Goal: Task Accomplishment & Management: Manage account settings

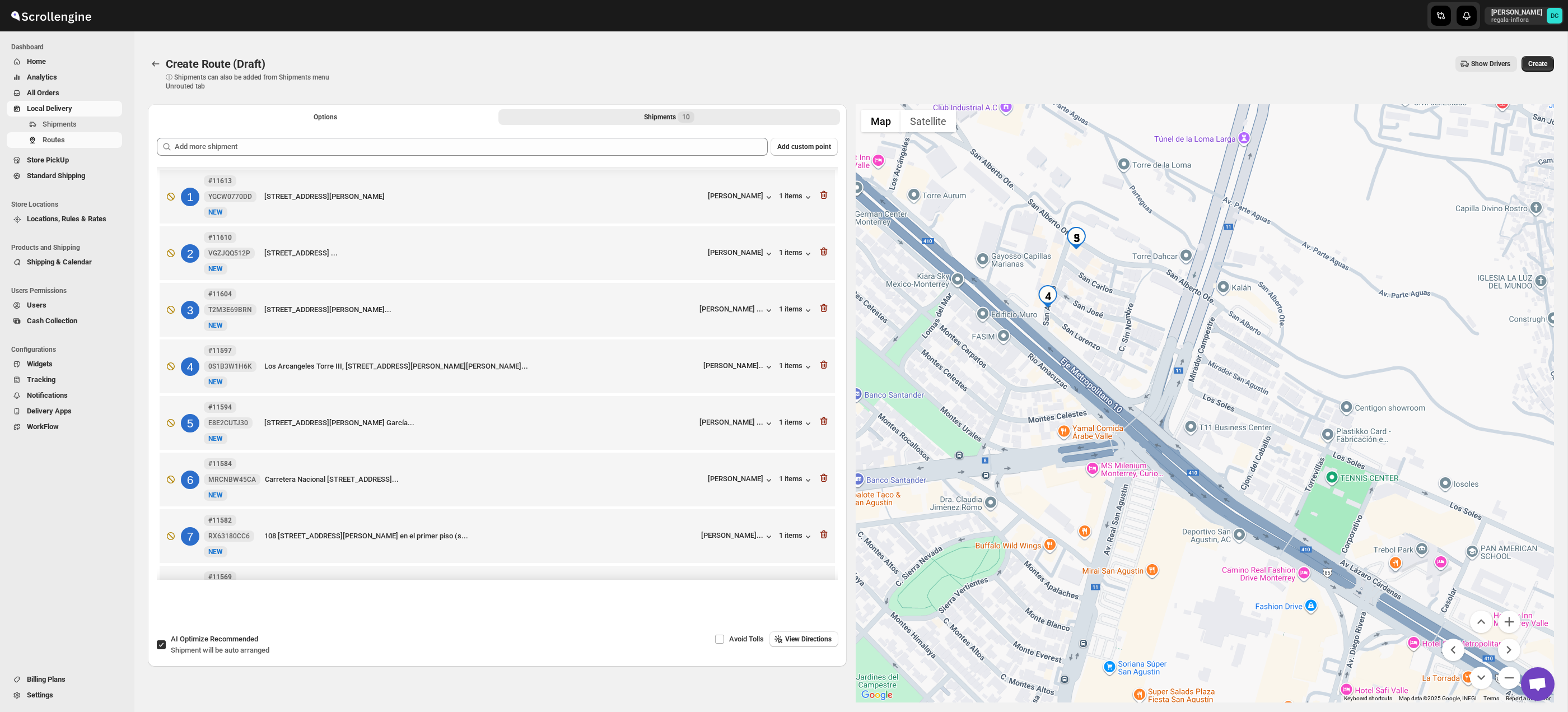
scroll to position [155, 0]
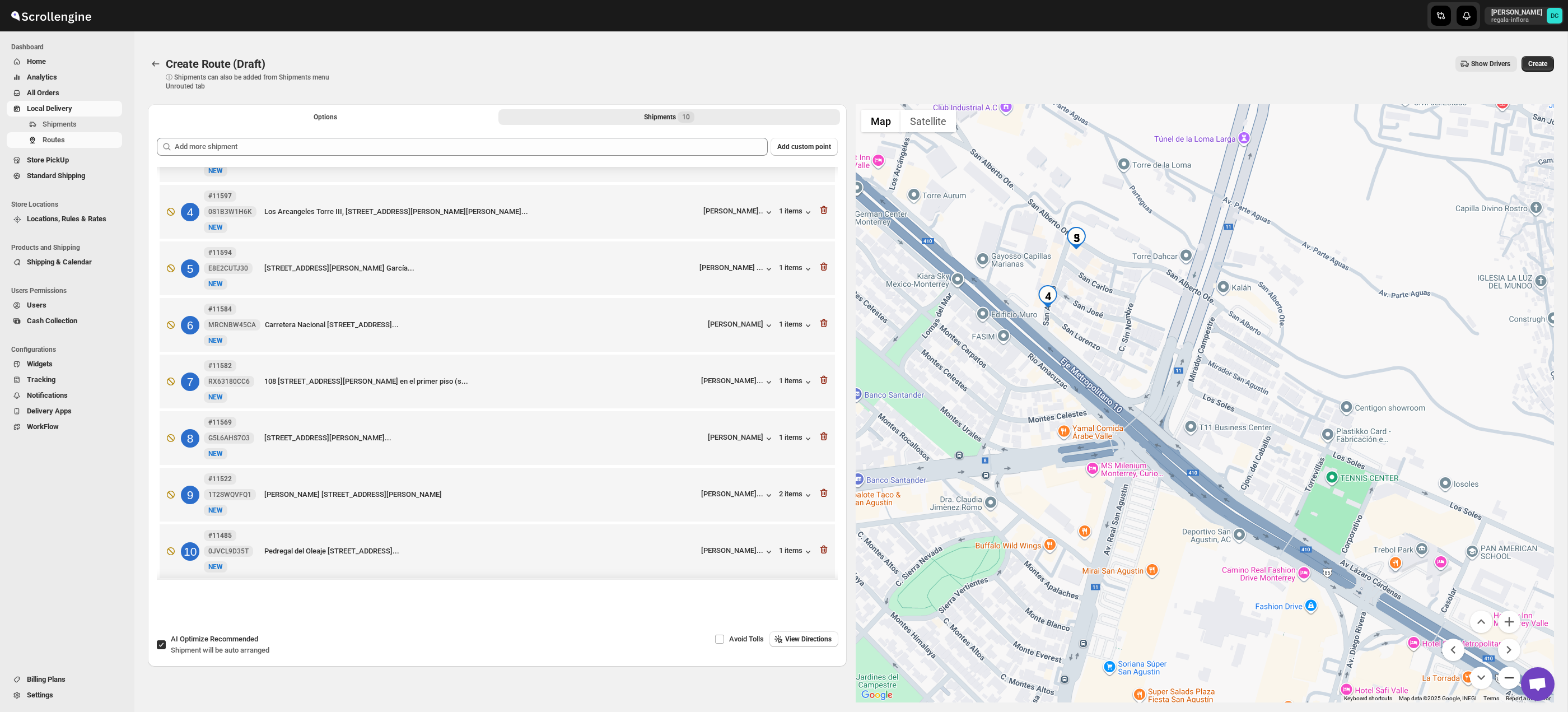
click at [1509, 671] on button "Zoom out" at bounding box center [1509, 678] width 22 height 22
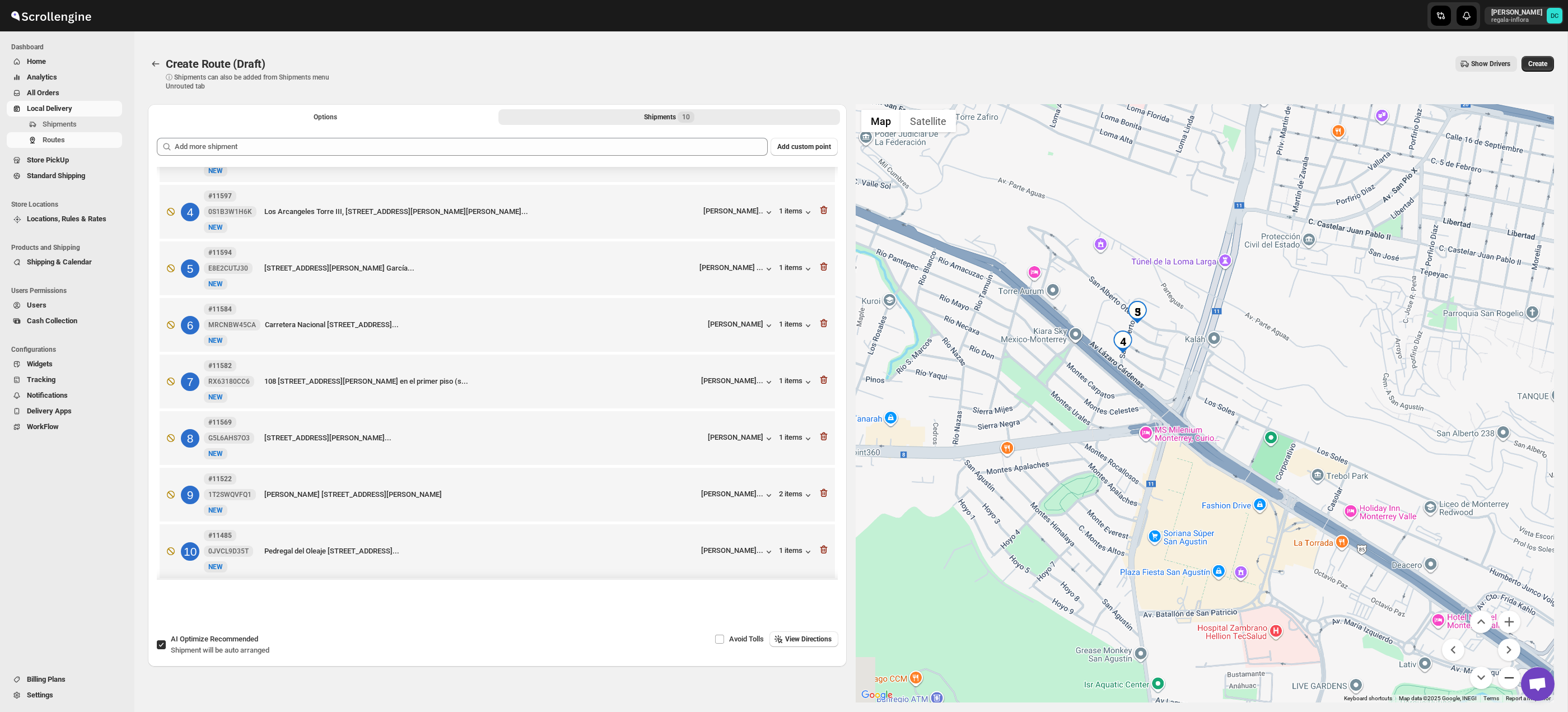
click at [1511, 672] on button "Zoom out" at bounding box center [1509, 678] width 22 height 22
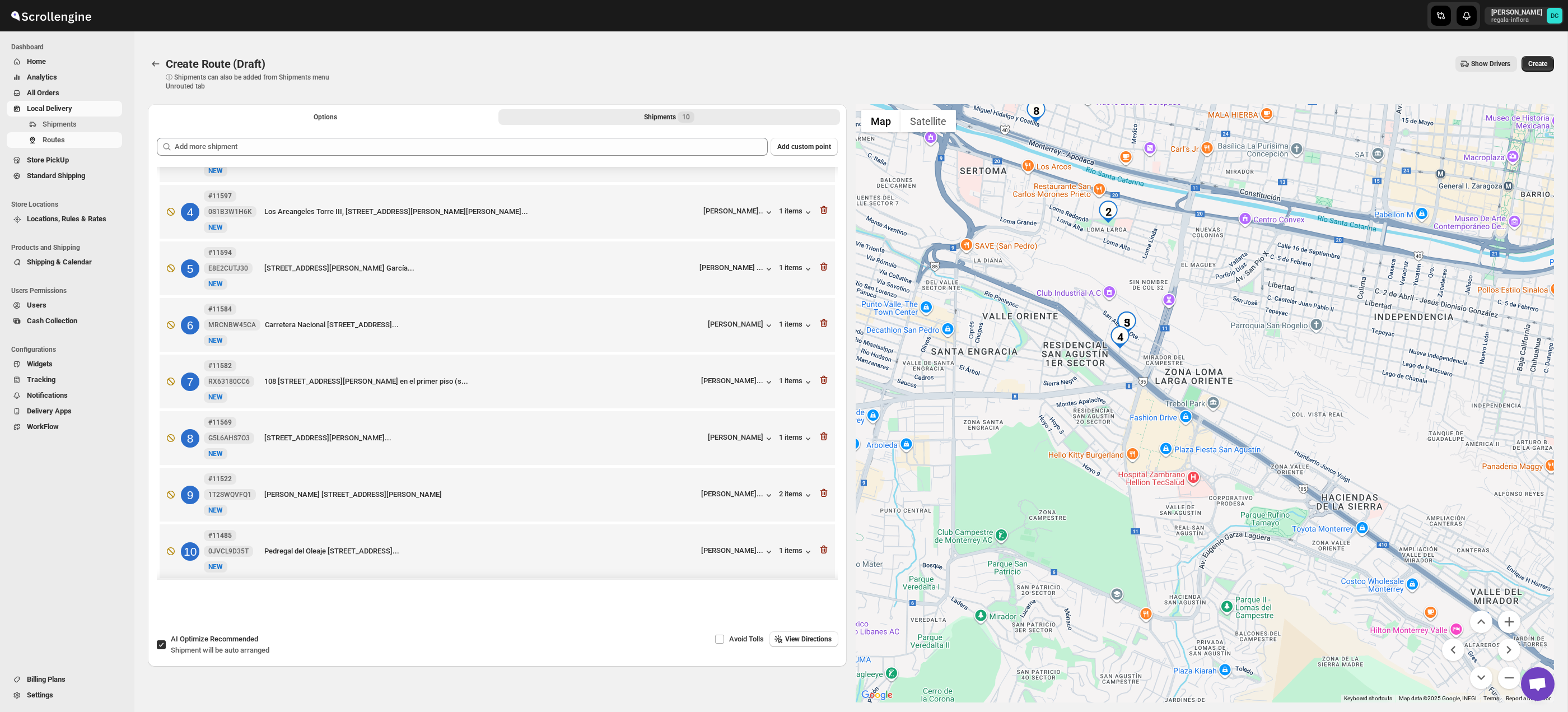
drag, startPoint x: 1374, startPoint y: 474, endPoint x: 1334, endPoint y: 446, distance: 48.8
click at [1334, 446] on div at bounding box center [1205, 403] width 699 height 598
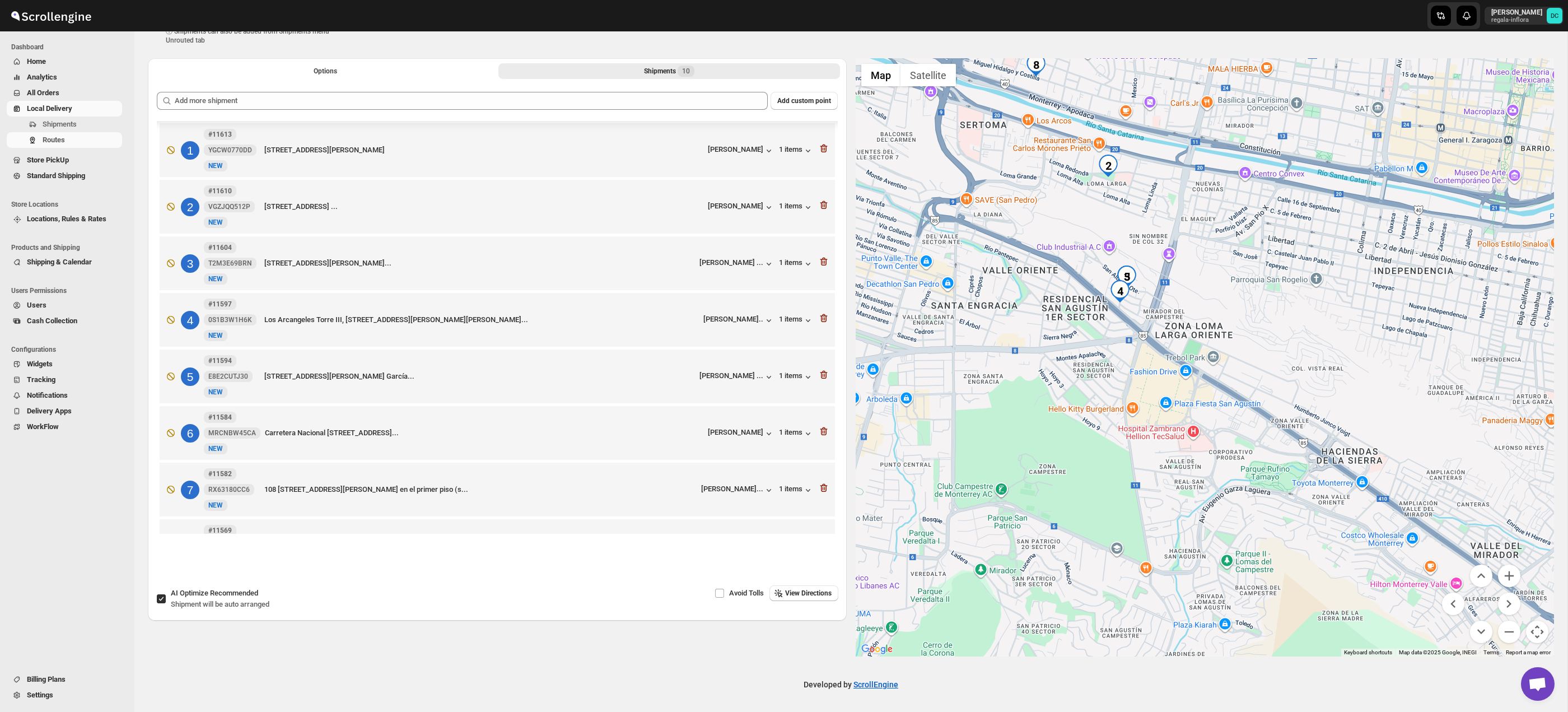
scroll to position [0, 0]
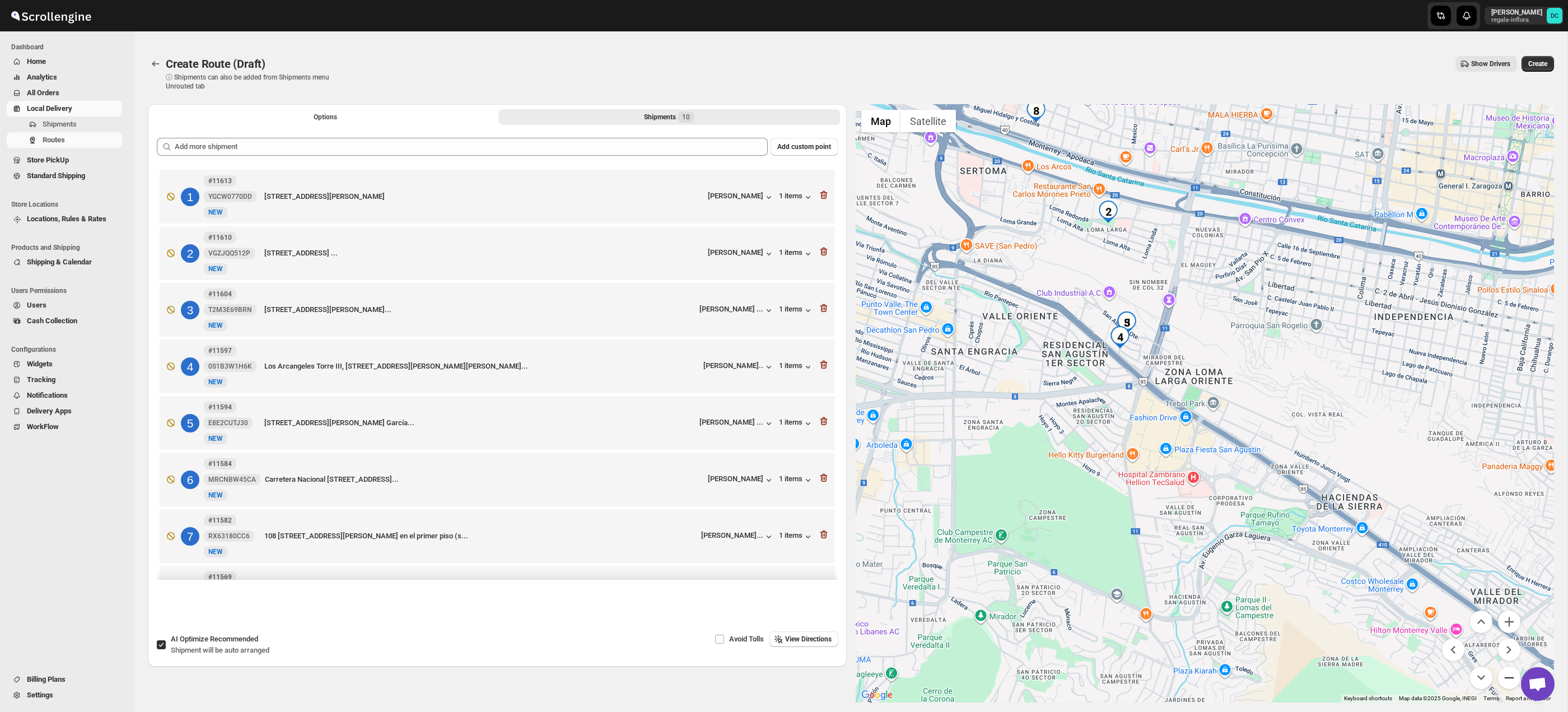
click at [1510, 676] on button "Zoom out" at bounding box center [1509, 678] width 22 height 22
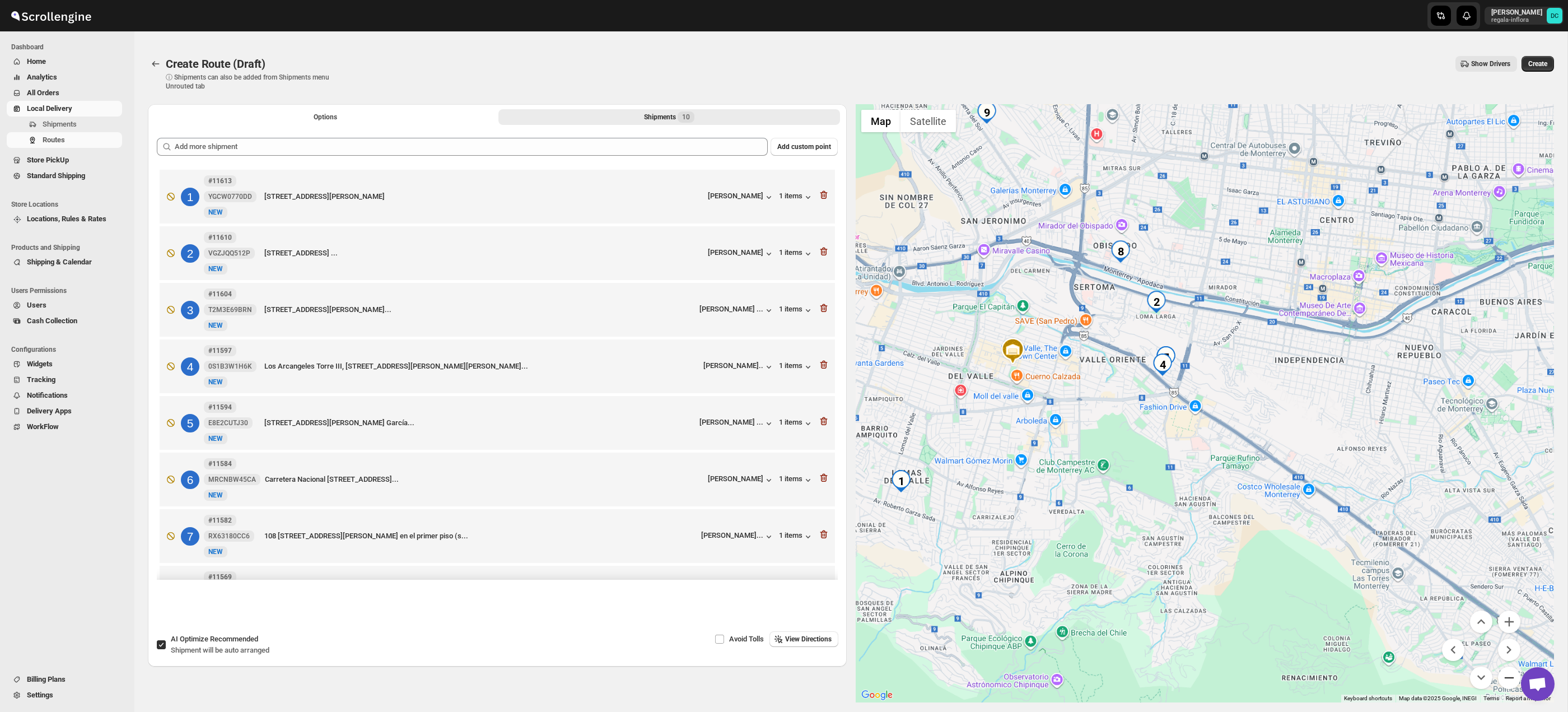
click at [1510, 676] on button "Zoom out" at bounding box center [1509, 678] width 22 height 22
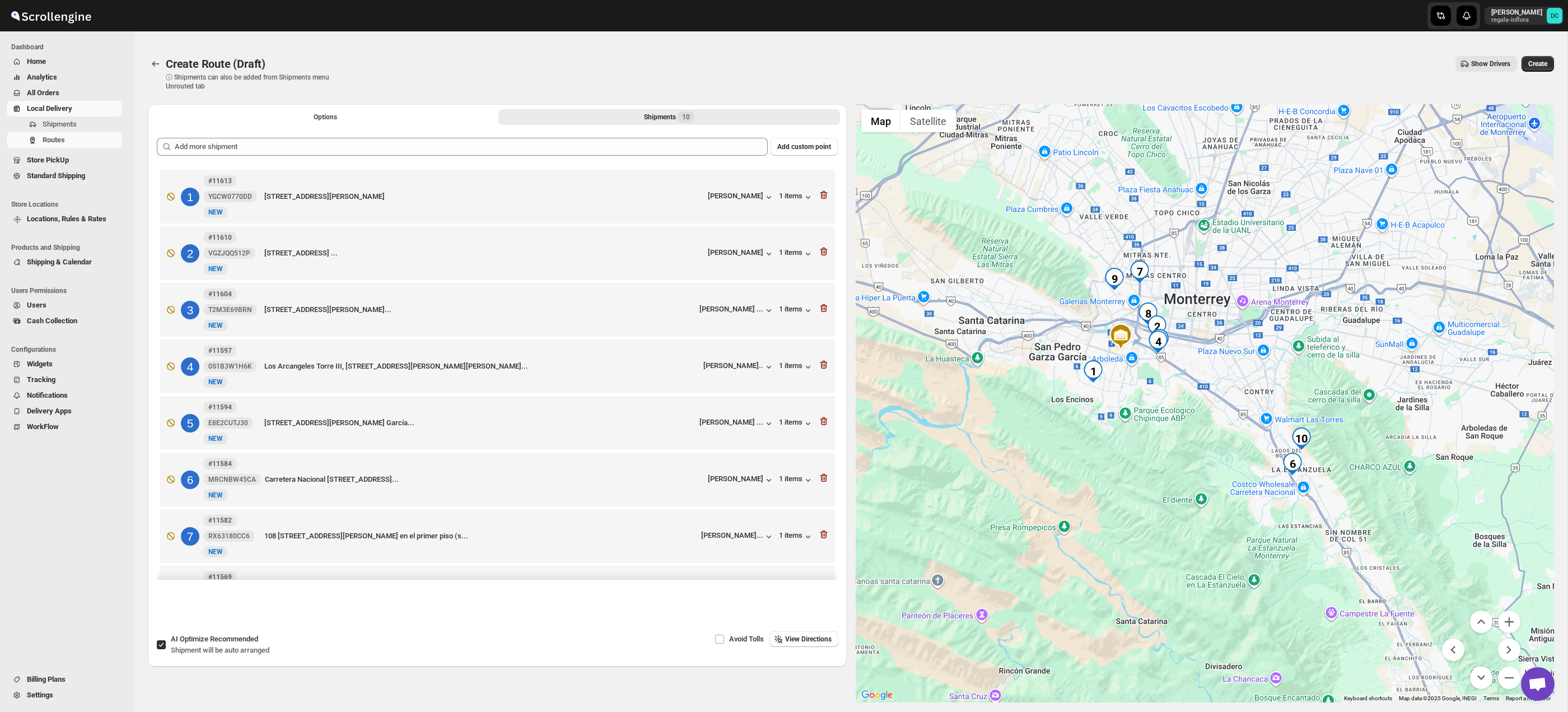
drag, startPoint x: 1395, startPoint y: 516, endPoint x: 1327, endPoint y: 464, distance: 85.6
click at [1357, 470] on div at bounding box center [1205, 403] width 699 height 598
drag, startPoint x: 161, startPoint y: 646, endPoint x: 177, endPoint y: 593, distance: 55.4
click at [161, 646] on input "AI Optimize Recommended Shipment will be auto arranged" at bounding box center [161, 645] width 9 height 9
checkbox input "false"
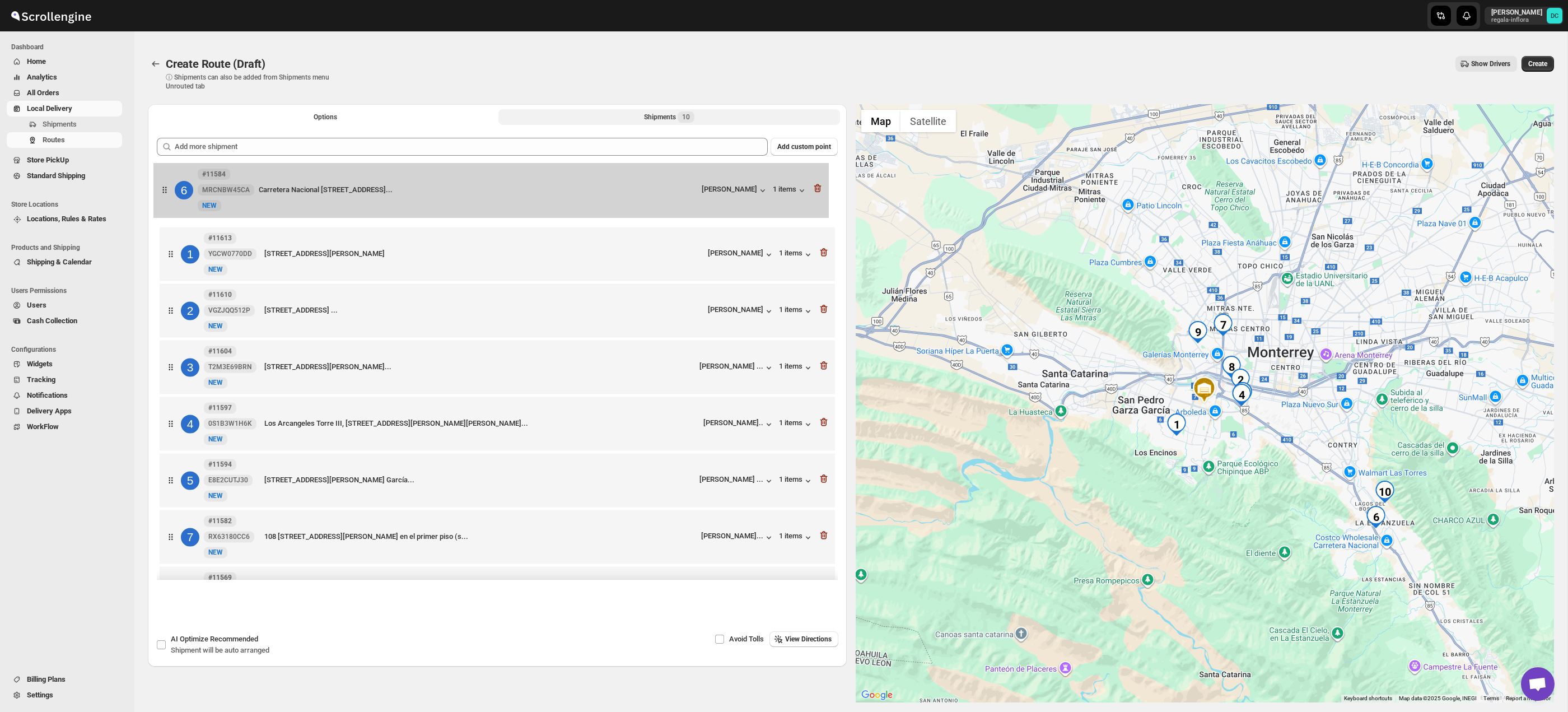
drag, startPoint x: 173, startPoint y: 490, endPoint x: 168, endPoint y: 180, distance: 310.0
click at [168, 180] on div "1 #11613 YGCW0770DD New NEW [STREET_ADDRESS][PERSON_NAME] [PERSON_NAME] 1 items…" at bounding box center [497, 452] width 681 height 572
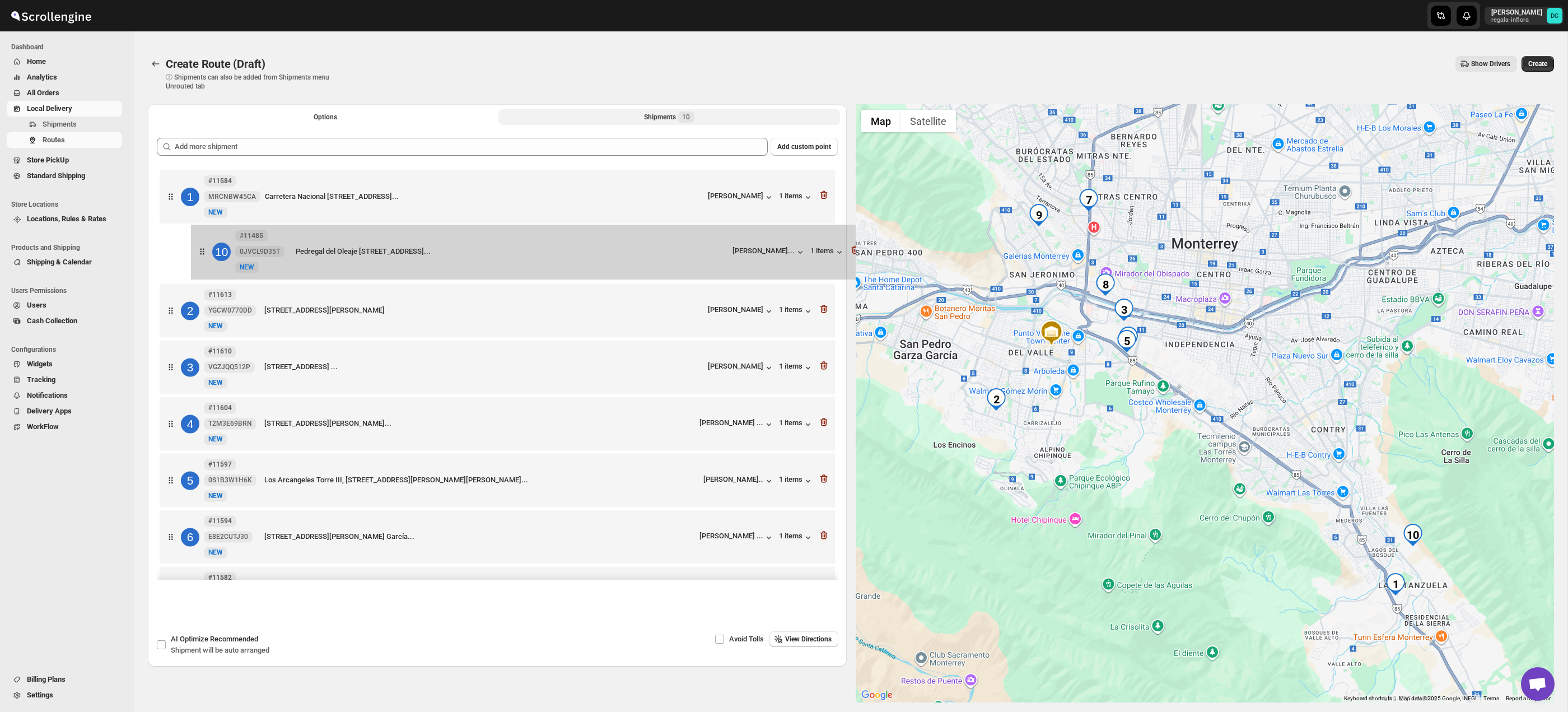
drag, startPoint x: 174, startPoint y: 539, endPoint x: 203, endPoint y: 258, distance: 282.5
click at [203, 258] on div "1 #11584 MRCNBW45CA New NEW Carretera Nacional [GEOGRAPHIC_DATA][STREET_ADDRESS…" at bounding box center [497, 452] width 681 height 572
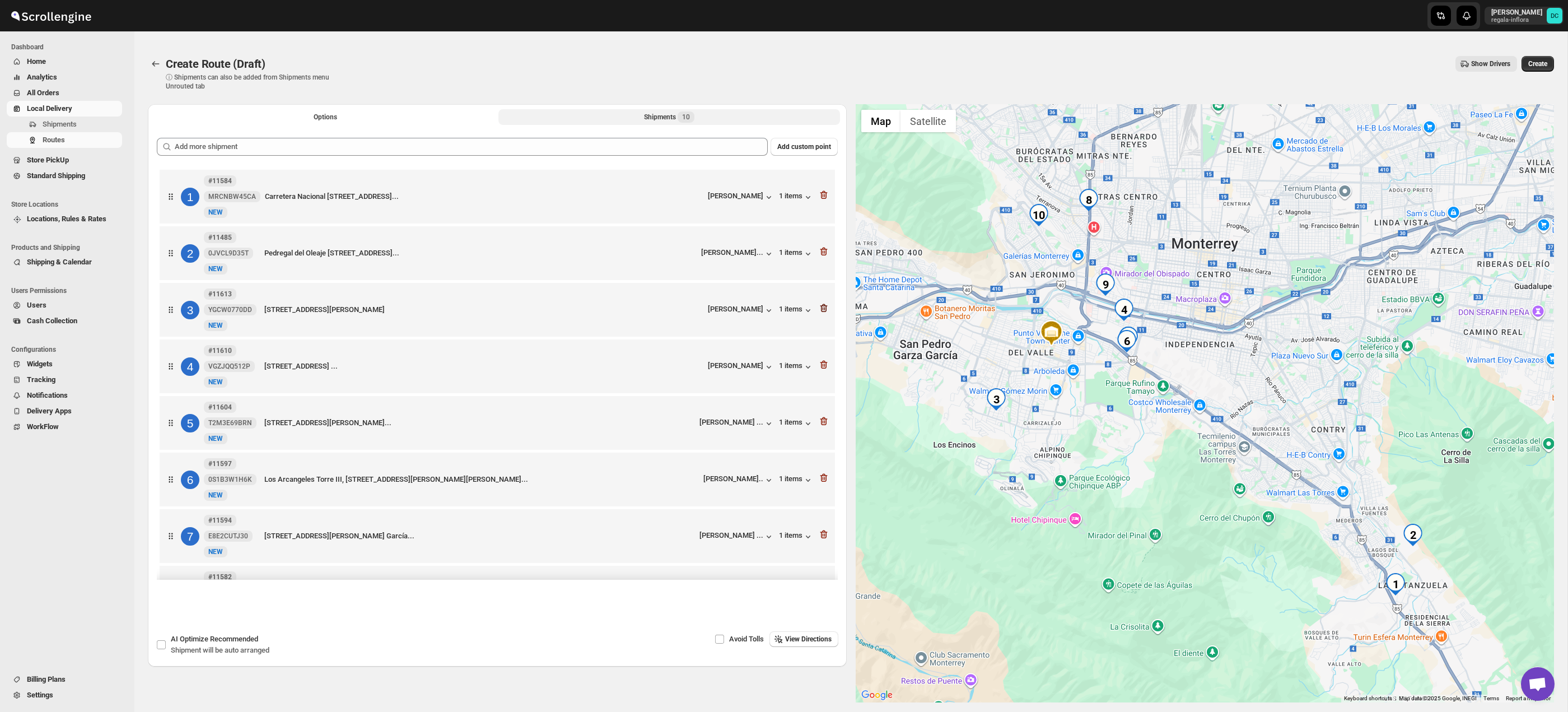
click at [827, 312] on icon "button" at bounding box center [824, 308] width 11 height 11
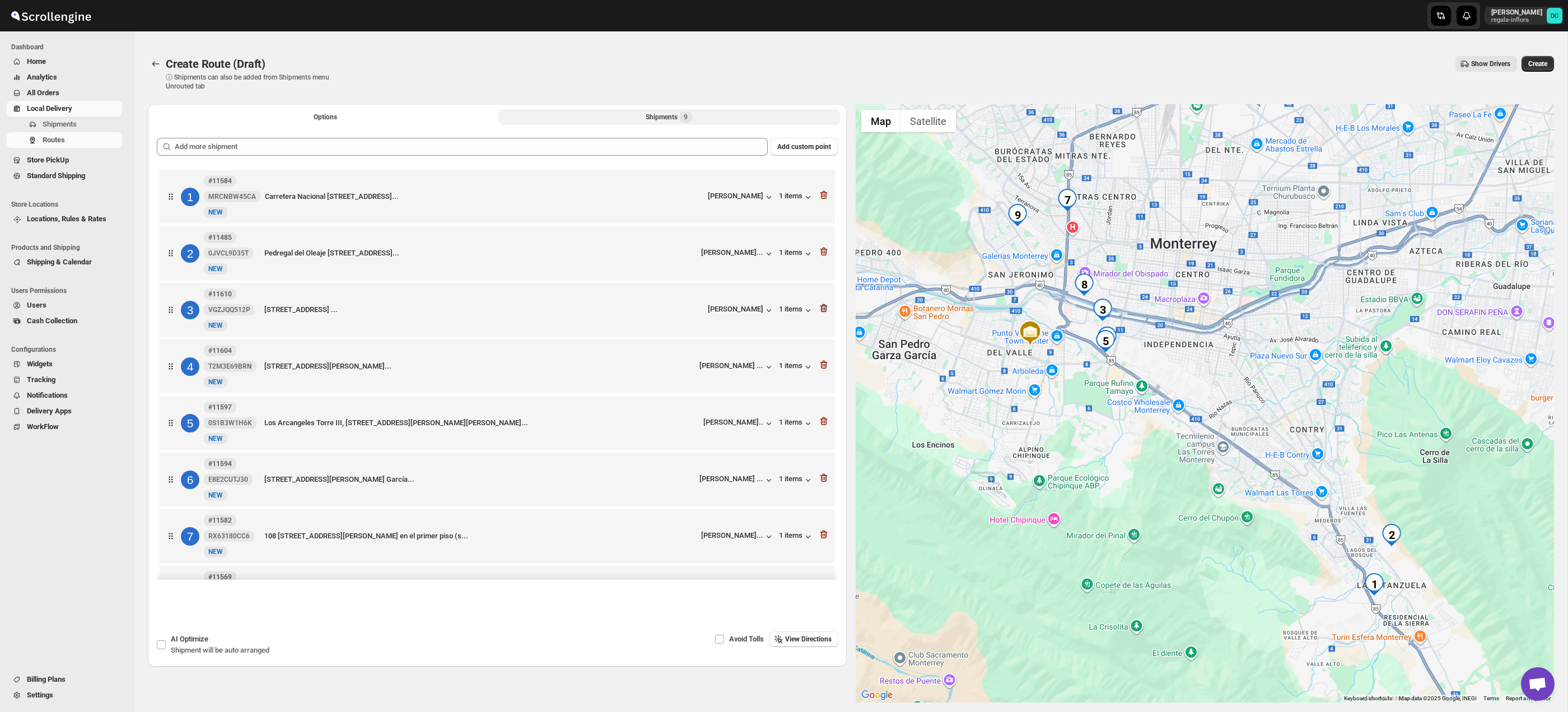
click at [825, 310] on icon "button" at bounding box center [824, 308] width 11 height 11
click at [822, 310] on icon "button" at bounding box center [824, 308] width 11 height 11
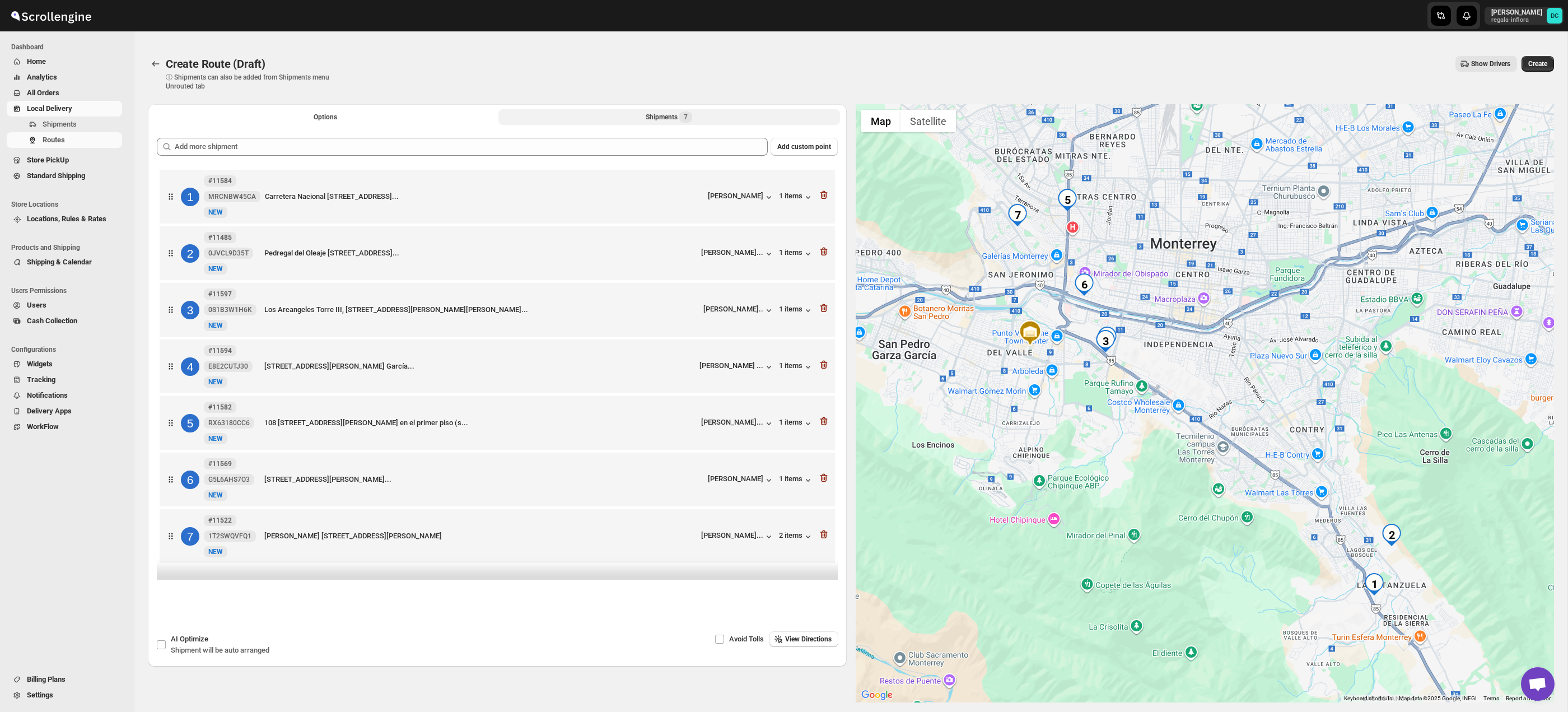
scroll to position [46, 0]
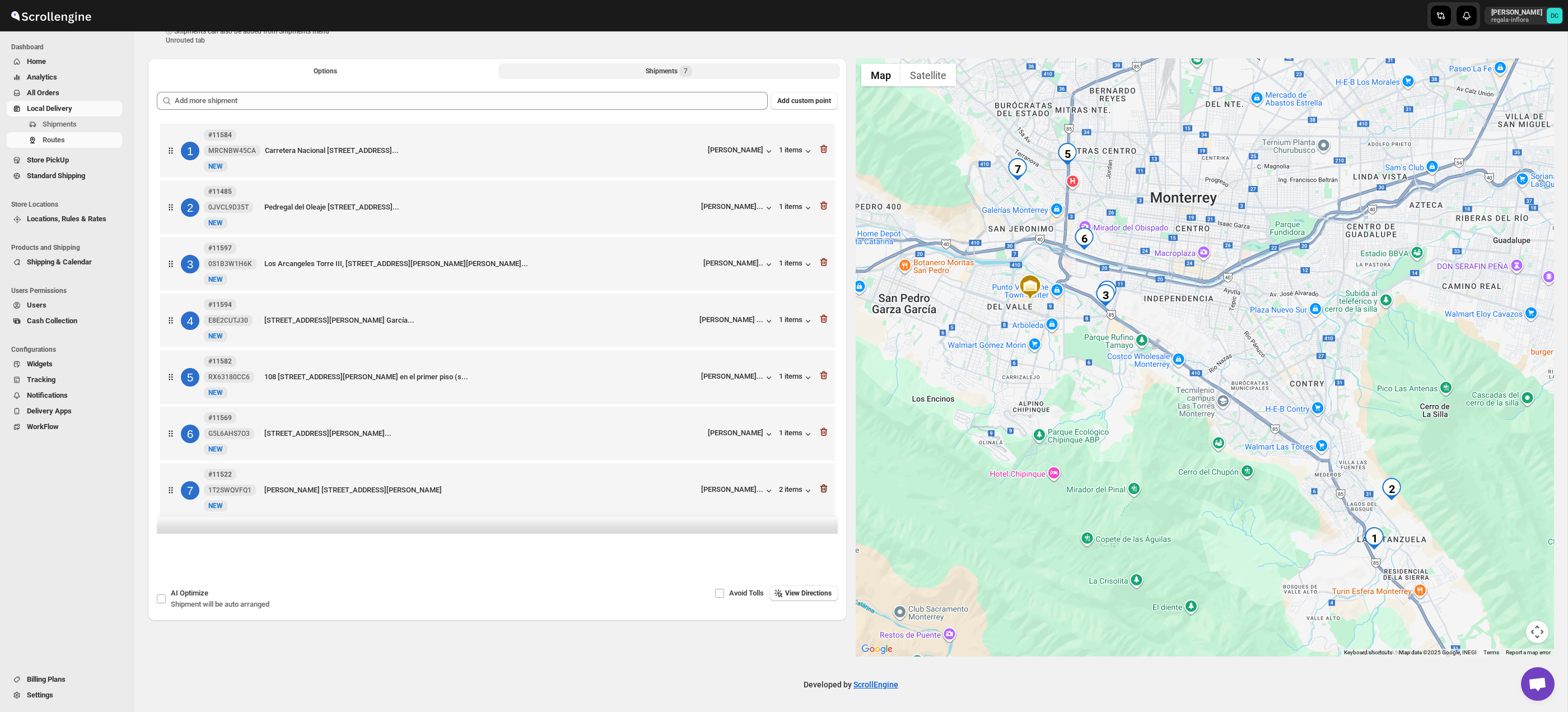
click at [823, 494] on icon "button" at bounding box center [824, 488] width 11 height 11
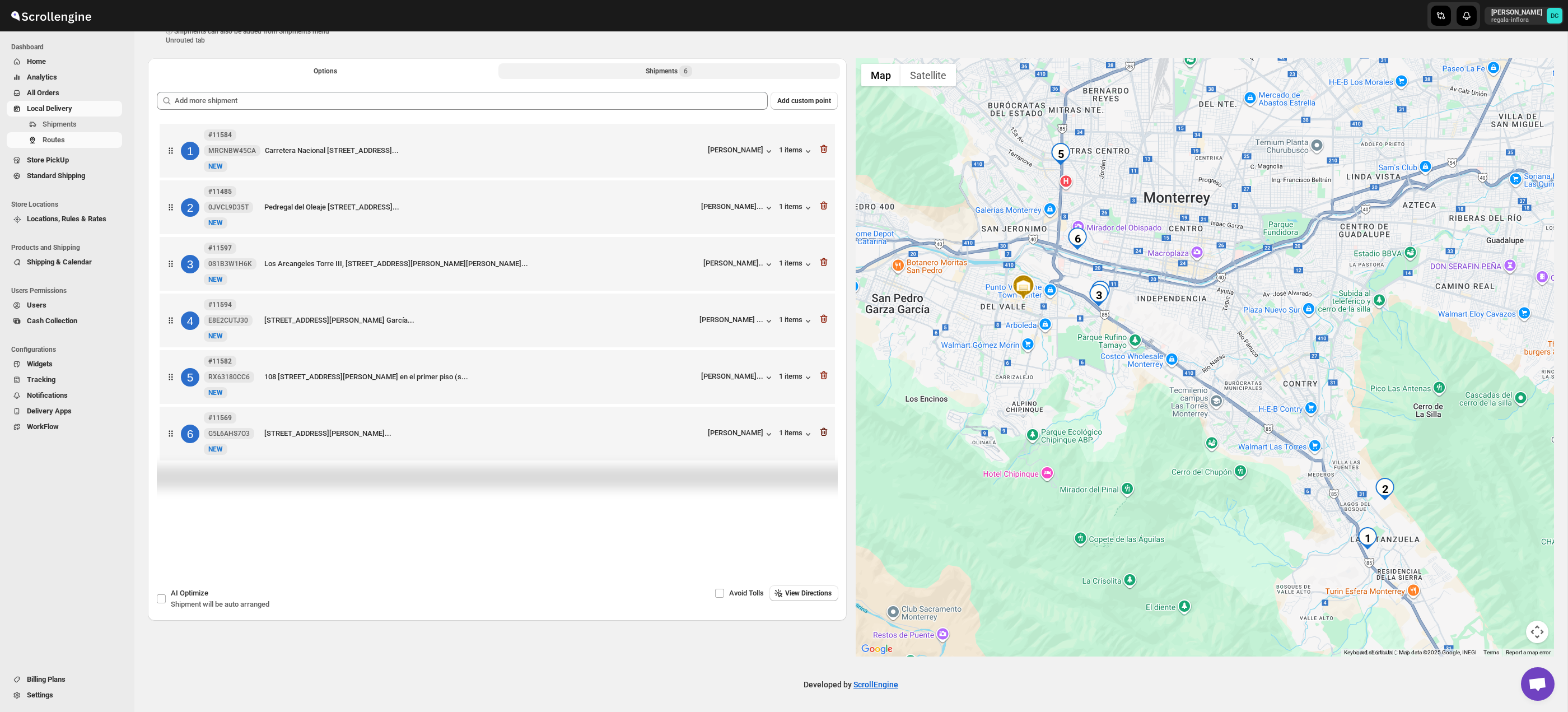
click at [824, 434] on icon "button" at bounding box center [824, 432] width 1 height 3
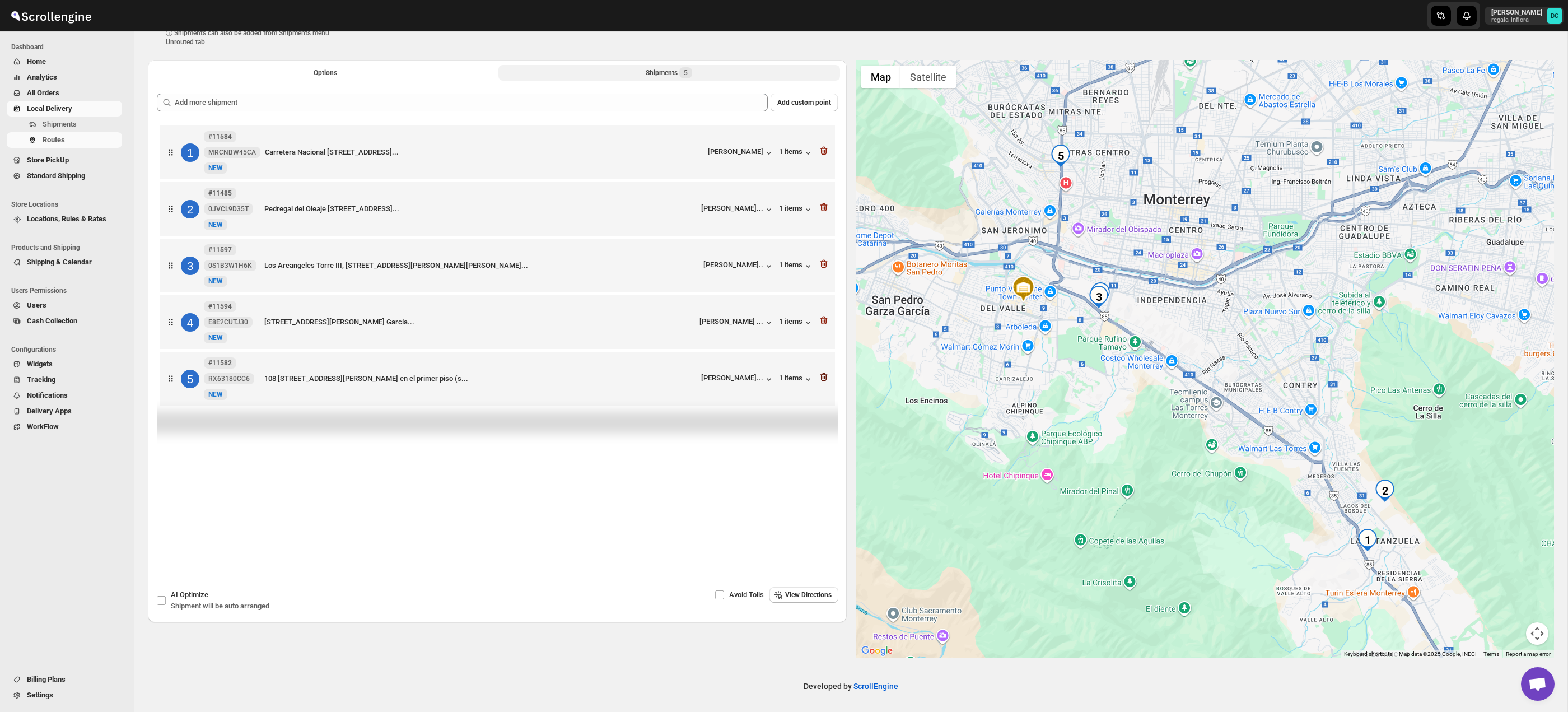
scroll to position [44, 0]
click at [823, 381] on icon "button" at bounding box center [824, 375] width 11 height 11
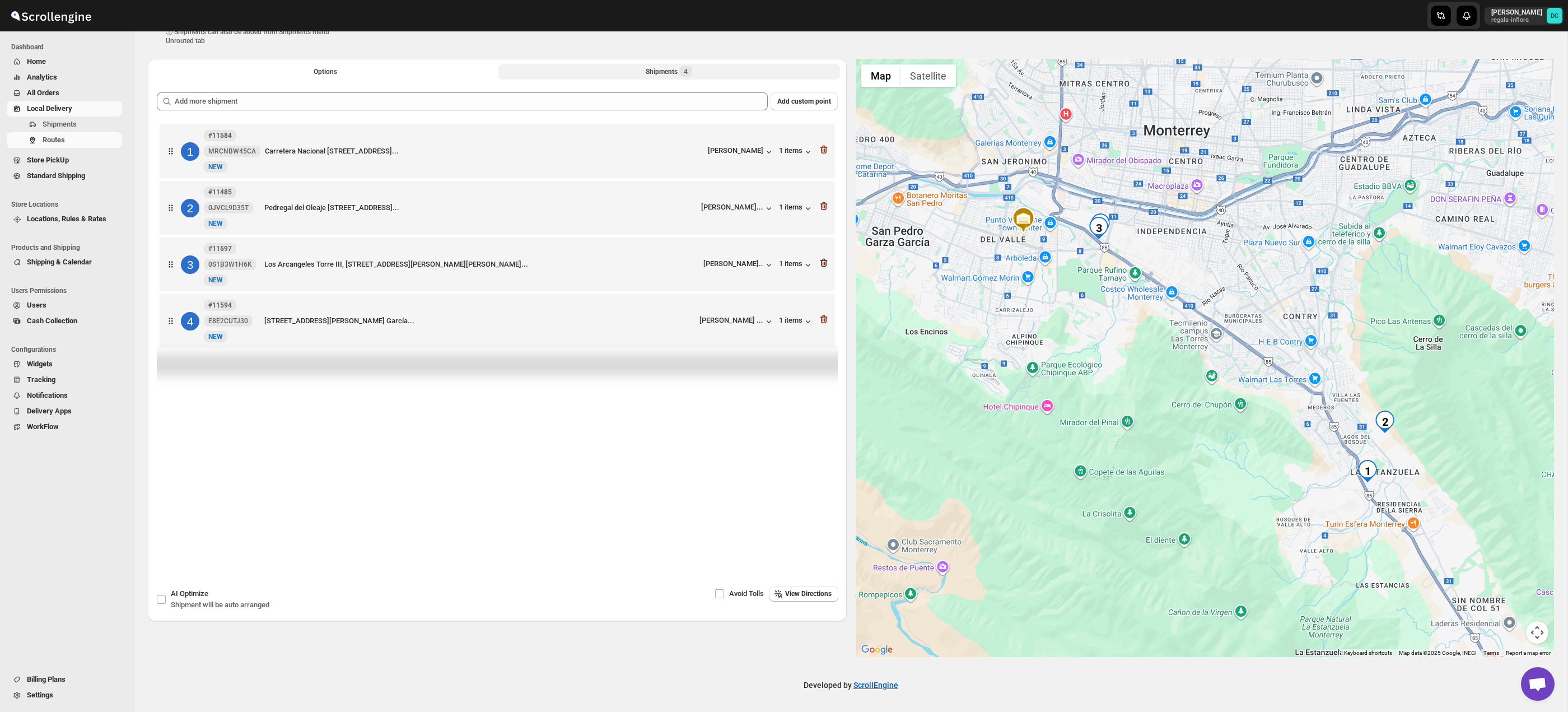
scroll to position [46, 0]
click at [826, 265] on icon "button" at bounding box center [823, 263] width 7 height 8
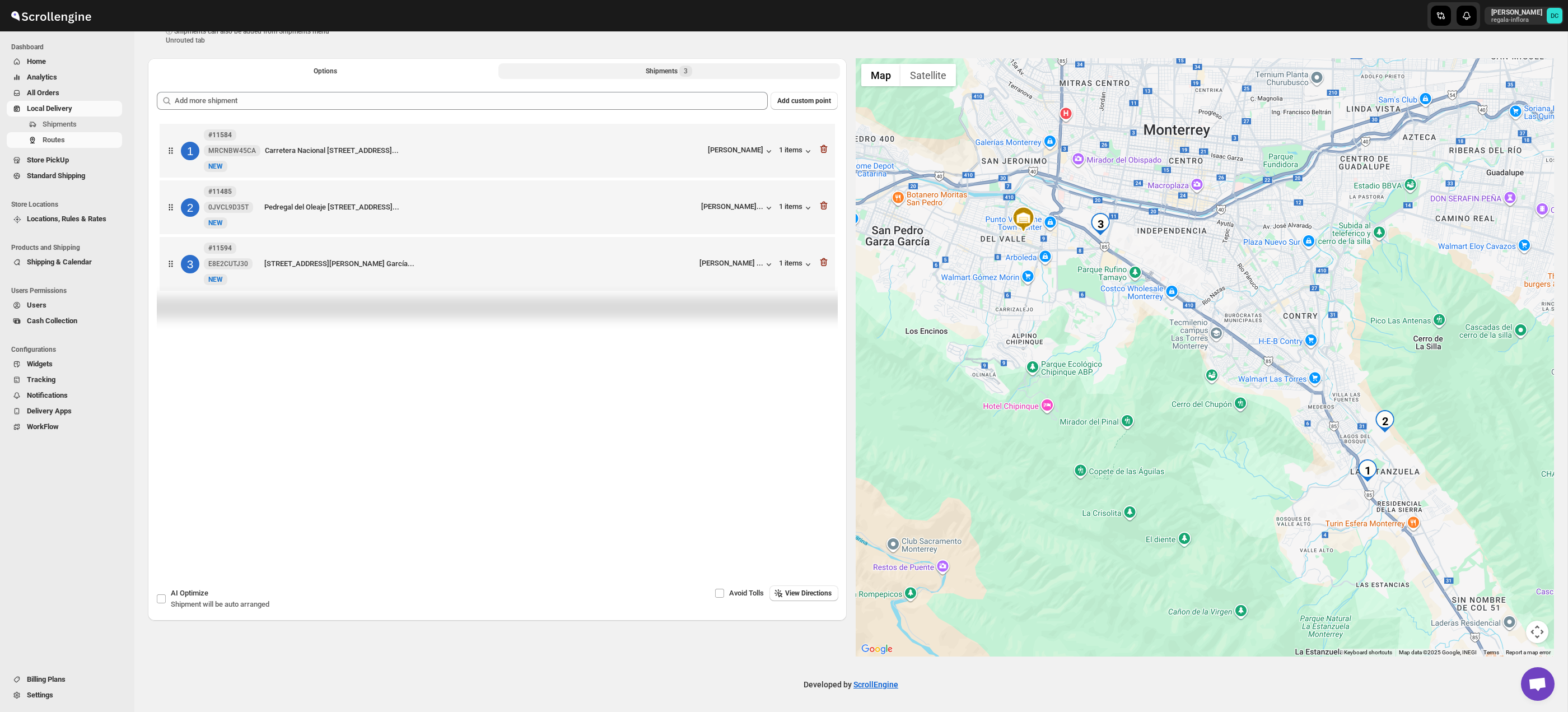
click at [826, 267] on icon "button" at bounding box center [824, 262] width 11 height 11
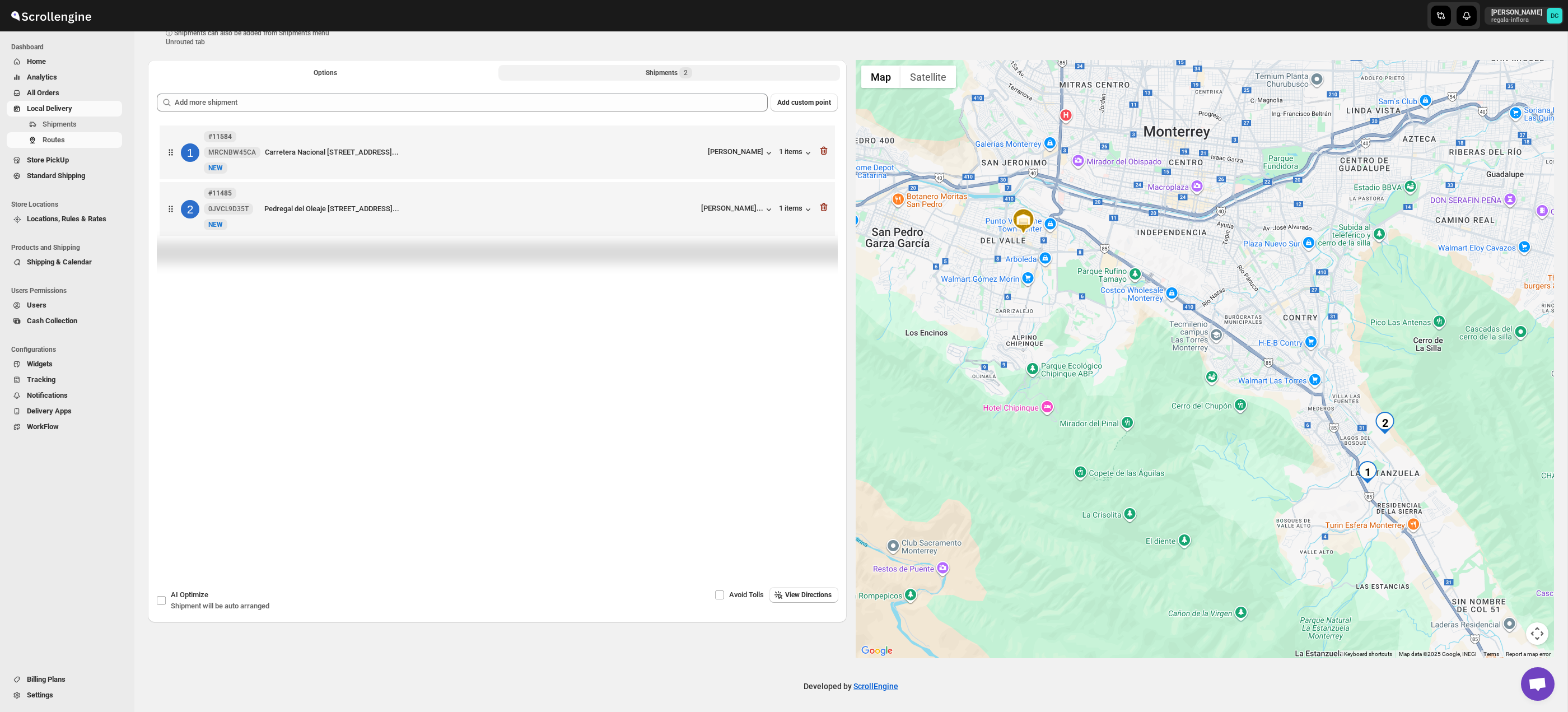
drag, startPoint x: 624, startPoint y: 71, endPoint x: 588, endPoint y: 65, distance: 36.5
click at [623, 71] on button "Shipments 2" at bounding box center [669, 72] width 341 height 16
click at [663, 113] on div "Add custom point 1 #11584 MRCNBW45CA New NEW [STREET_ADDRESS], 6... [PERSON_NAM…" at bounding box center [497, 314] width 681 height 442
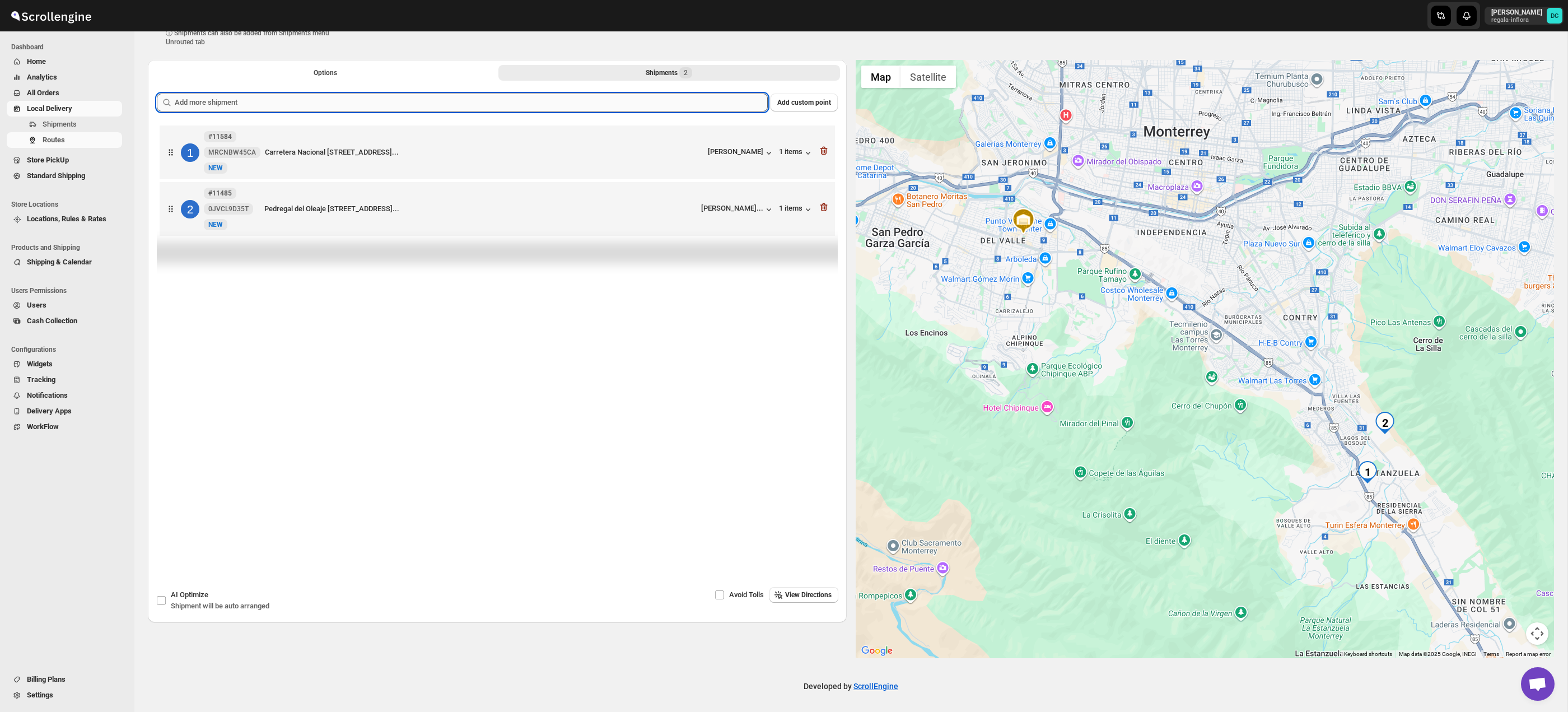
click at [665, 101] on input "text" at bounding box center [471, 103] width 593 height 18
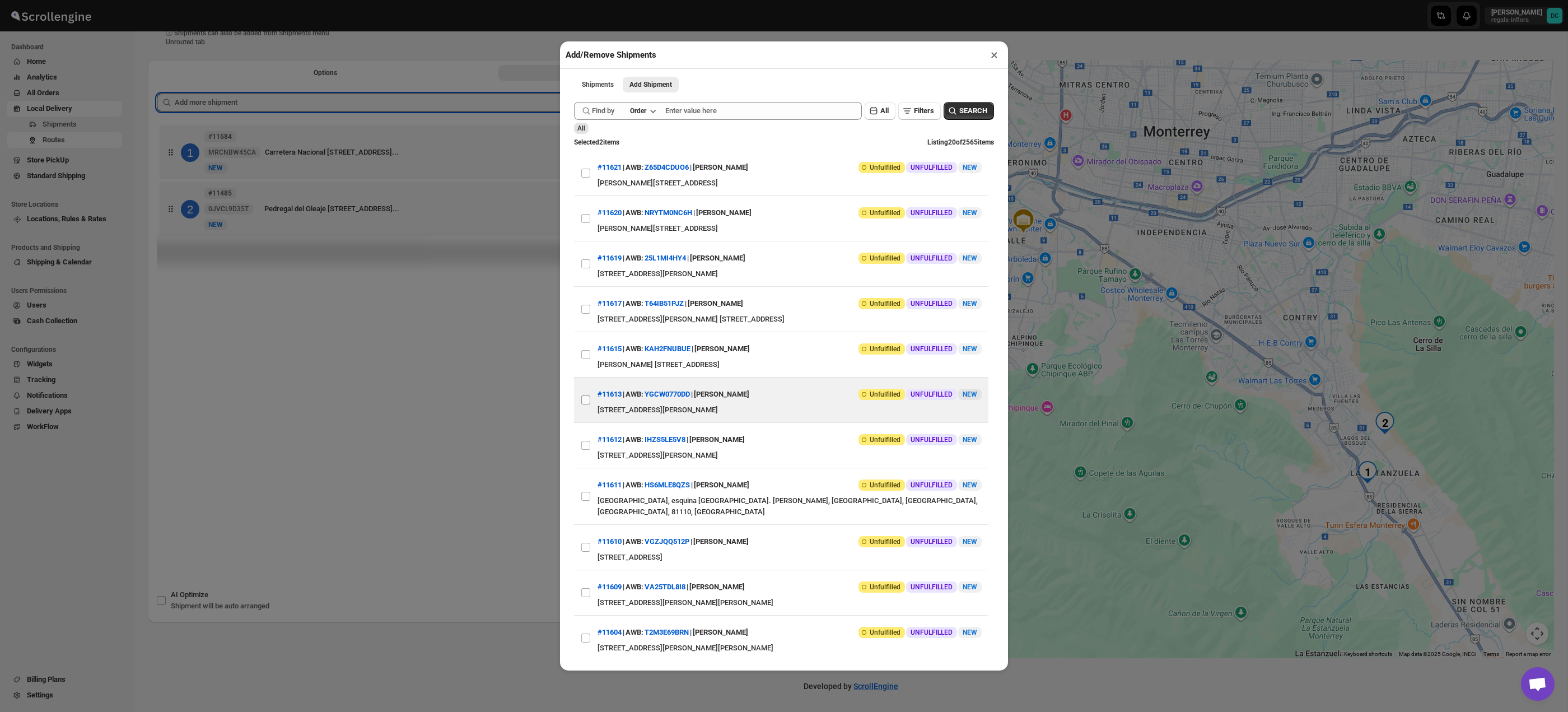
click at [583, 399] on input "View details for 689e51c3eb510359434f230c" at bounding box center [586, 400] width 9 height 9
checkbox input "true"
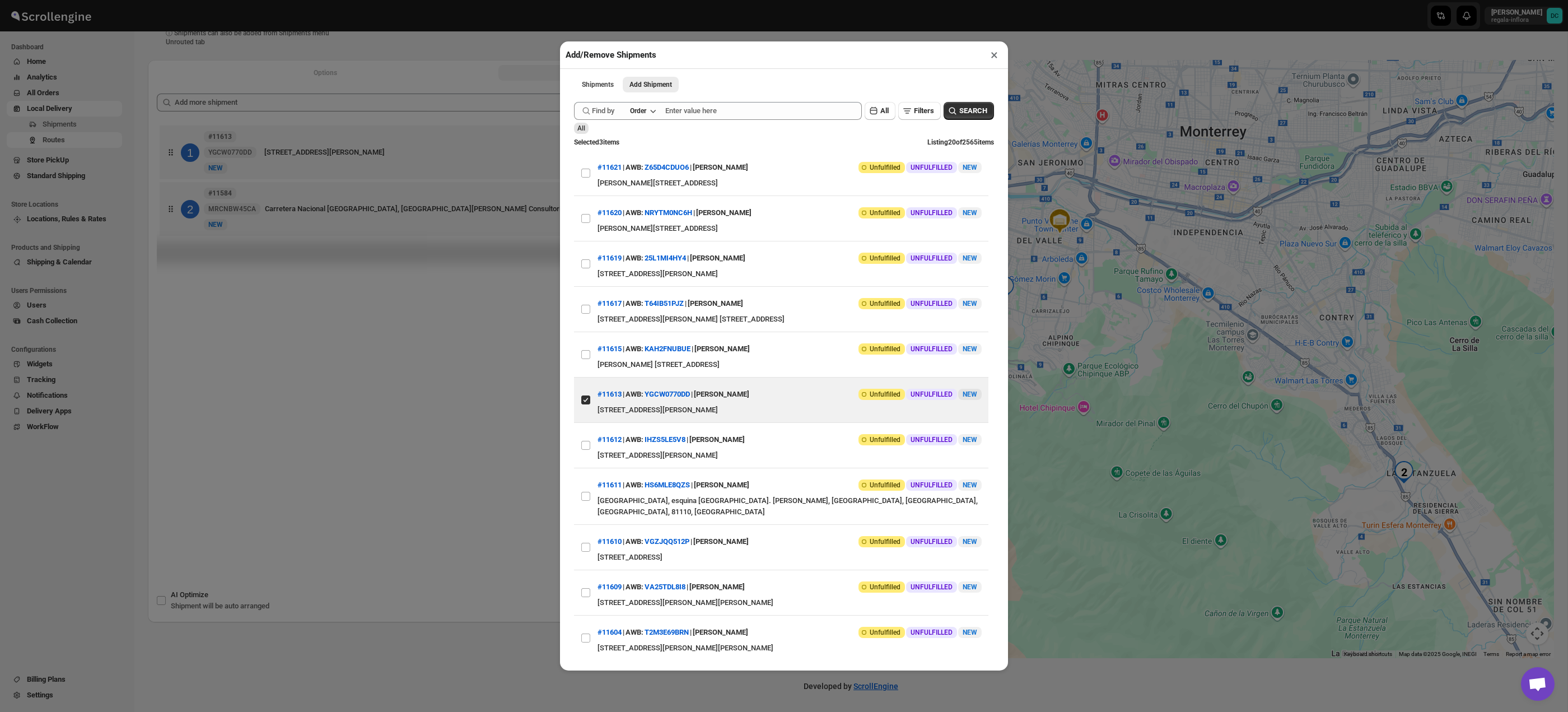
drag, startPoint x: 470, startPoint y: 351, endPoint x: 515, endPoint y: 297, distance: 70.3
click at [470, 351] on div "Add/Remove Shipments × Shipments Add Shipment More views Shipments Add Shipment…" at bounding box center [784, 356] width 1568 height 712
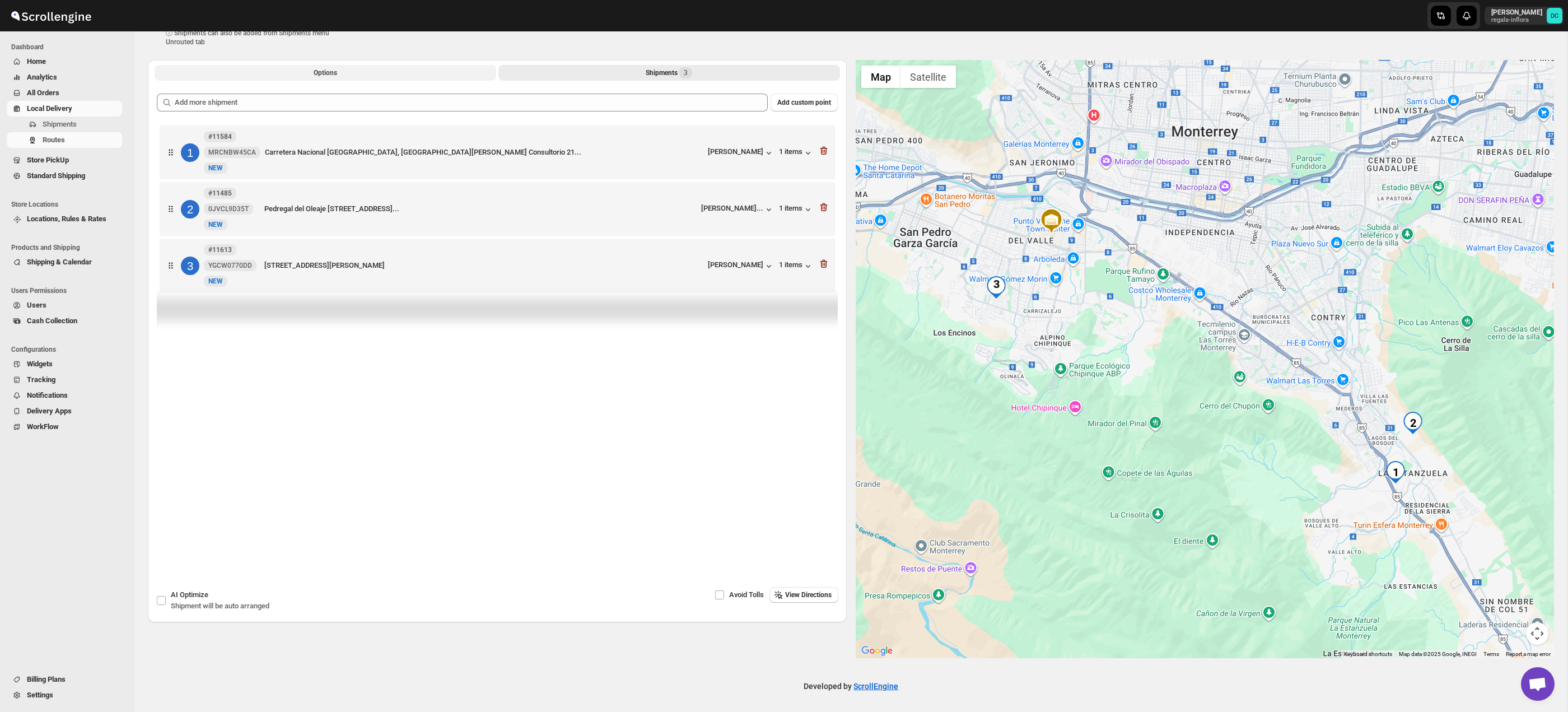
click at [395, 65] on button "Options" at bounding box center [325, 72] width 341 height 16
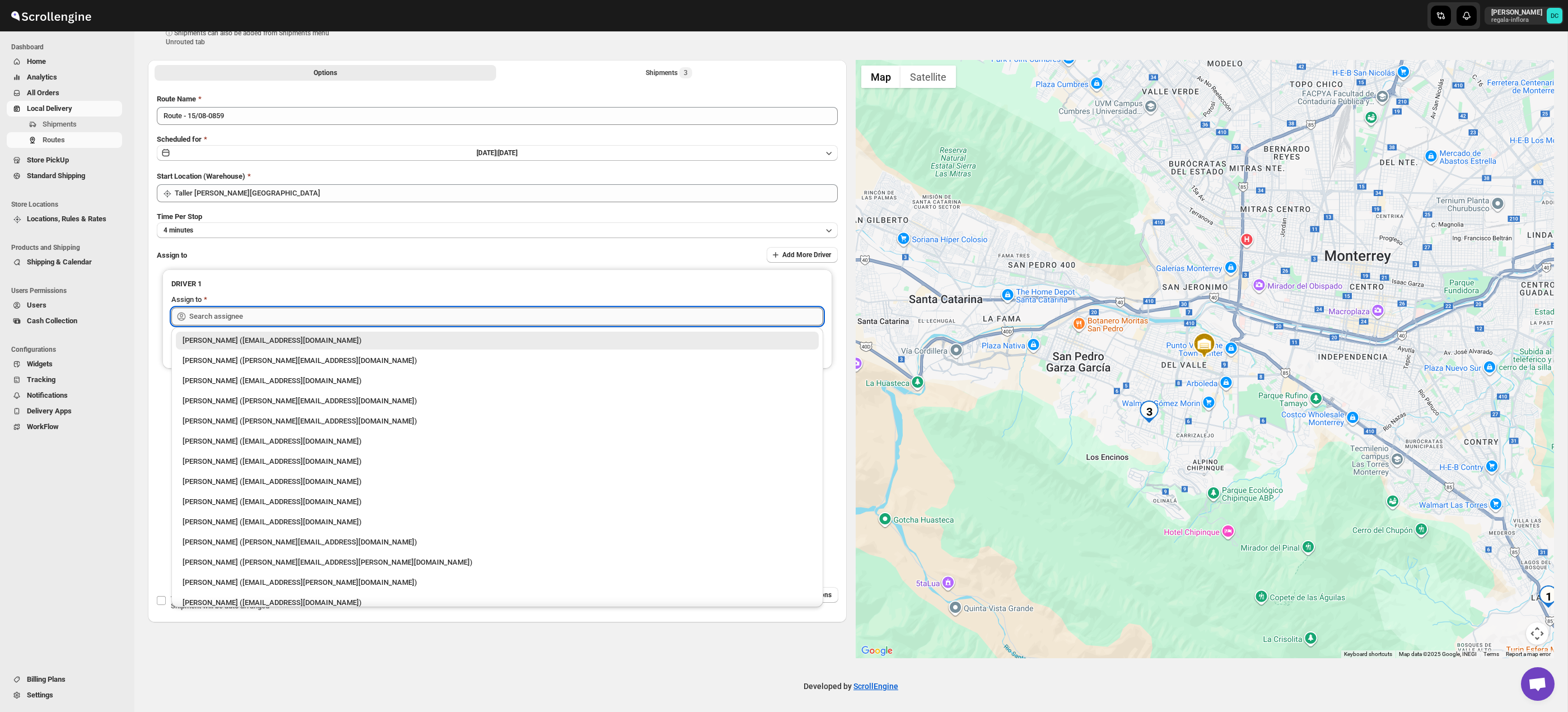
click at [439, 314] on input "text" at bounding box center [507, 317] width 634 height 18
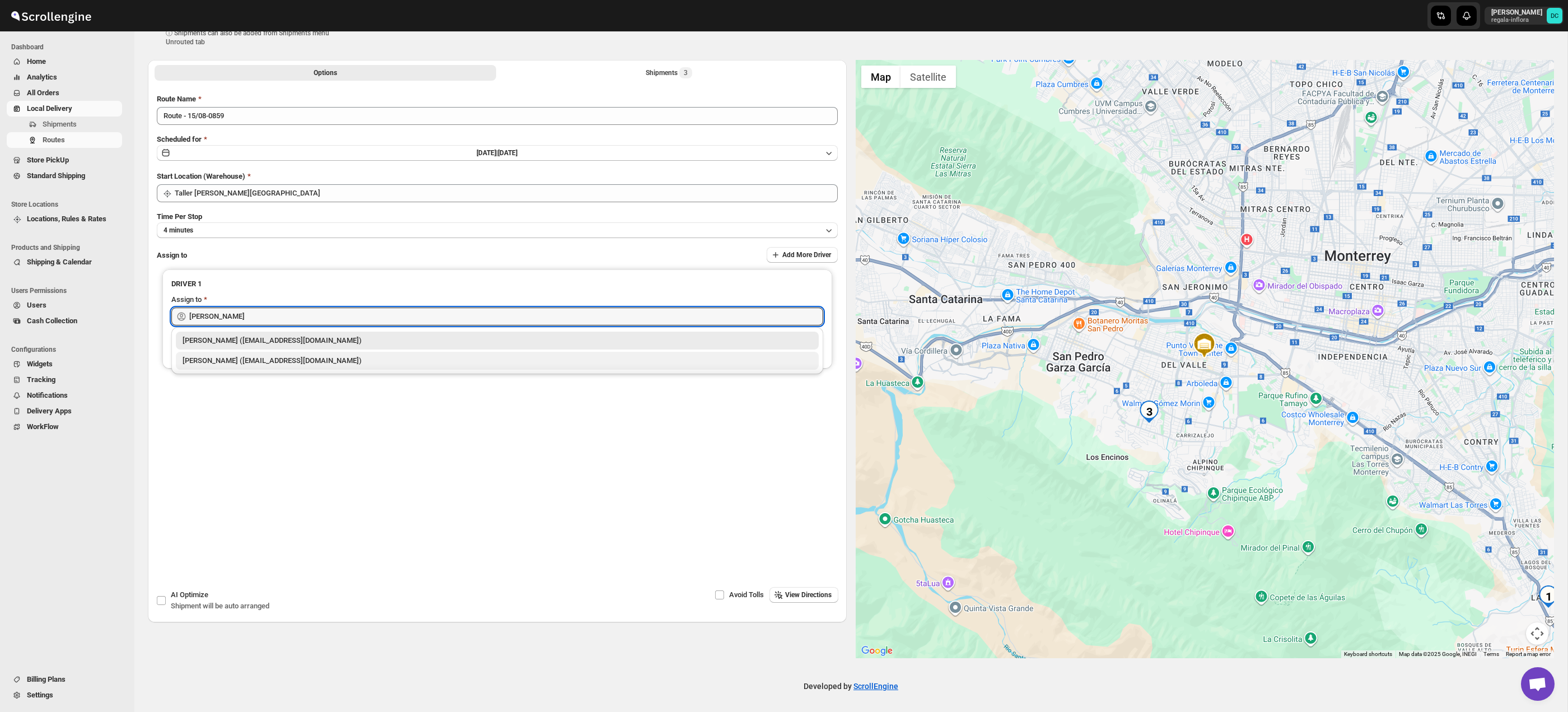
click at [408, 364] on div "[PERSON_NAME] ([EMAIL_ADDRESS][DOMAIN_NAME])" at bounding box center [497, 360] width 629 height 11
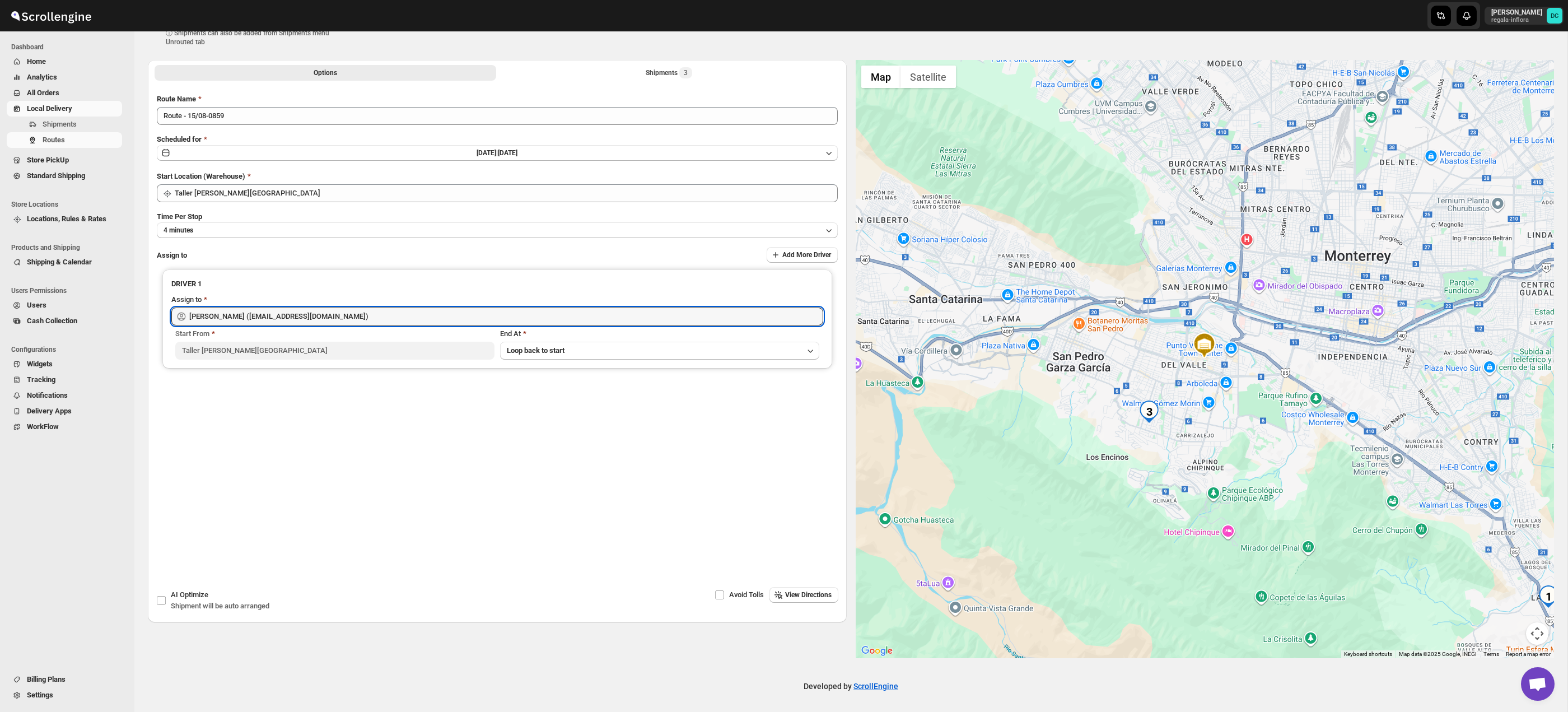
scroll to position [0, 0]
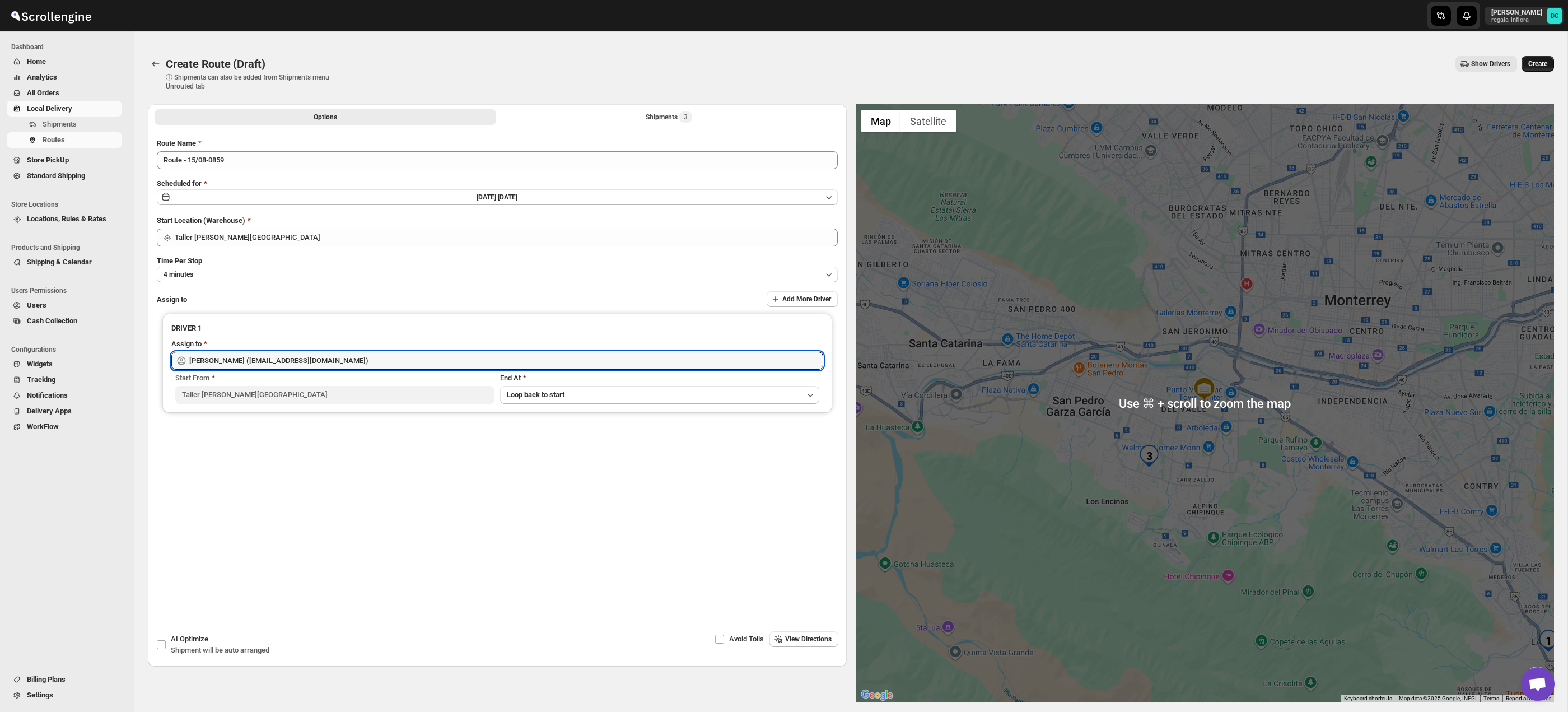
type input "[PERSON_NAME] ([EMAIL_ADDRESS][DOMAIN_NAME])"
click at [1533, 64] on span "Create" at bounding box center [1538, 63] width 19 height 9
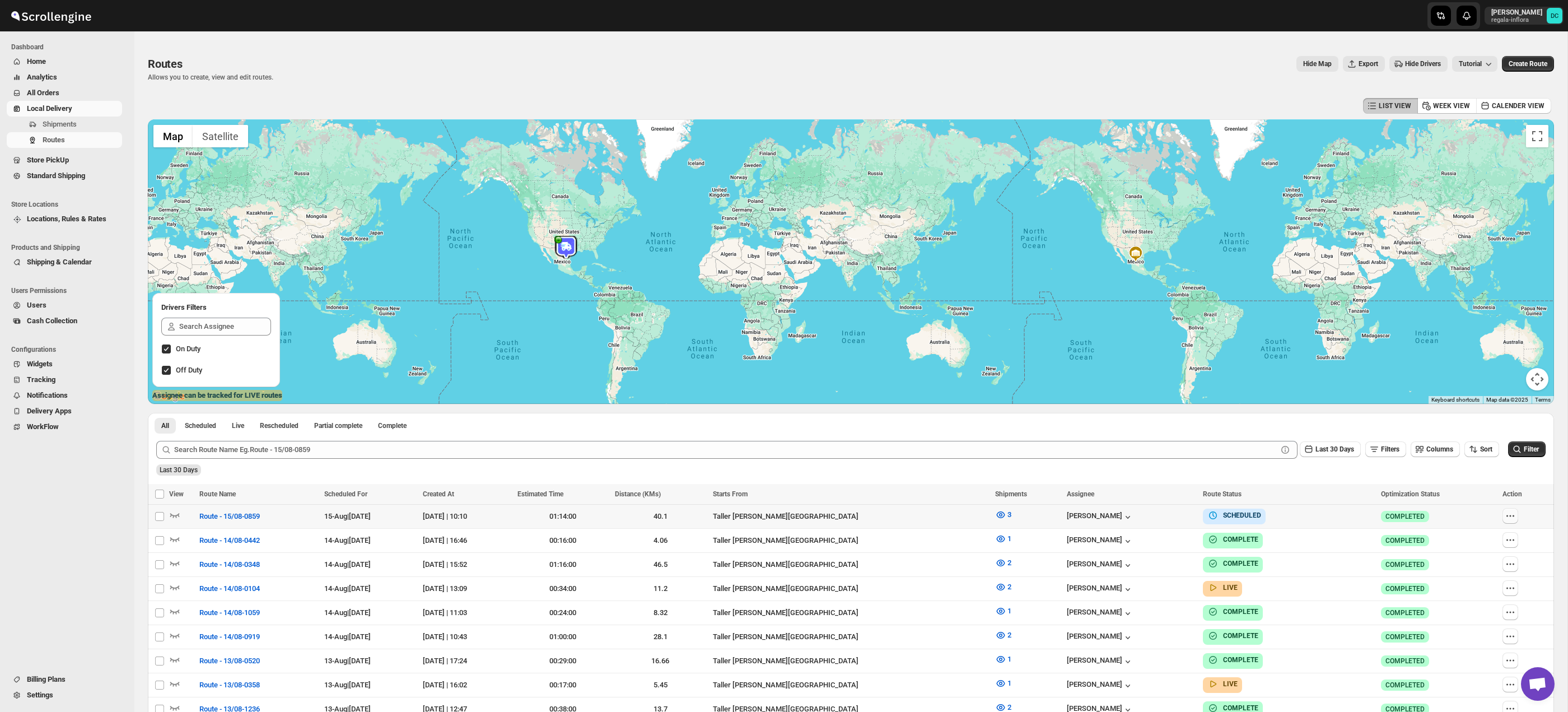
click at [1513, 512] on icon "button" at bounding box center [1510, 516] width 11 height 11
checkbox input "true"
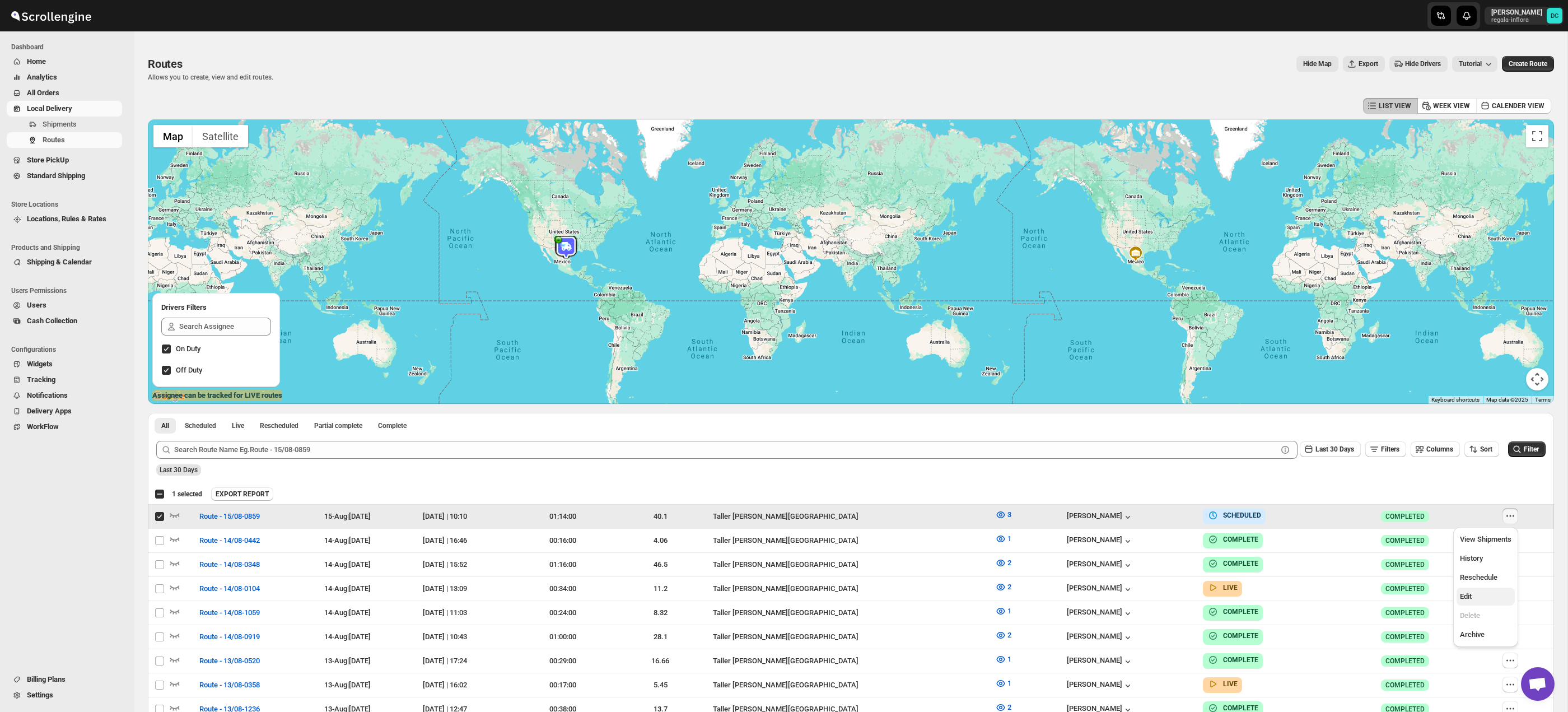
click at [1480, 598] on span "Edit" at bounding box center [1486, 597] width 51 height 11
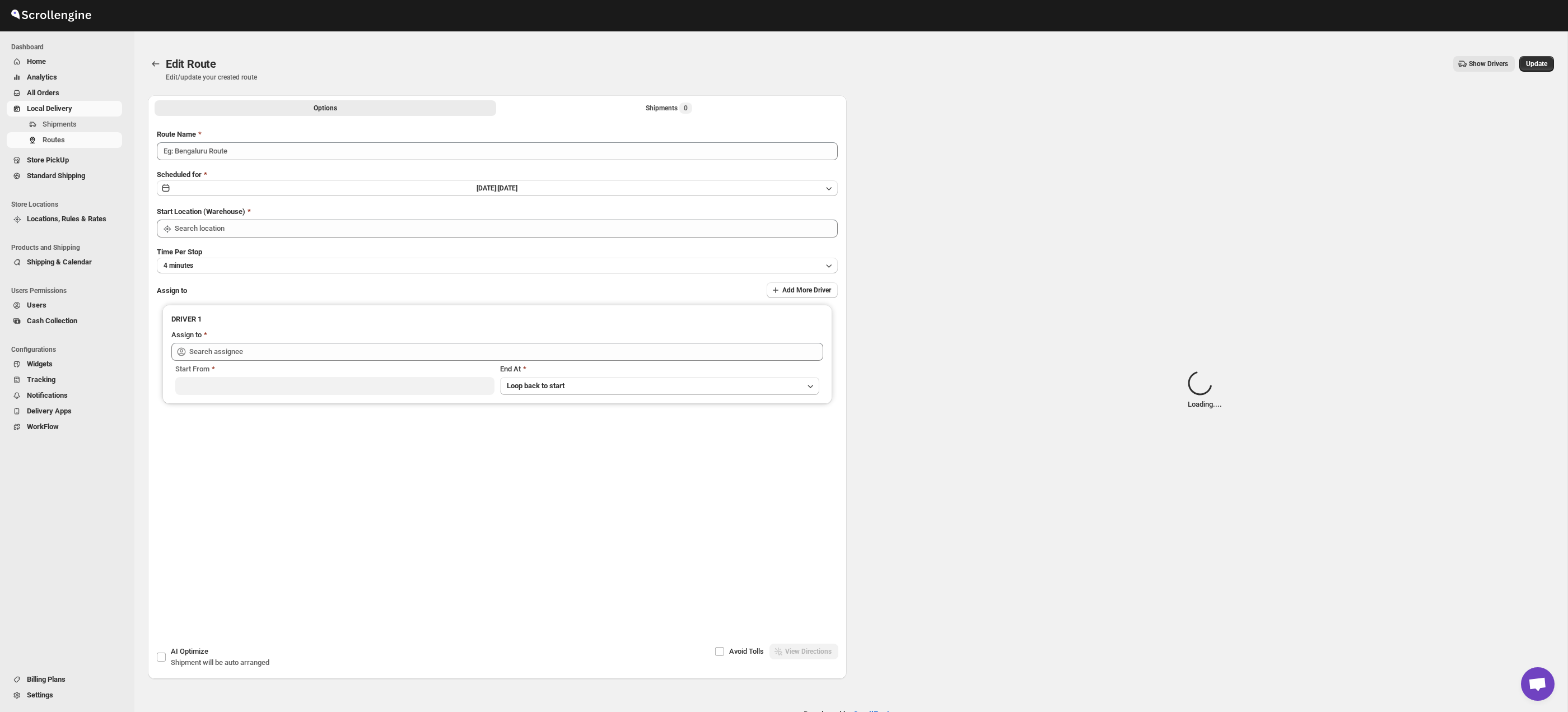
type input "Route - 15/08-0859"
type input "Taller [PERSON_NAME][GEOGRAPHIC_DATA]"
type input "[PERSON_NAME] ([EMAIL_ADDRESS][DOMAIN_NAME])"
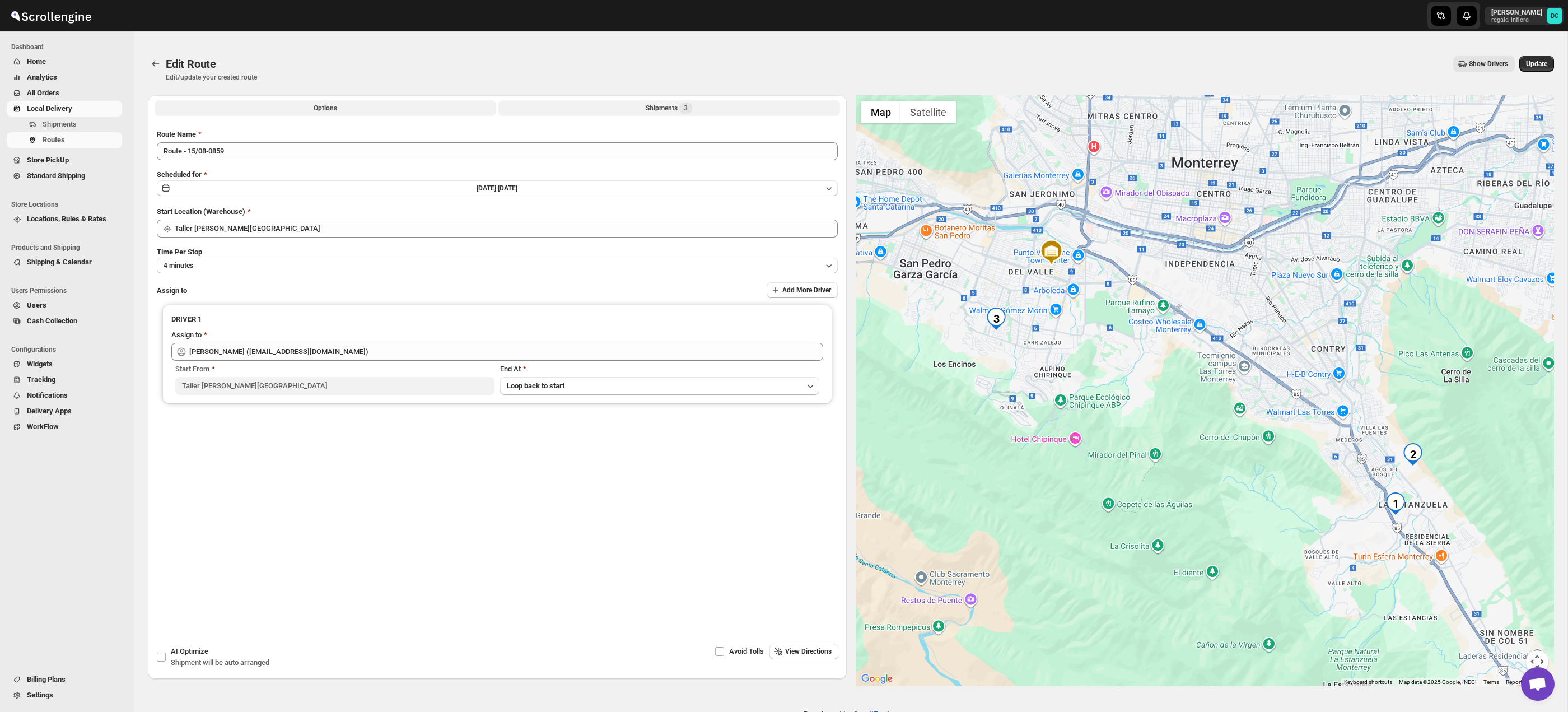
click at [646, 111] on div "Shipments 3" at bounding box center [669, 108] width 47 height 11
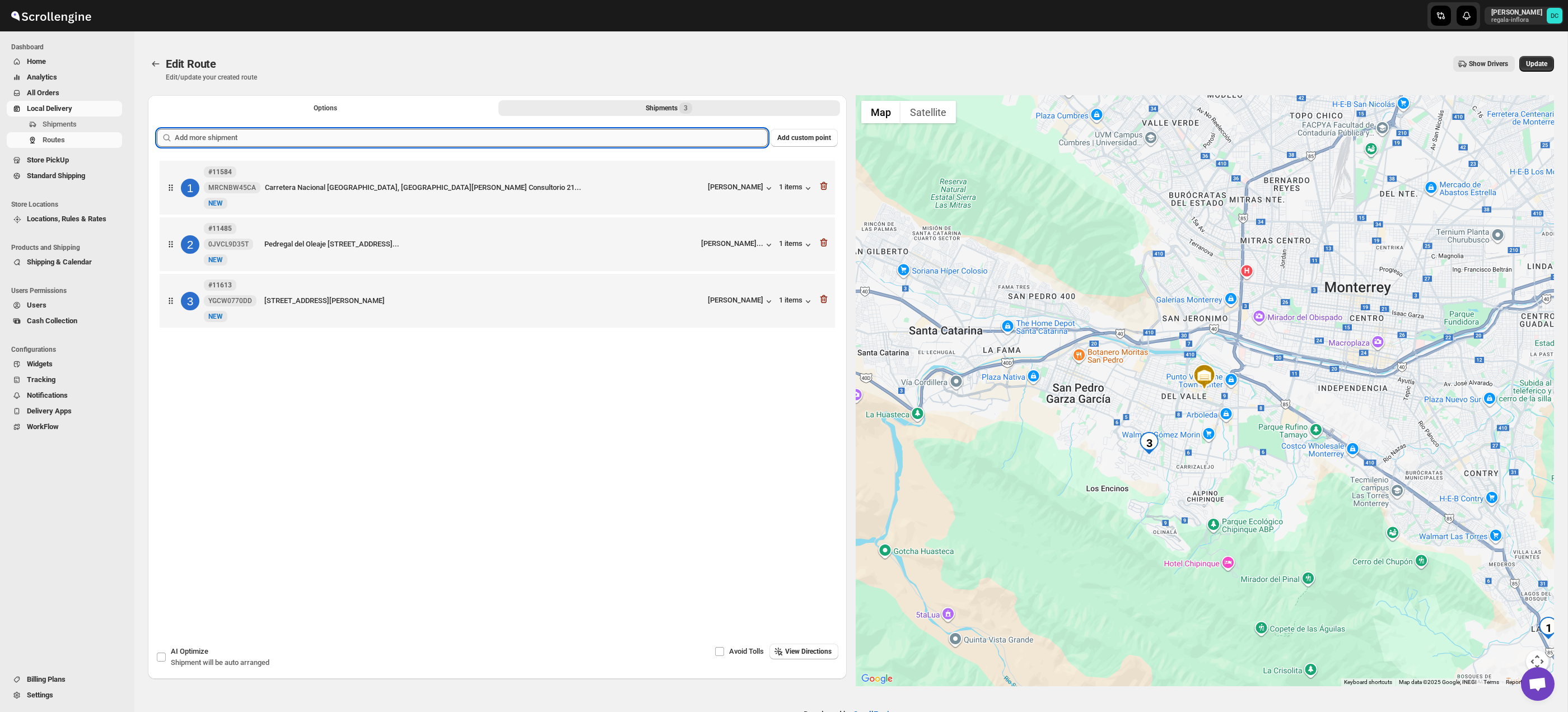
click at [345, 137] on input "text" at bounding box center [471, 138] width 593 height 18
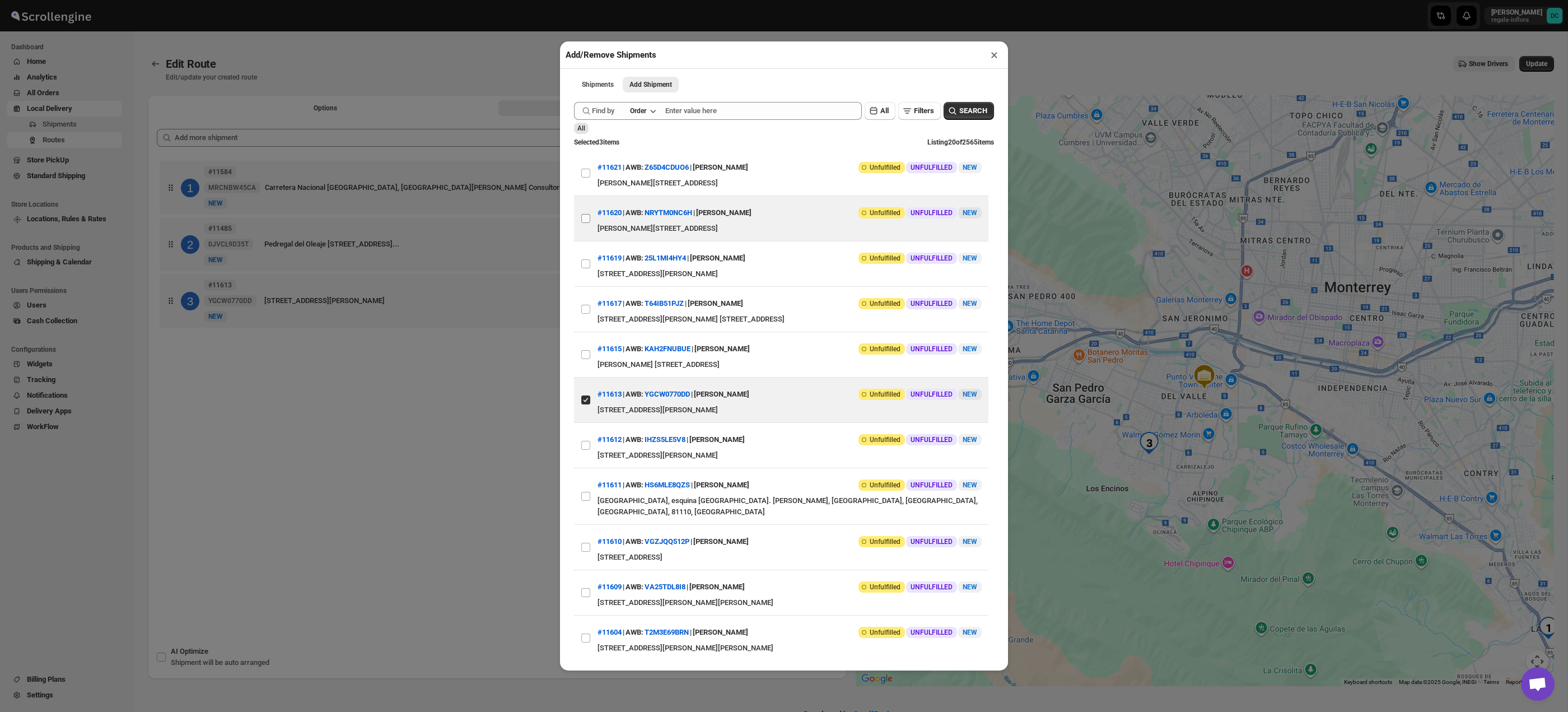
drag, startPoint x: 587, startPoint y: 219, endPoint x: 592, endPoint y: 223, distance: 6.4
click at [587, 219] on input "View details for 689f569feb510359434f30bf" at bounding box center [586, 218] width 9 height 9
checkbox input "true"
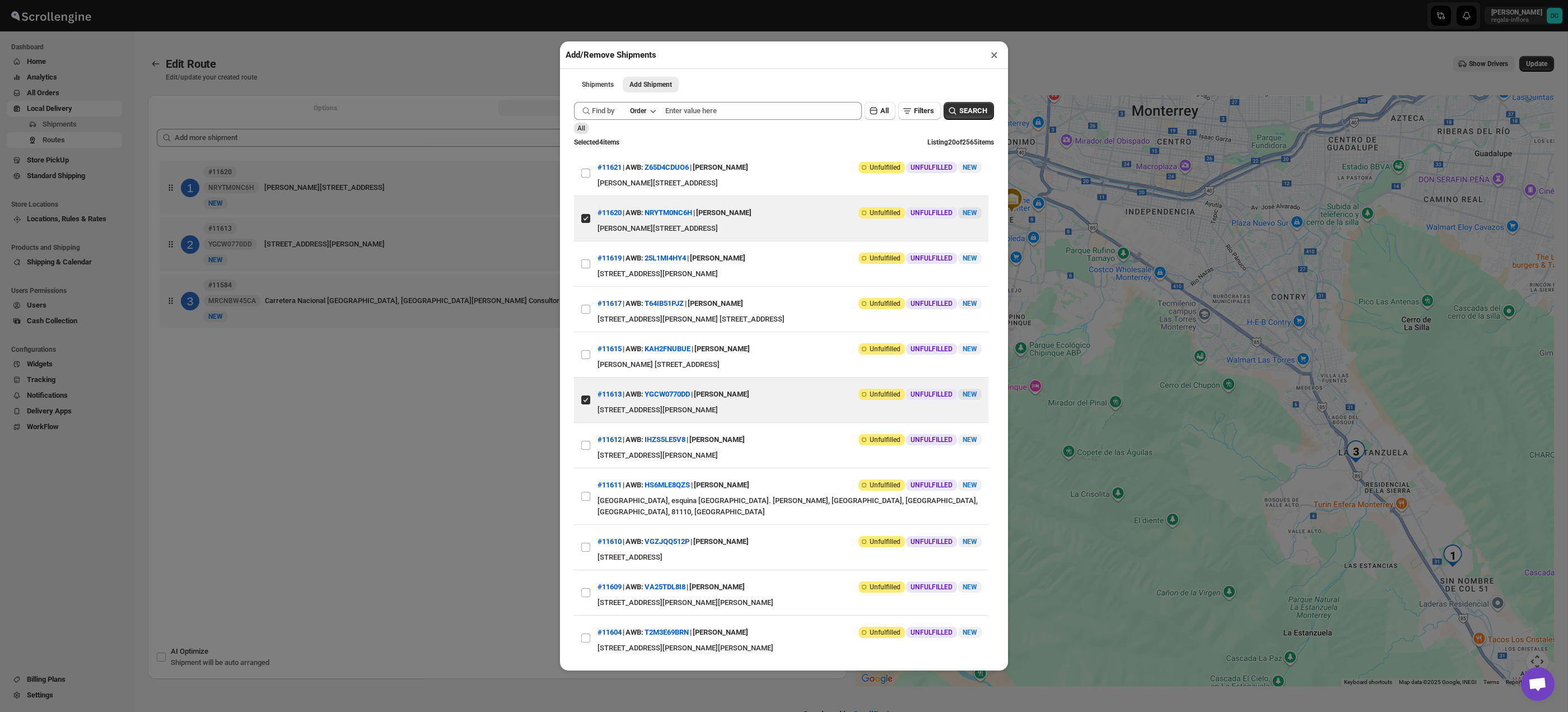
drag, startPoint x: 337, startPoint y: 448, endPoint x: 410, endPoint y: 437, distance: 73.8
click at [335, 448] on div "Add/Remove Shipments × Shipments Add Shipment More views Shipments Add Shipment…" at bounding box center [784, 356] width 1568 height 712
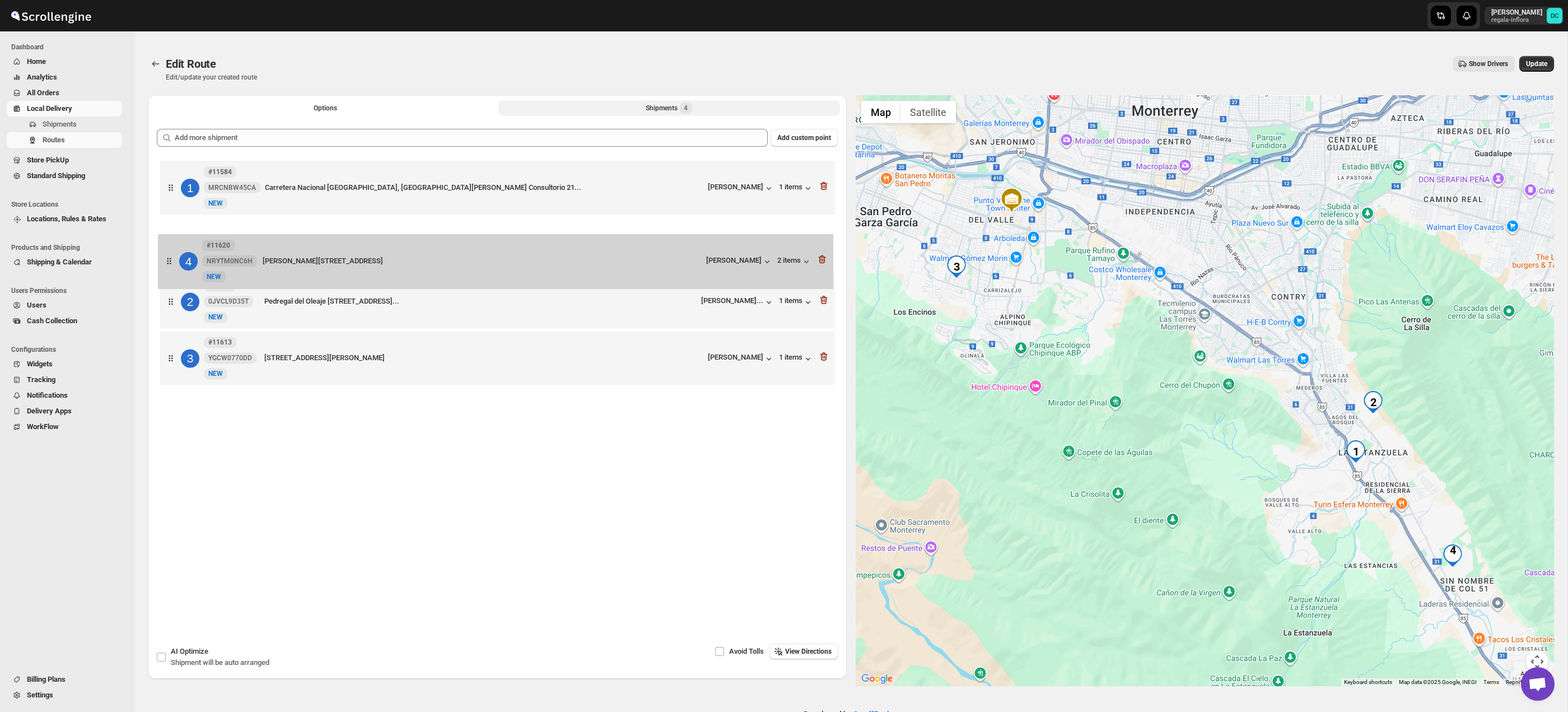
drag, startPoint x: 170, startPoint y: 344, endPoint x: 169, endPoint y: 261, distance: 83.0
click at [169, 261] on div "1 #11584 MRCNBW45CA New NEW Carretera Nacional [GEOGRAPHIC_DATA], [GEOGRAPHIC_D…" at bounding box center [497, 274] width 681 height 232
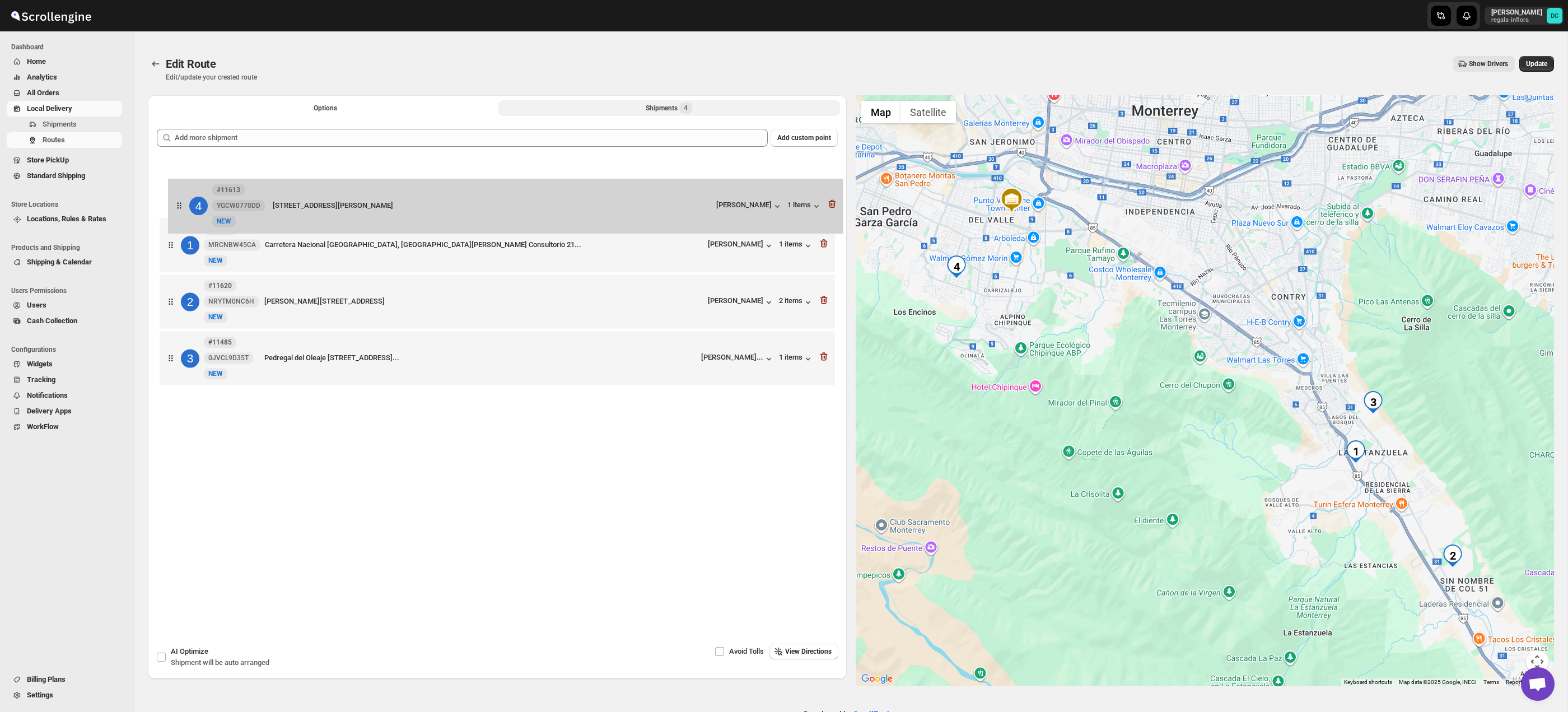
drag, startPoint x: 169, startPoint y: 360, endPoint x: 179, endPoint y: 186, distance: 174.3
click at [179, 194] on div "1 #11584 MRCNBW45CA New NEW Carretera Nacional [GEOGRAPHIC_DATA], [GEOGRAPHIC_D…" at bounding box center [497, 274] width 681 height 232
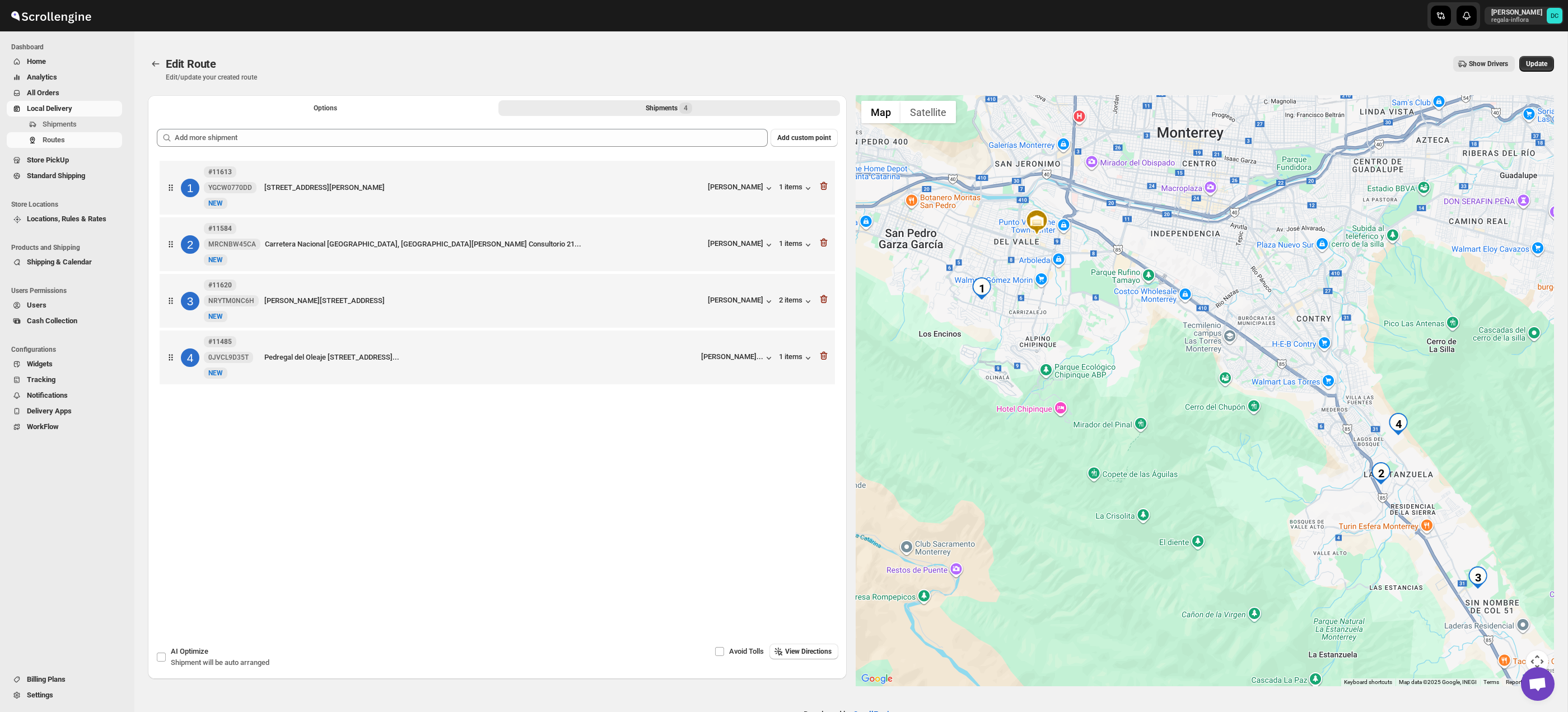
drag, startPoint x: 1112, startPoint y: 377, endPoint x: 1314, endPoint y: 539, distance: 258.9
click at [1289, 523] on div at bounding box center [1205, 391] width 699 height 591
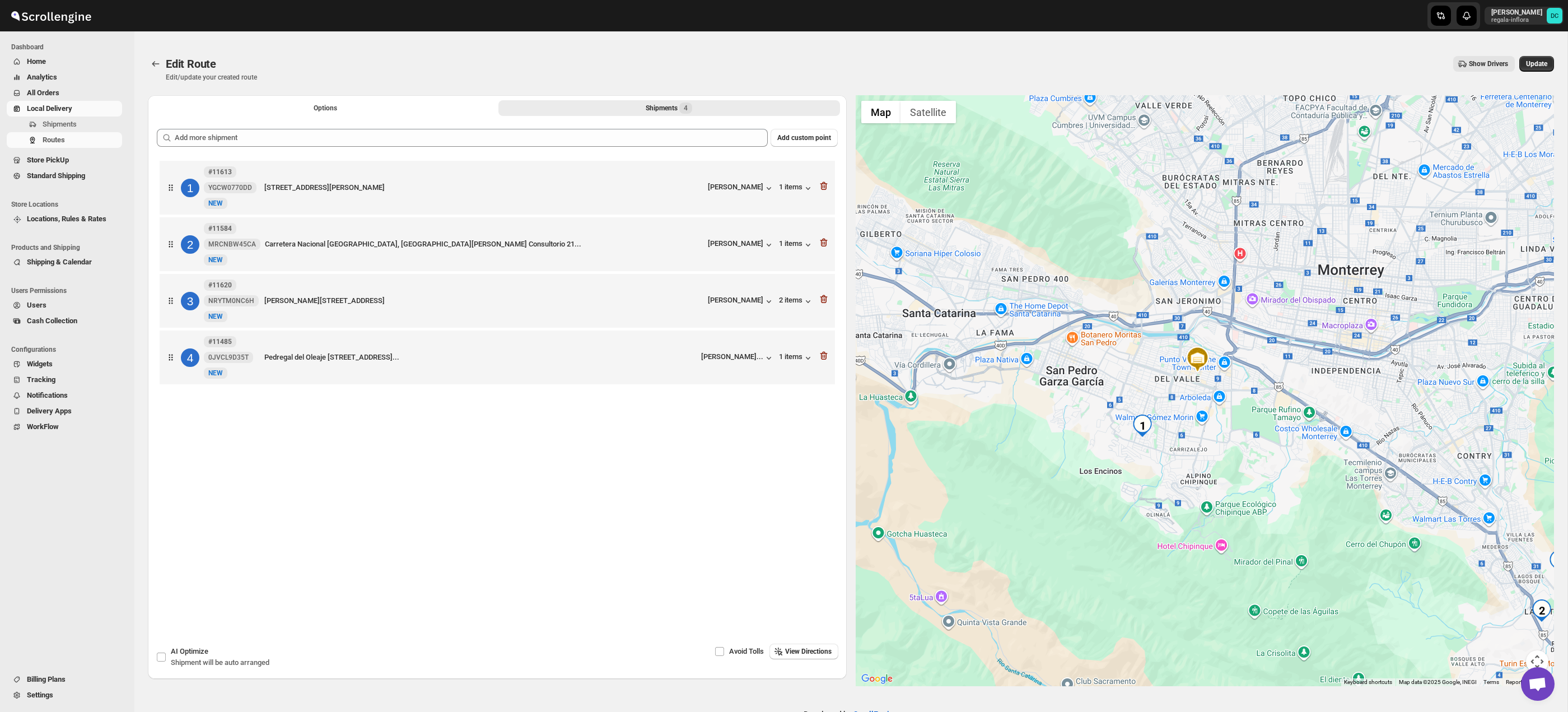
drag, startPoint x: 1536, startPoint y: 657, endPoint x: 1527, endPoint y: 638, distance: 21.0
click at [1537, 657] on button "Map camera controls" at bounding box center [1537, 661] width 22 height 22
click at [1517, 609] on button "Zoom in" at bounding box center [1509, 605] width 22 height 22
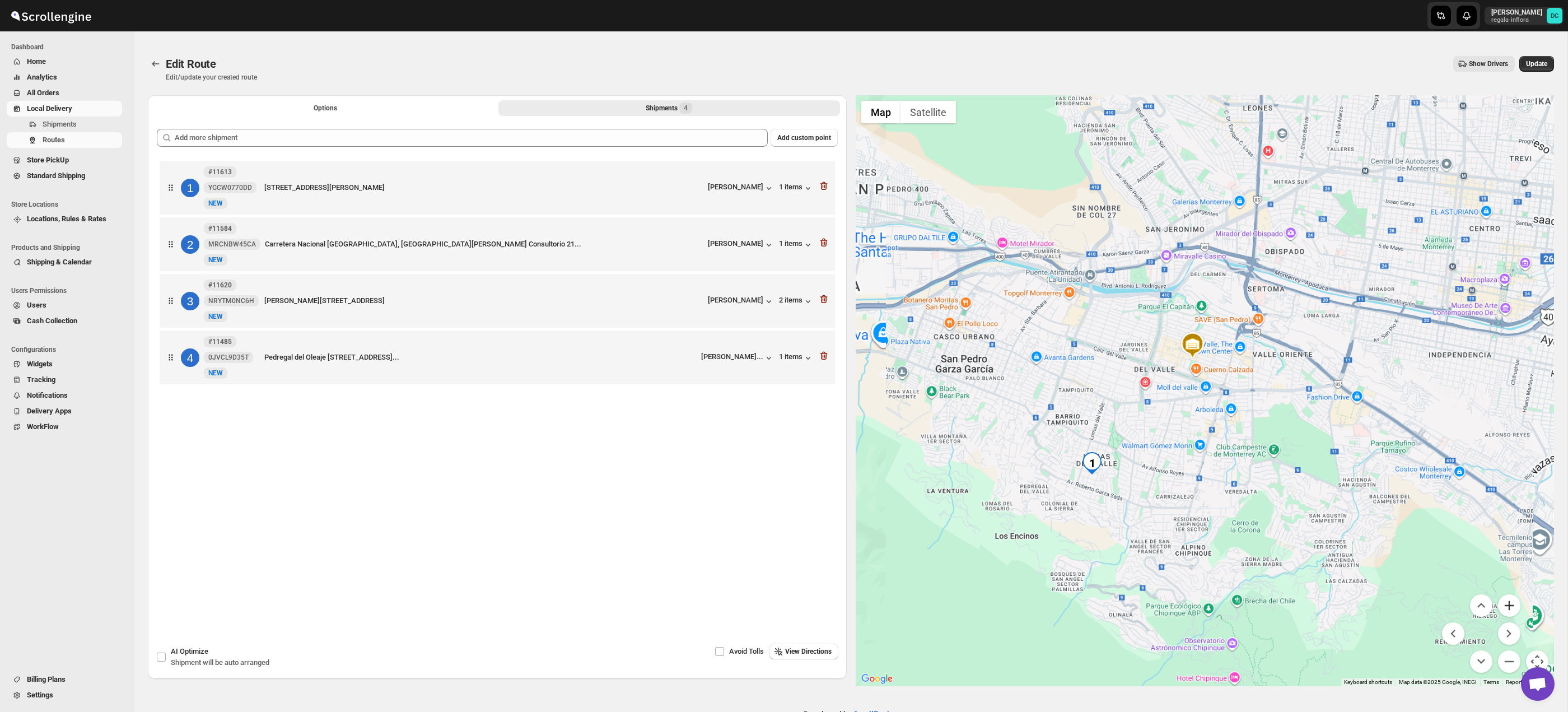
drag, startPoint x: 1517, startPoint y: 609, endPoint x: 1360, endPoint y: 585, distance: 158.8
click at [1517, 609] on button "Zoom in" at bounding box center [1509, 605] width 22 height 22
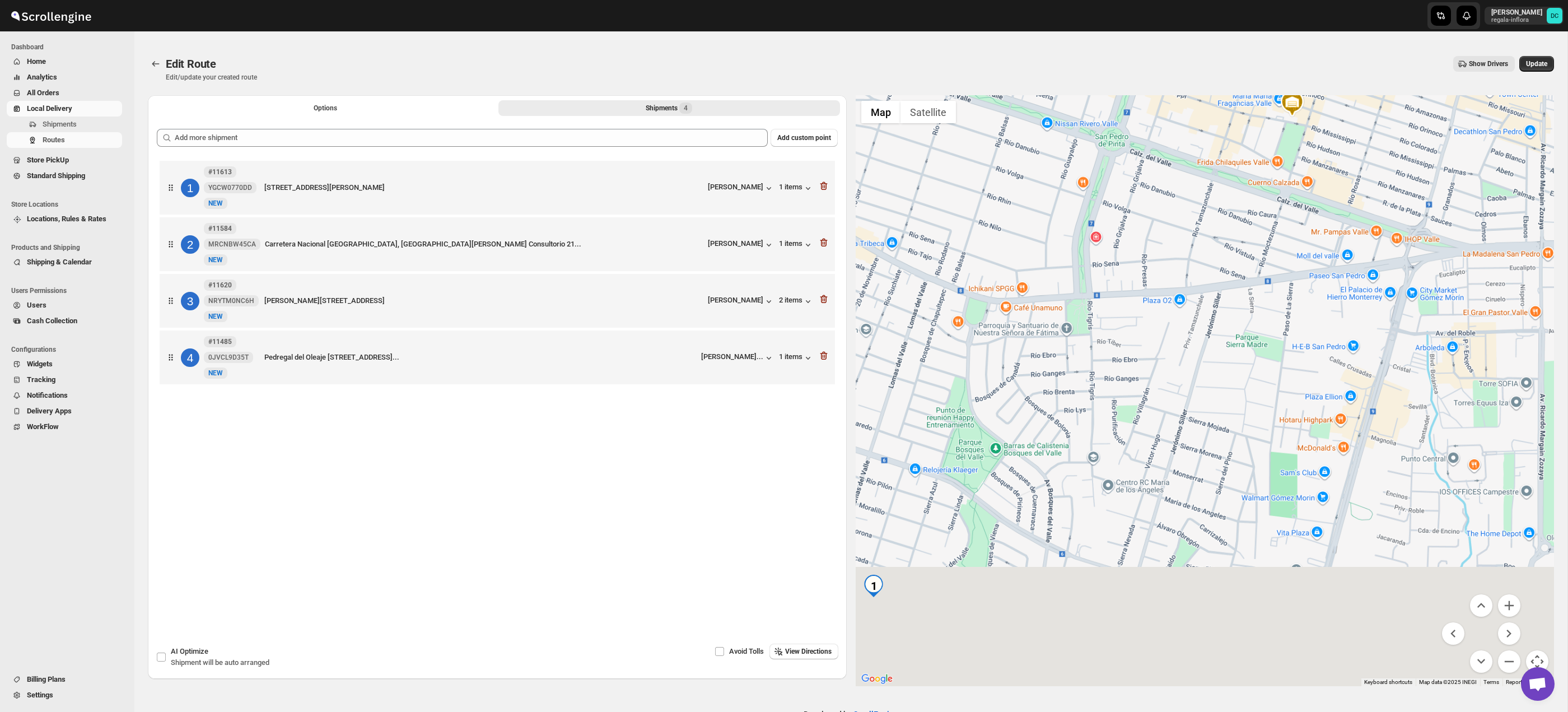
drag, startPoint x: 1117, startPoint y: 562, endPoint x: 1343, endPoint y: 404, distance: 275.8
click at [1257, 418] on div at bounding box center [1205, 391] width 699 height 591
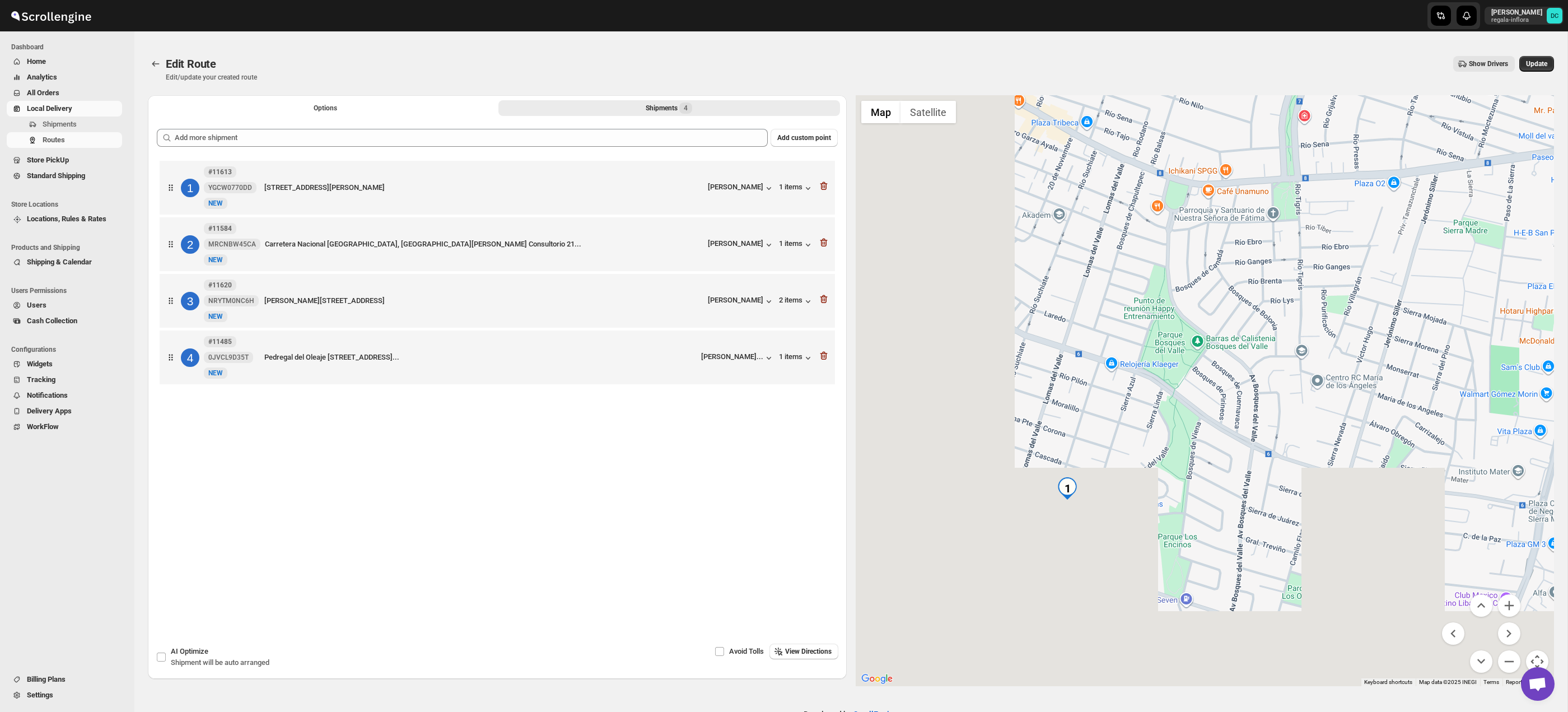
drag, startPoint x: 1343, startPoint y: 404, endPoint x: 1375, endPoint y: 395, distance: 33.2
click at [1394, 381] on div at bounding box center [1205, 391] width 699 height 591
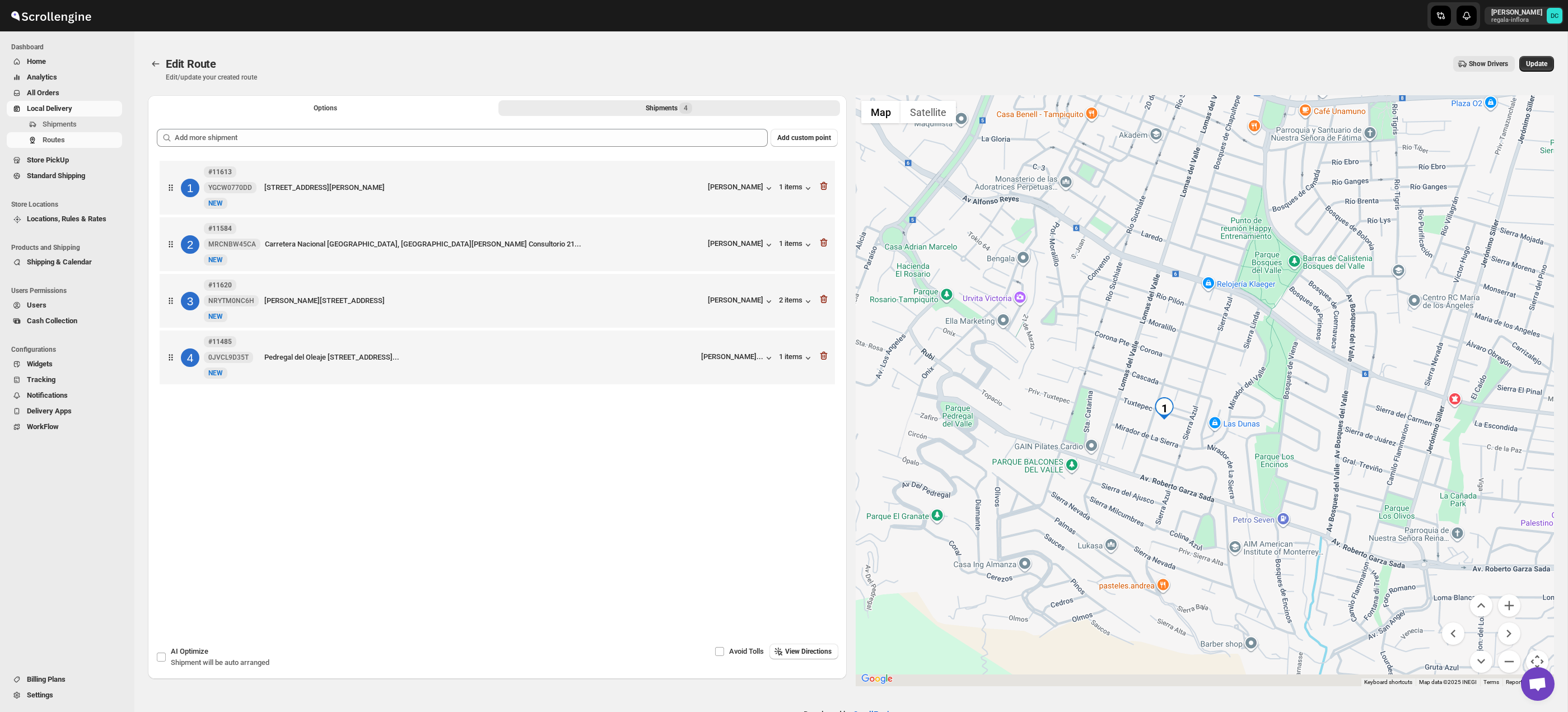
drag, startPoint x: 1184, startPoint y: 535, endPoint x: 1222, endPoint y: 482, distance: 65.2
click at [1222, 482] on div at bounding box center [1205, 391] width 699 height 591
click at [1530, 57] on button "Update" at bounding box center [1536, 63] width 34 height 16
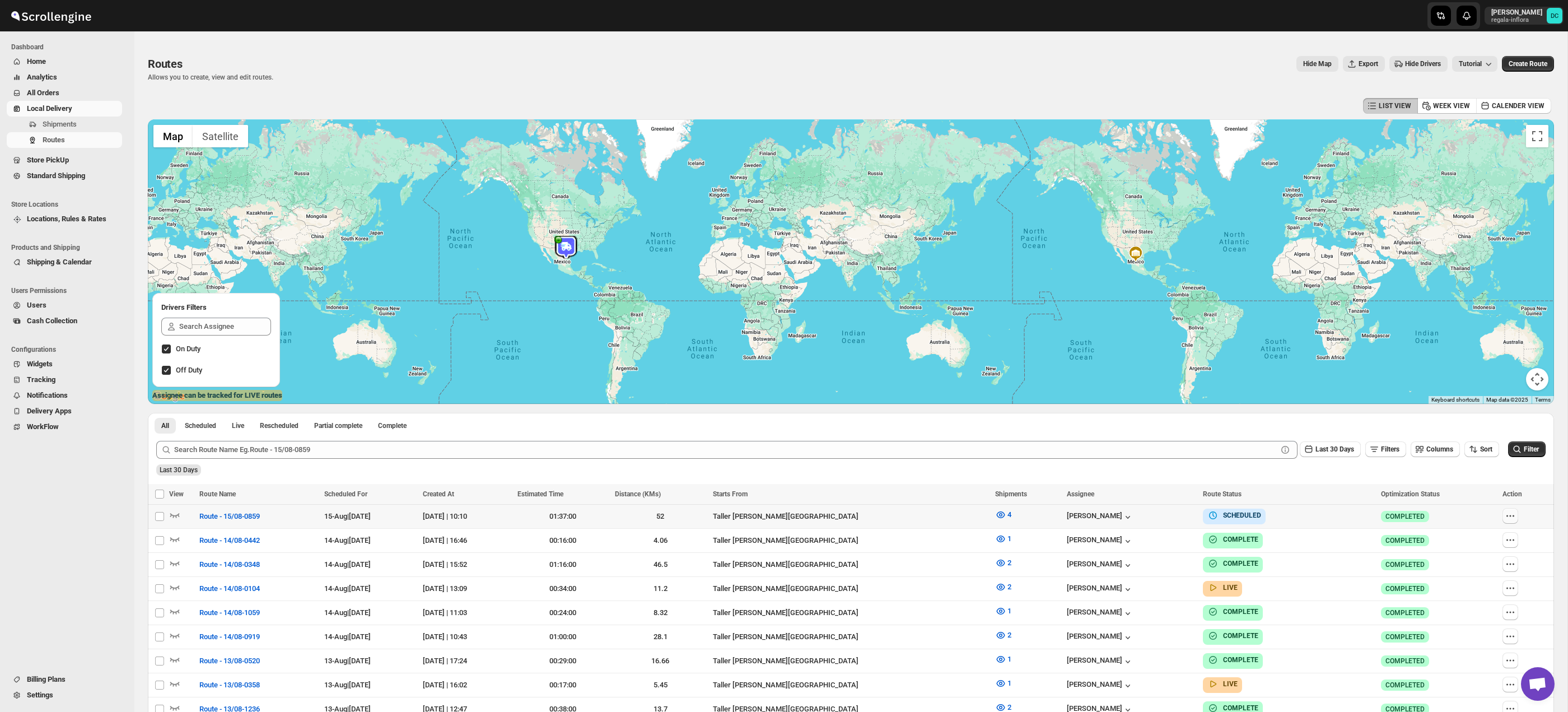
click at [1508, 518] on icon "button" at bounding box center [1510, 516] width 11 height 11
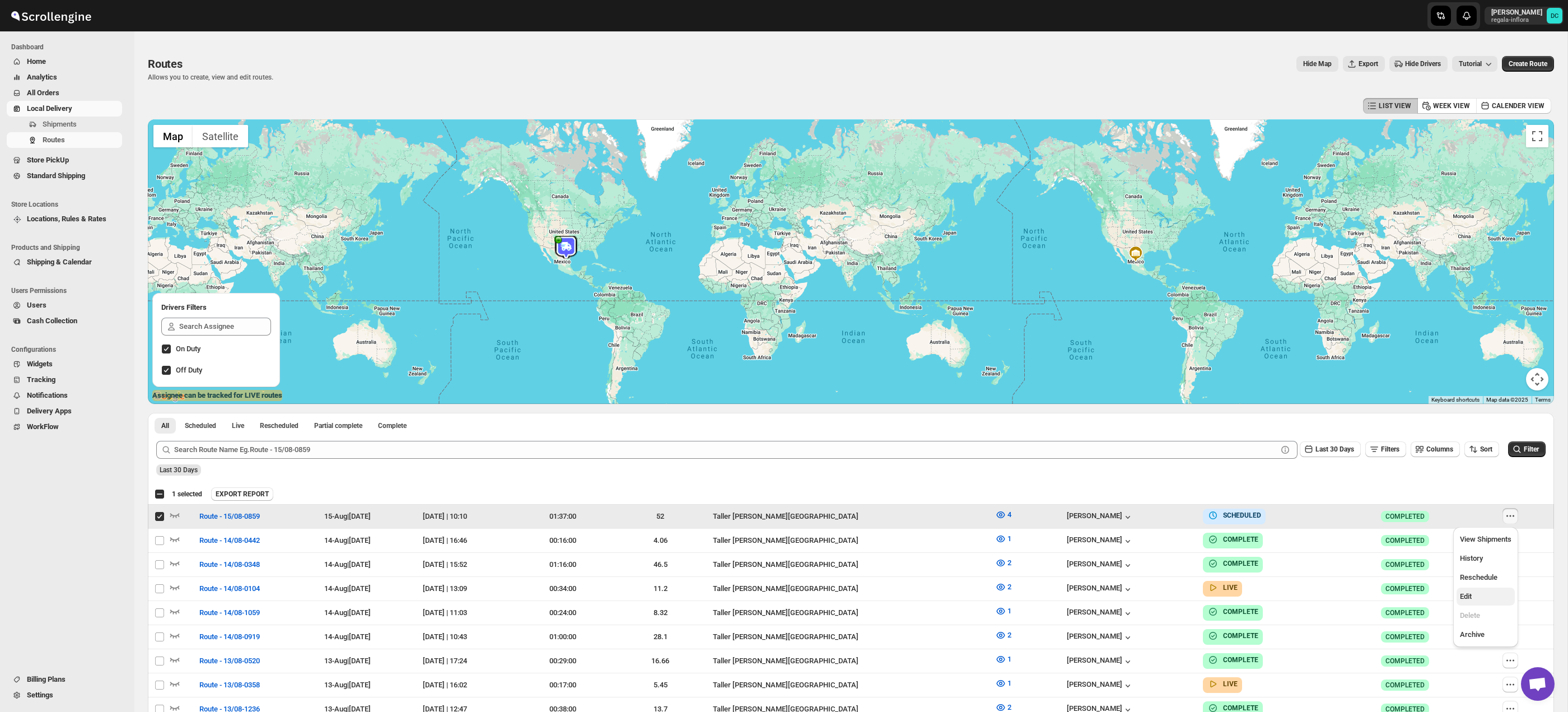
click at [1500, 595] on span "Edit" at bounding box center [1486, 597] width 51 height 11
checkbox input "false"
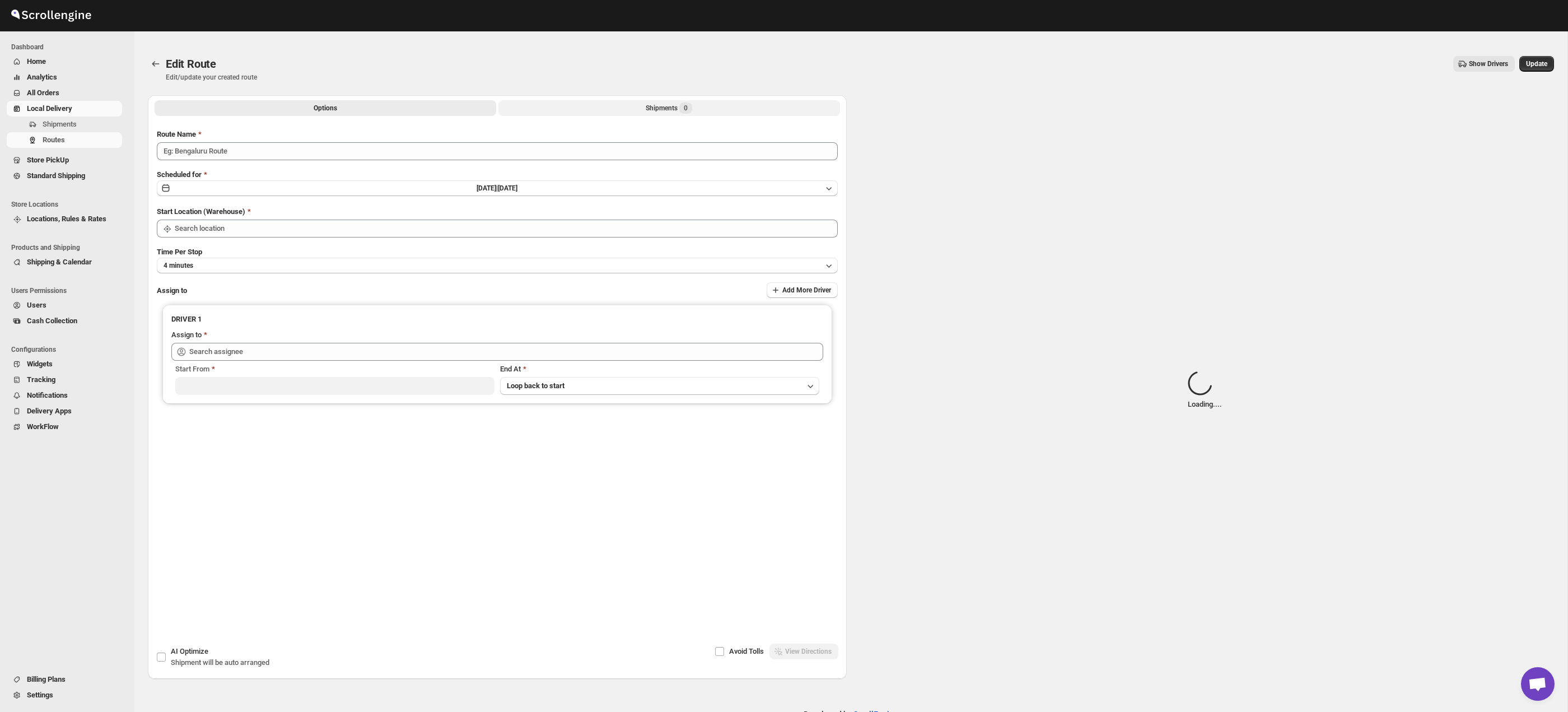
type input "Route - 15/08-0859"
type input "Taller [PERSON_NAME][GEOGRAPHIC_DATA]"
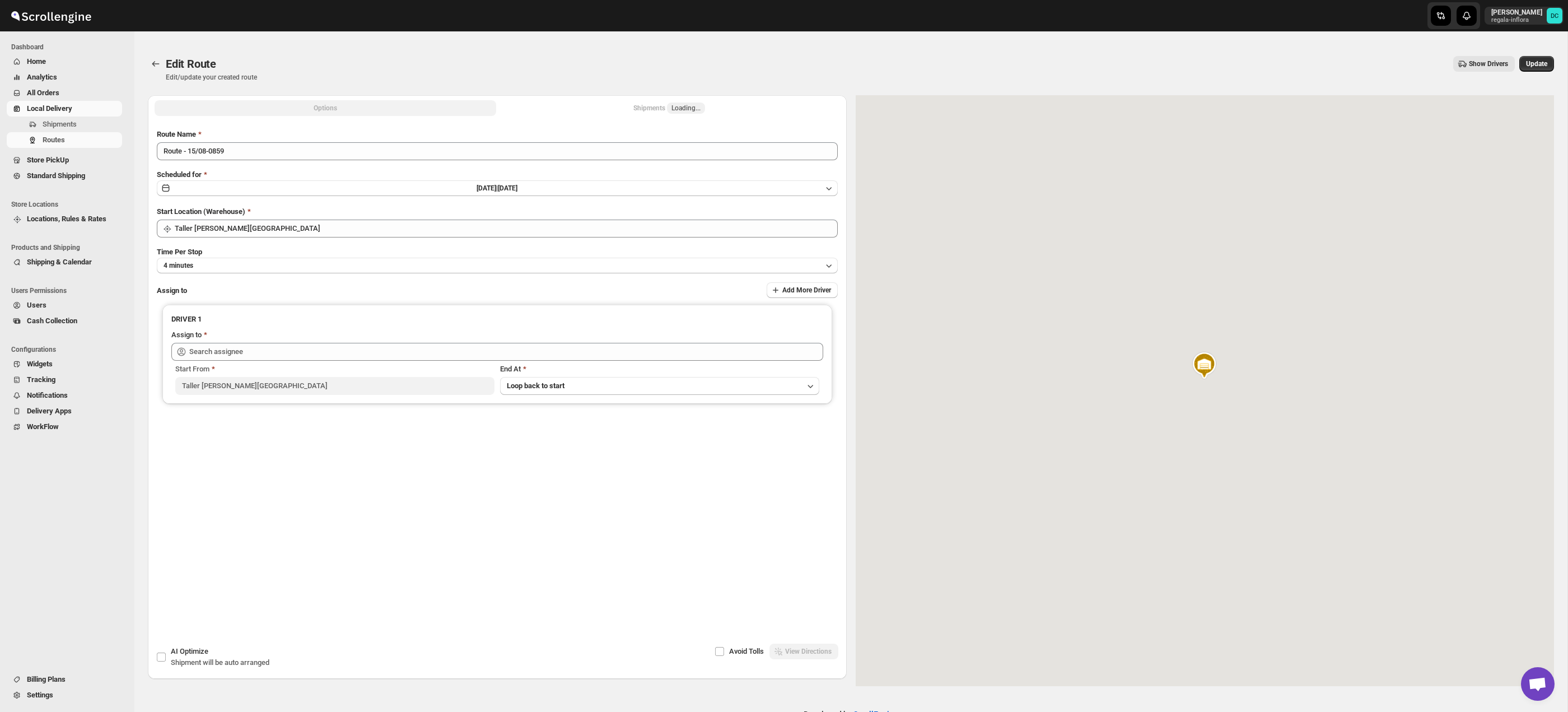
type input "[PERSON_NAME] ([EMAIL_ADDRESS][DOMAIN_NAME])"
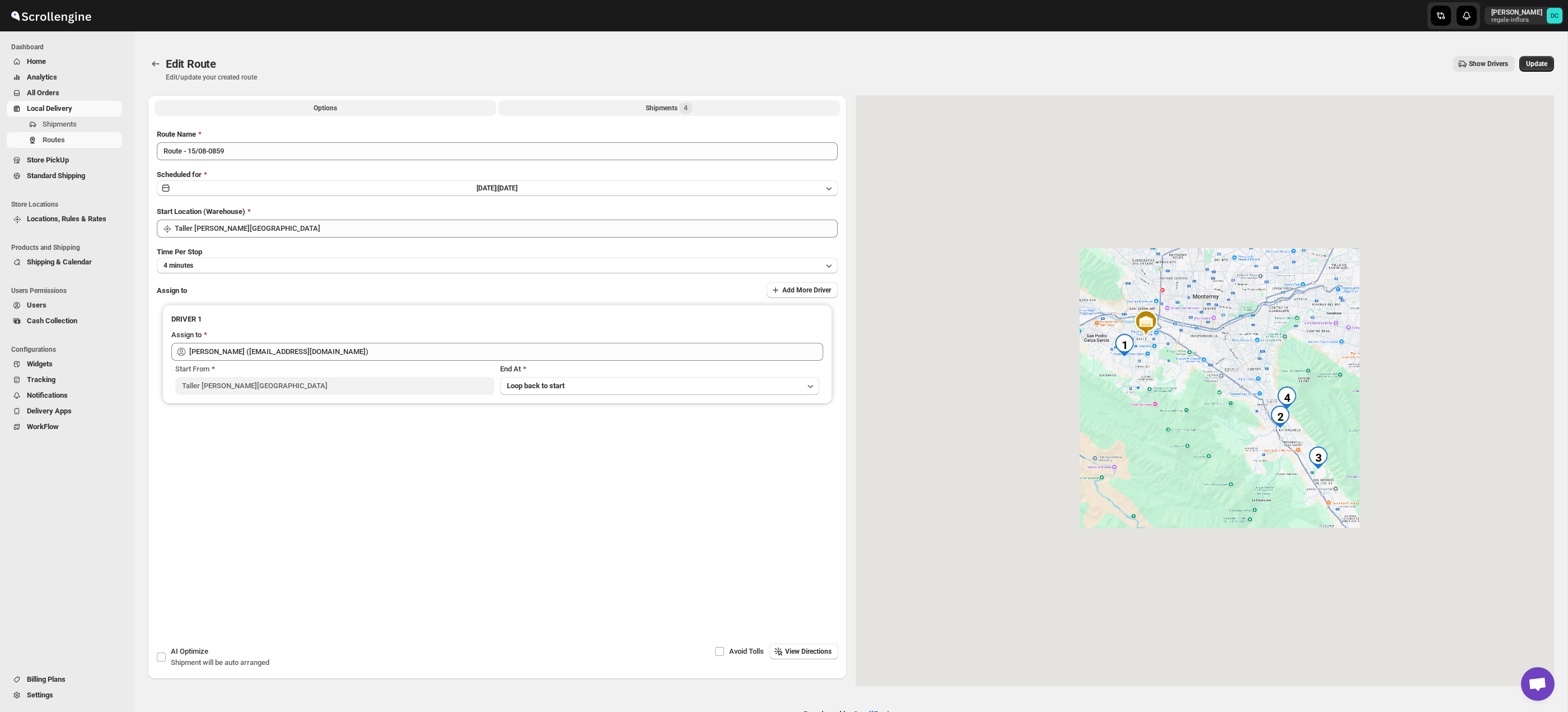
click at [660, 111] on div "Shipments 4" at bounding box center [669, 108] width 47 height 11
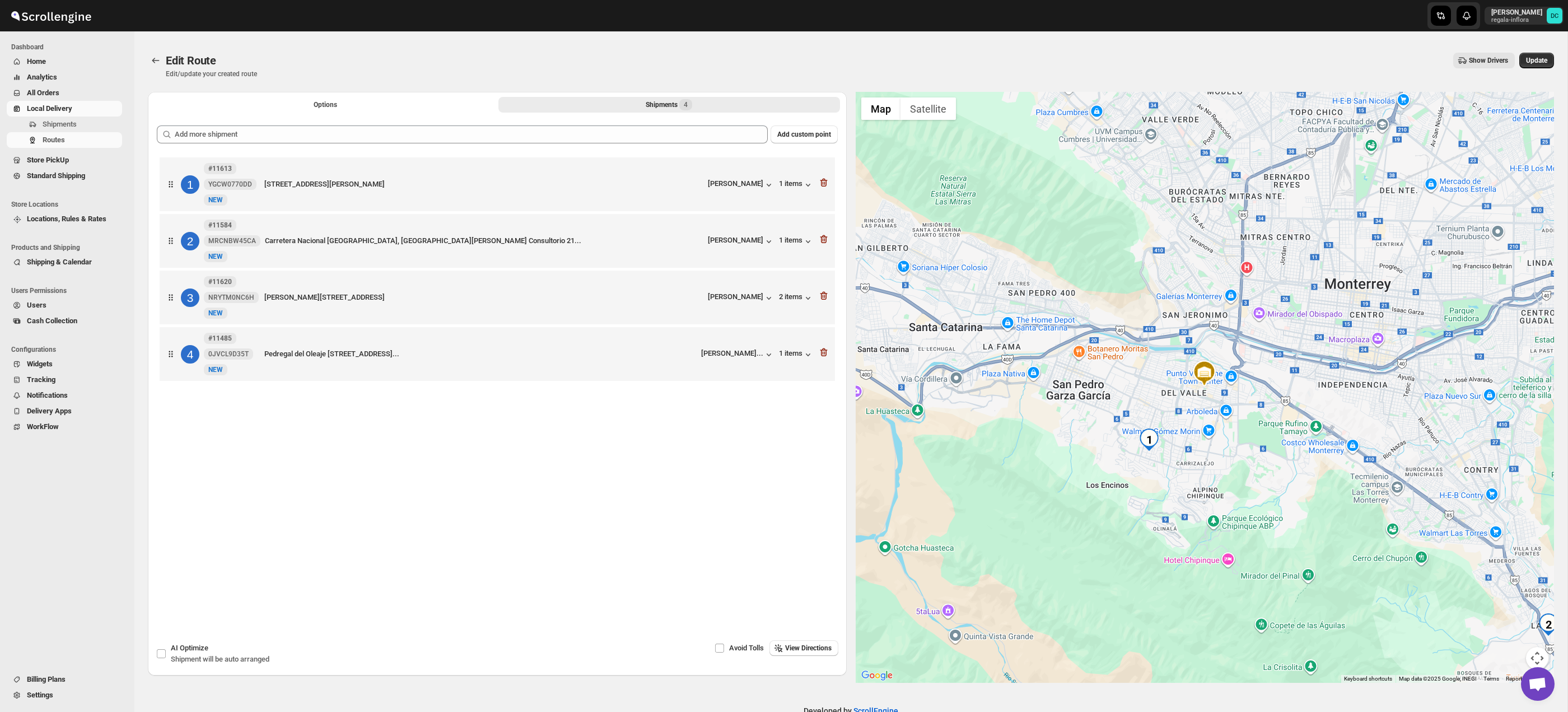
click at [1540, 655] on button "Map camera controls" at bounding box center [1537, 658] width 22 height 22
click at [1515, 606] on button "Zoom in" at bounding box center [1509, 603] width 22 height 22
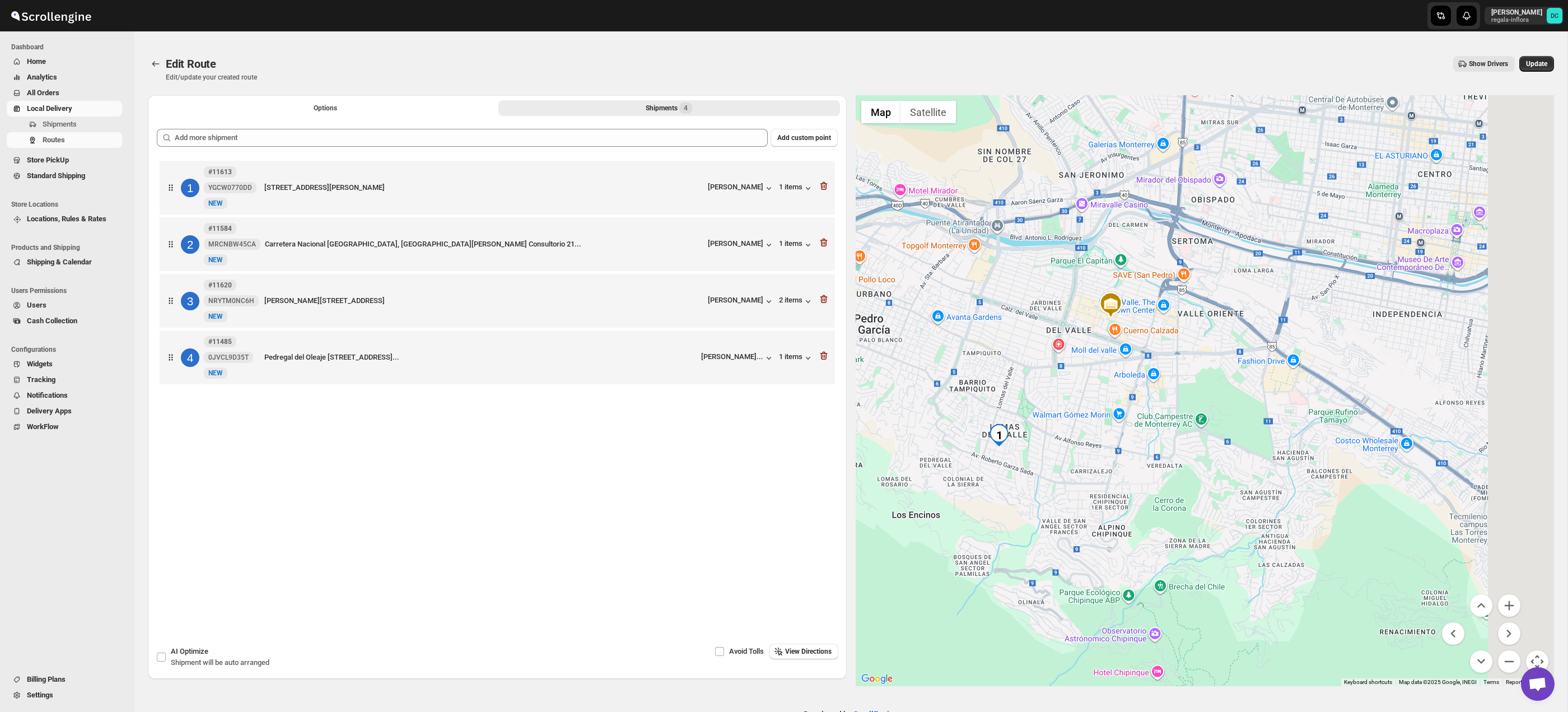
drag, startPoint x: 1403, startPoint y: 536, endPoint x: 1314, endPoint y: 472, distance: 109.6
click at [1277, 447] on div at bounding box center [1205, 391] width 699 height 591
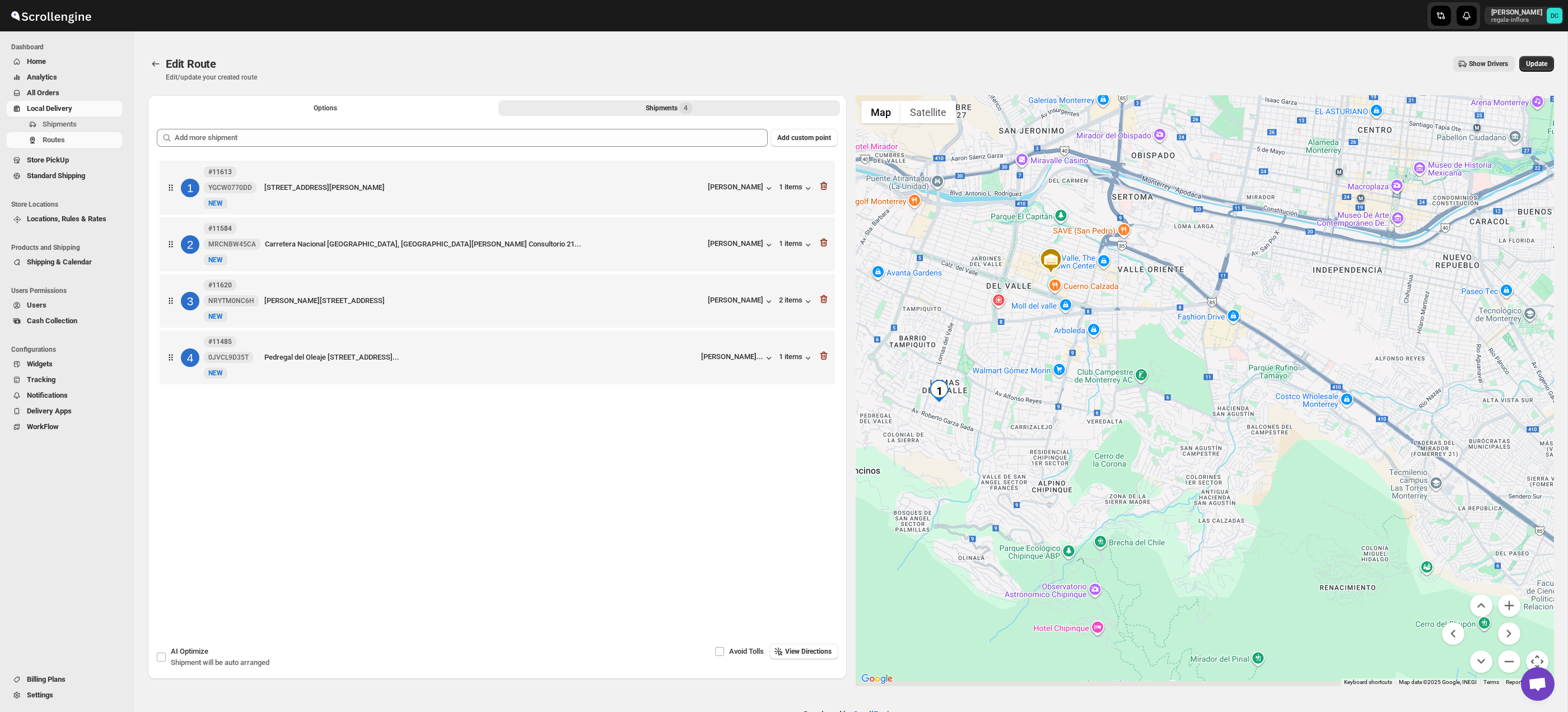
drag, startPoint x: 1344, startPoint y: 491, endPoint x: 1251, endPoint y: 429, distance: 111.8
click at [1245, 427] on div at bounding box center [1205, 391] width 699 height 591
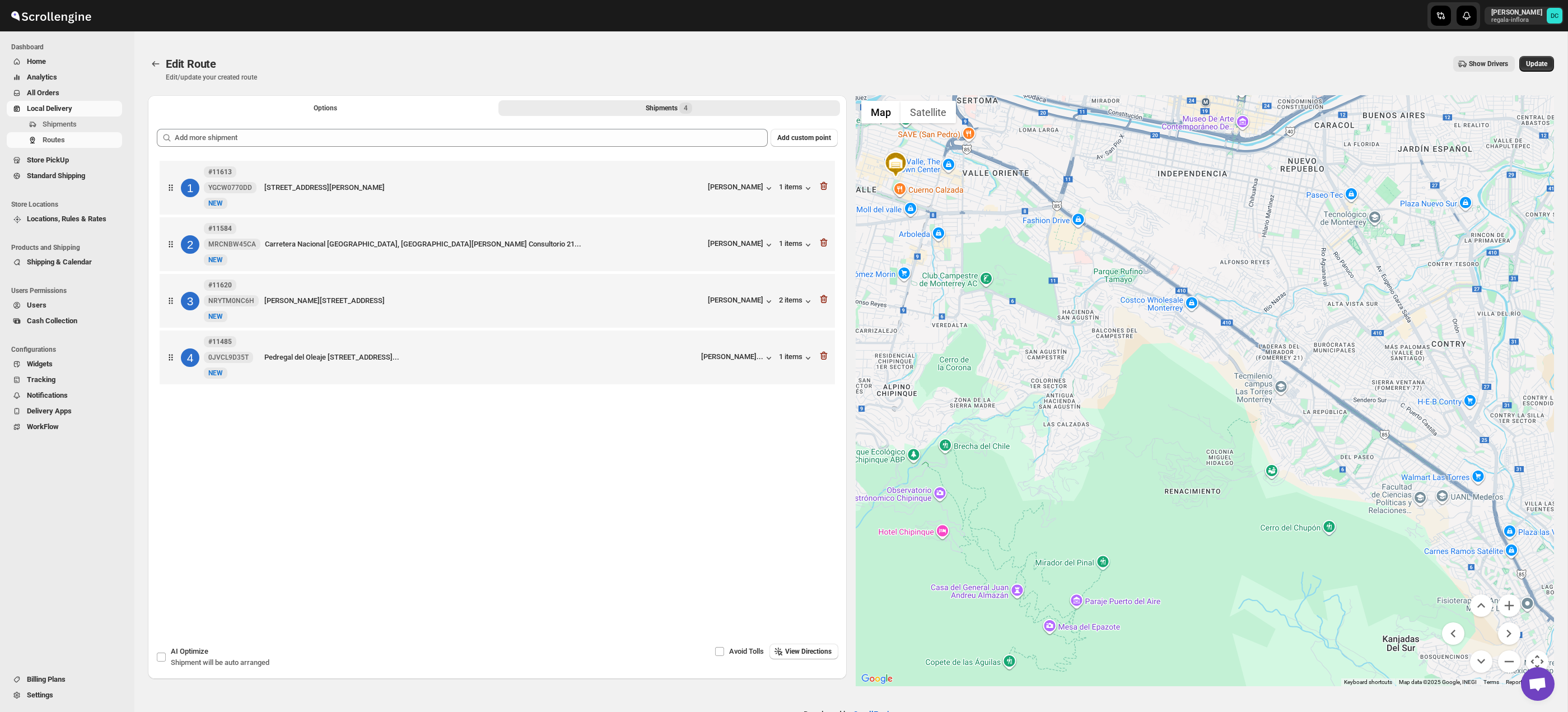
drag, startPoint x: 1357, startPoint y: 492, endPoint x: 1349, endPoint y: 482, distance: 12.8
click at [1349, 482] on div at bounding box center [1205, 391] width 699 height 591
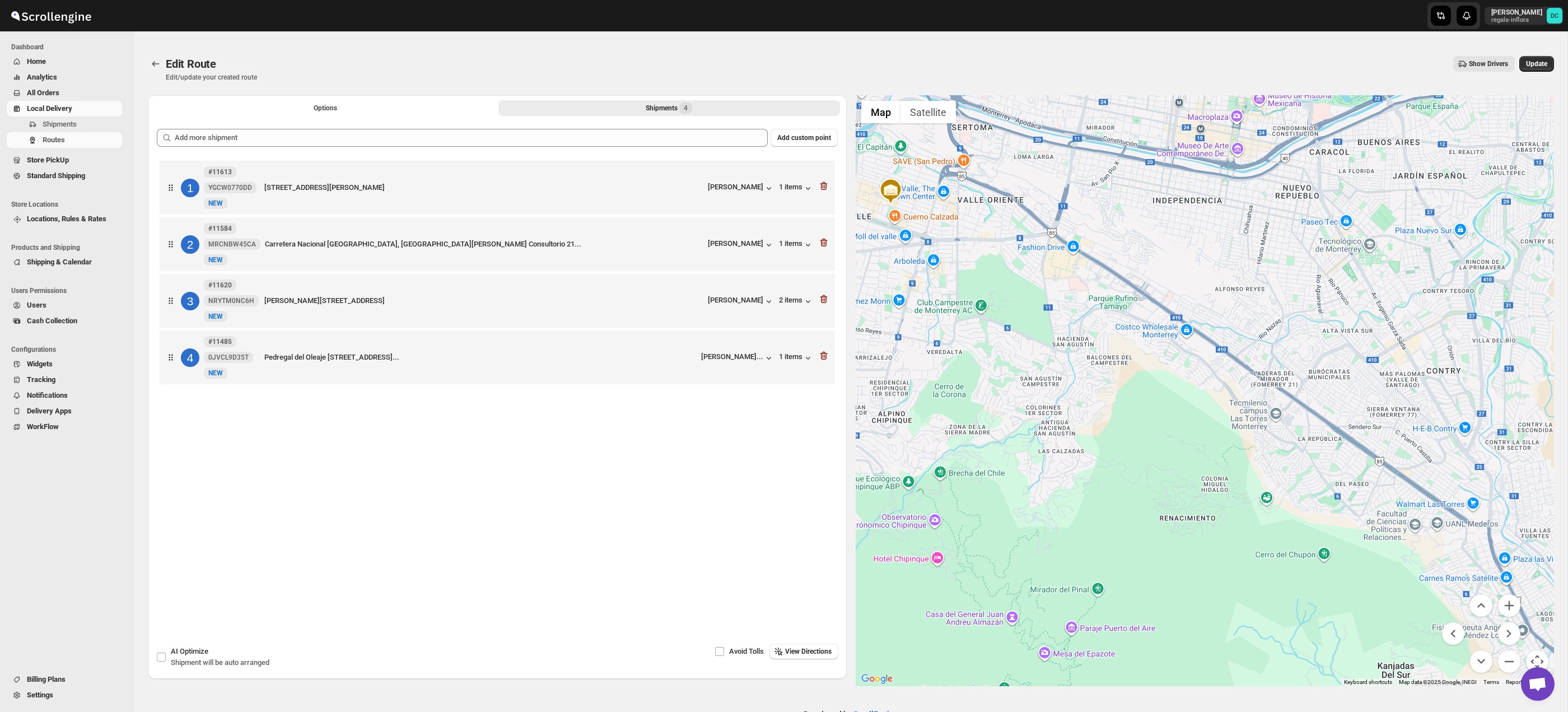
drag, startPoint x: 1340, startPoint y: 527, endPoint x: 1342, endPoint y: 559, distance: 32.1
click at [1354, 572] on div at bounding box center [1205, 391] width 699 height 591
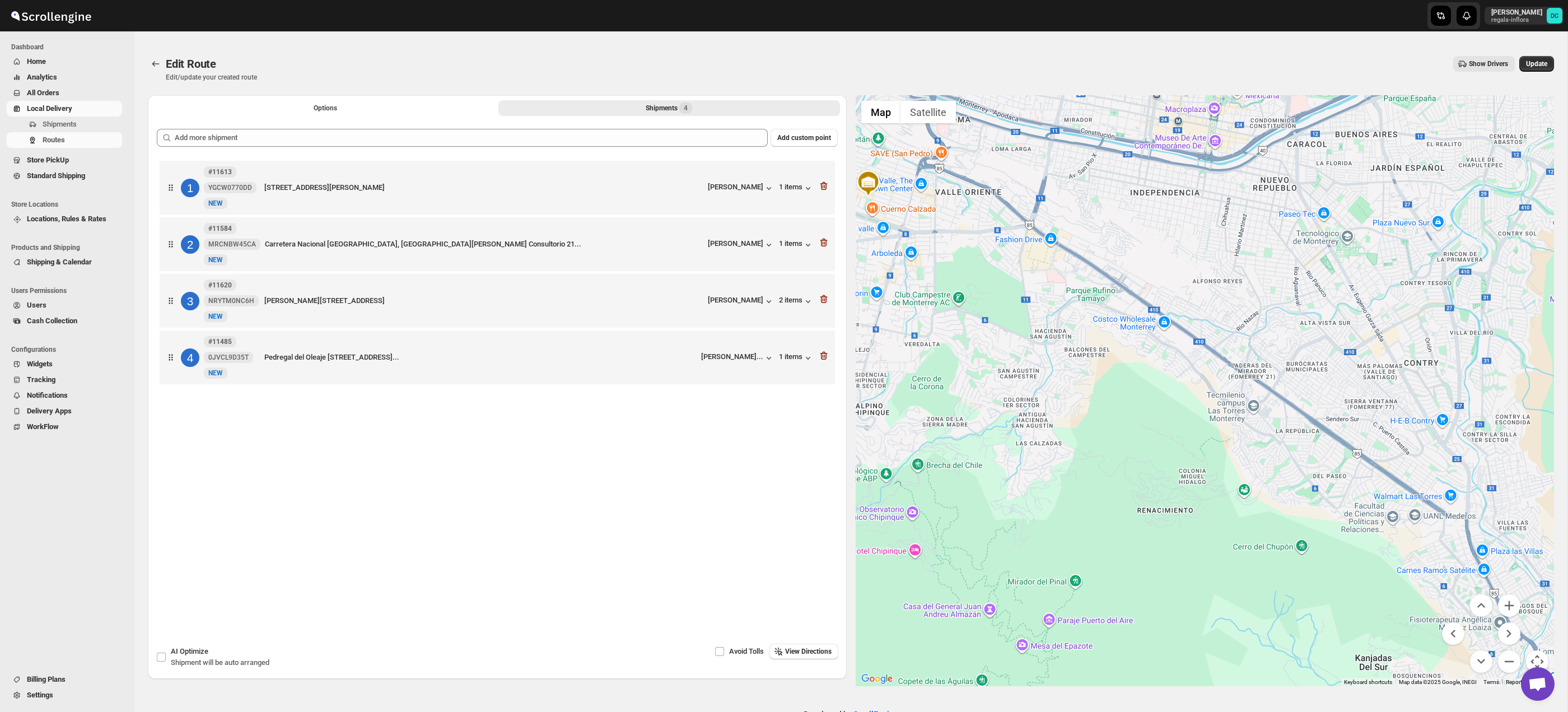
drag, startPoint x: 1342, startPoint y: 559, endPoint x: 1250, endPoint y: 450, distance: 142.6
click at [1217, 439] on div at bounding box center [1205, 391] width 699 height 591
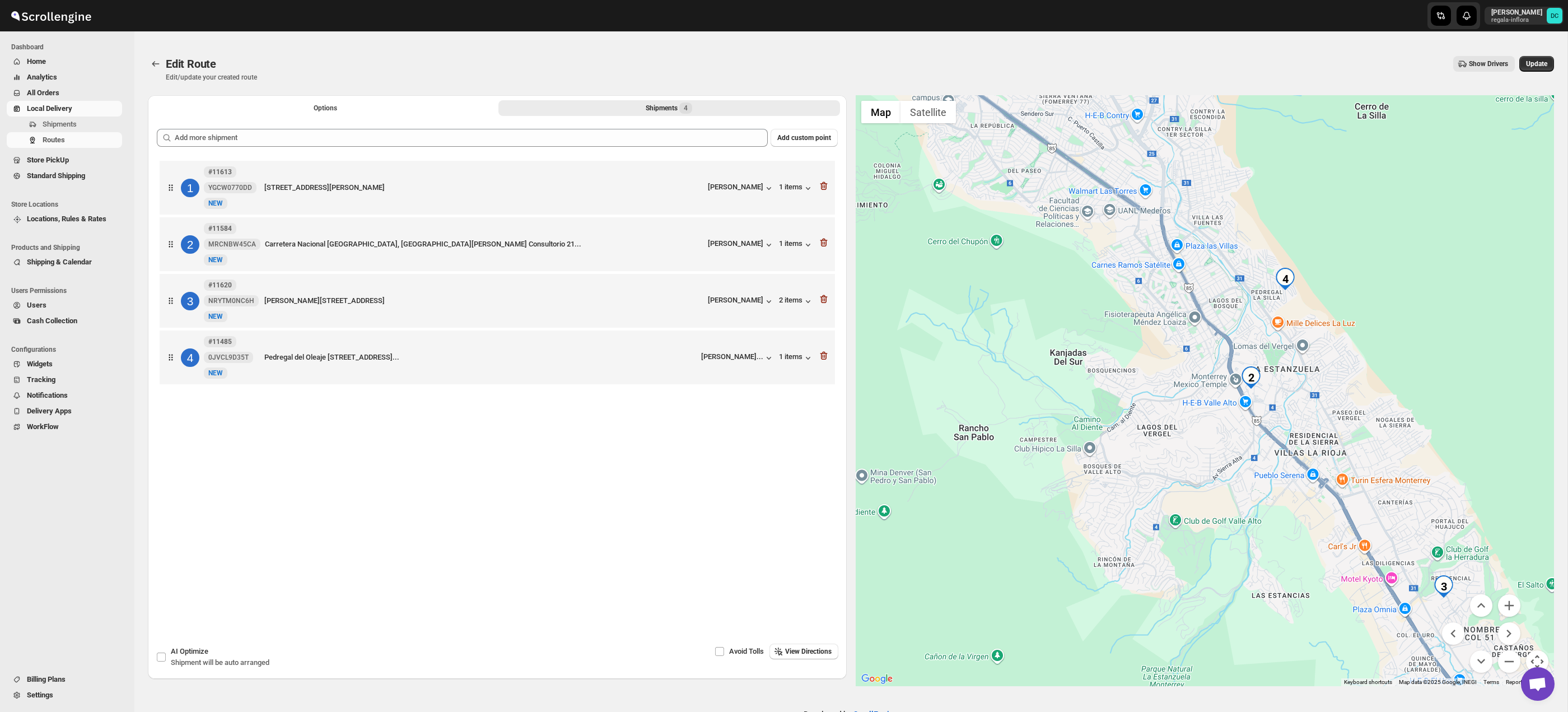
drag, startPoint x: 1362, startPoint y: 517, endPoint x: 1414, endPoint y: 545, distance: 59.1
click at [1339, 500] on div at bounding box center [1205, 391] width 699 height 591
click at [1503, 601] on button "Zoom in" at bounding box center [1509, 605] width 22 height 22
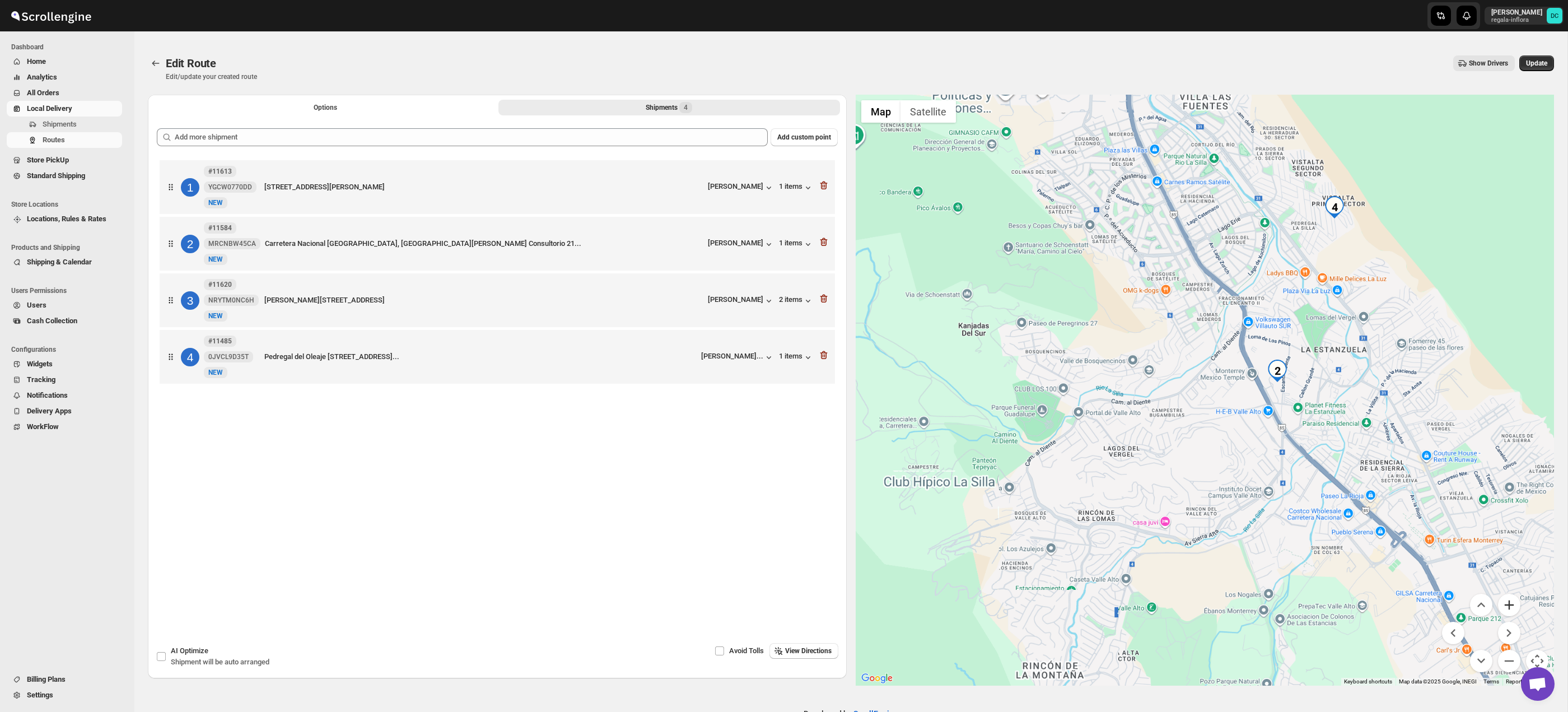
scroll to position [1, 0]
click at [1503, 601] on button "Zoom in" at bounding box center [1509, 604] width 22 height 22
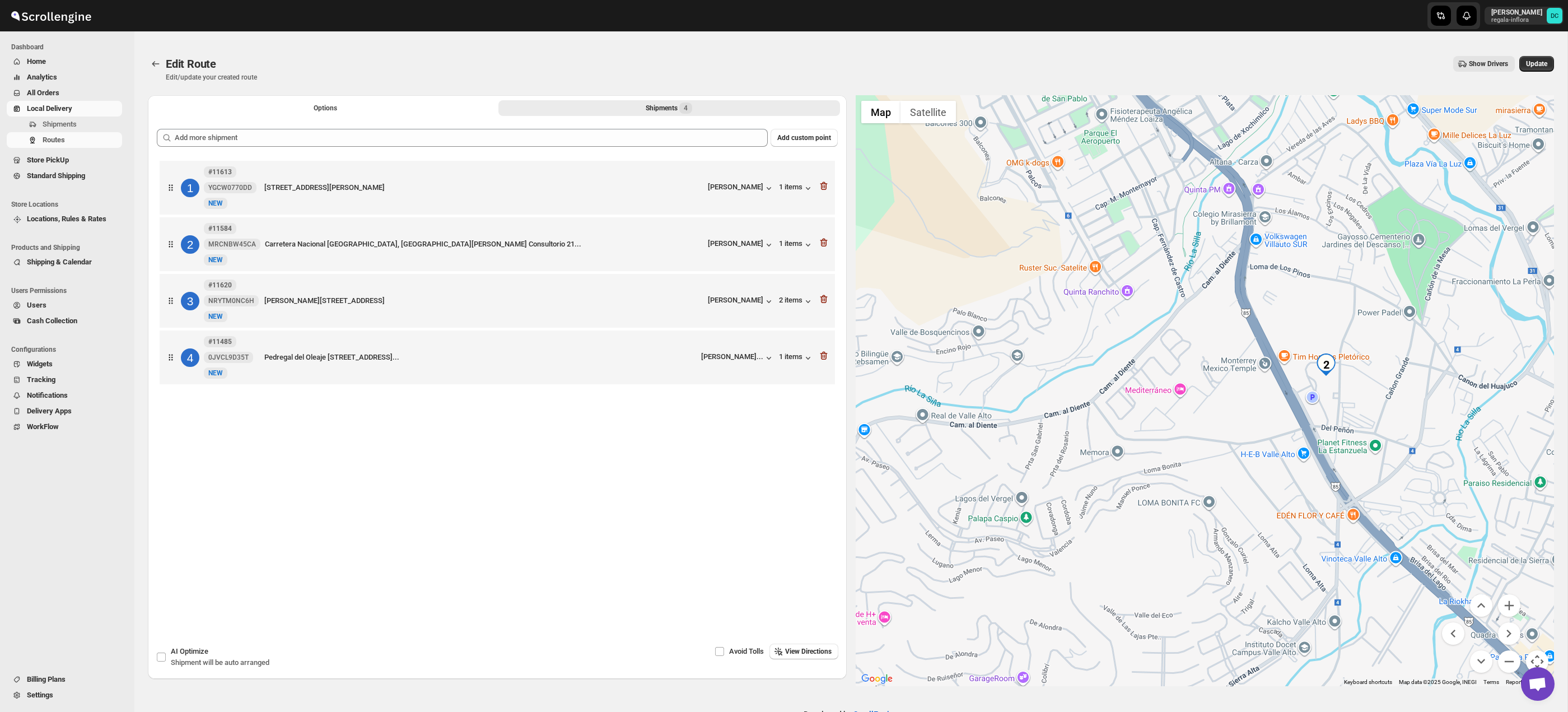
drag, startPoint x: 1408, startPoint y: 453, endPoint x: 1352, endPoint y: 466, distance: 57.5
click at [1337, 460] on div at bounding box center [1205, 391] width 699 height 591
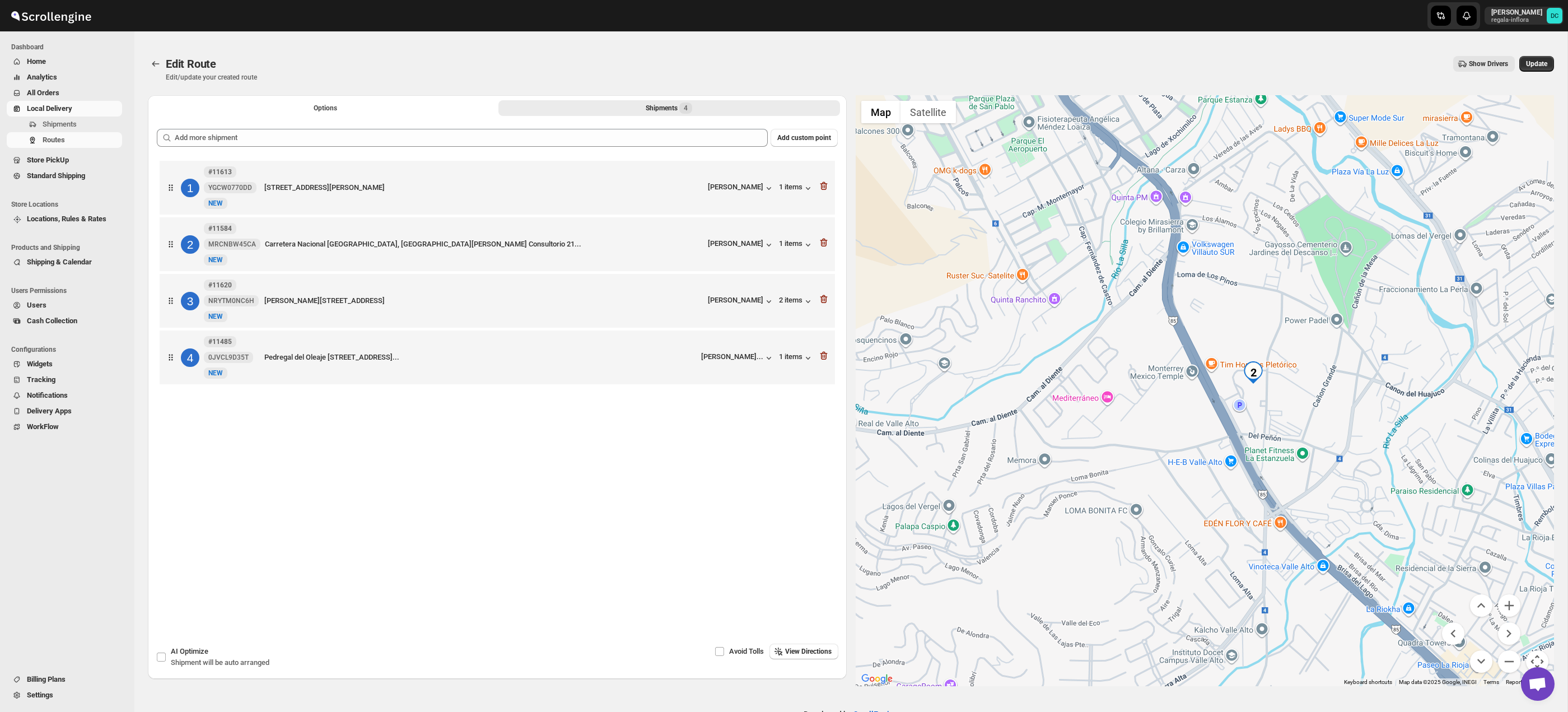
drag, startPoint x: 1506, startPoint y: 518, endPoint x: 1410, endPoint y: 394, distance: 156.8
click at [1368, 331] on div at bounding box center [1205, 391] width 699 height 591
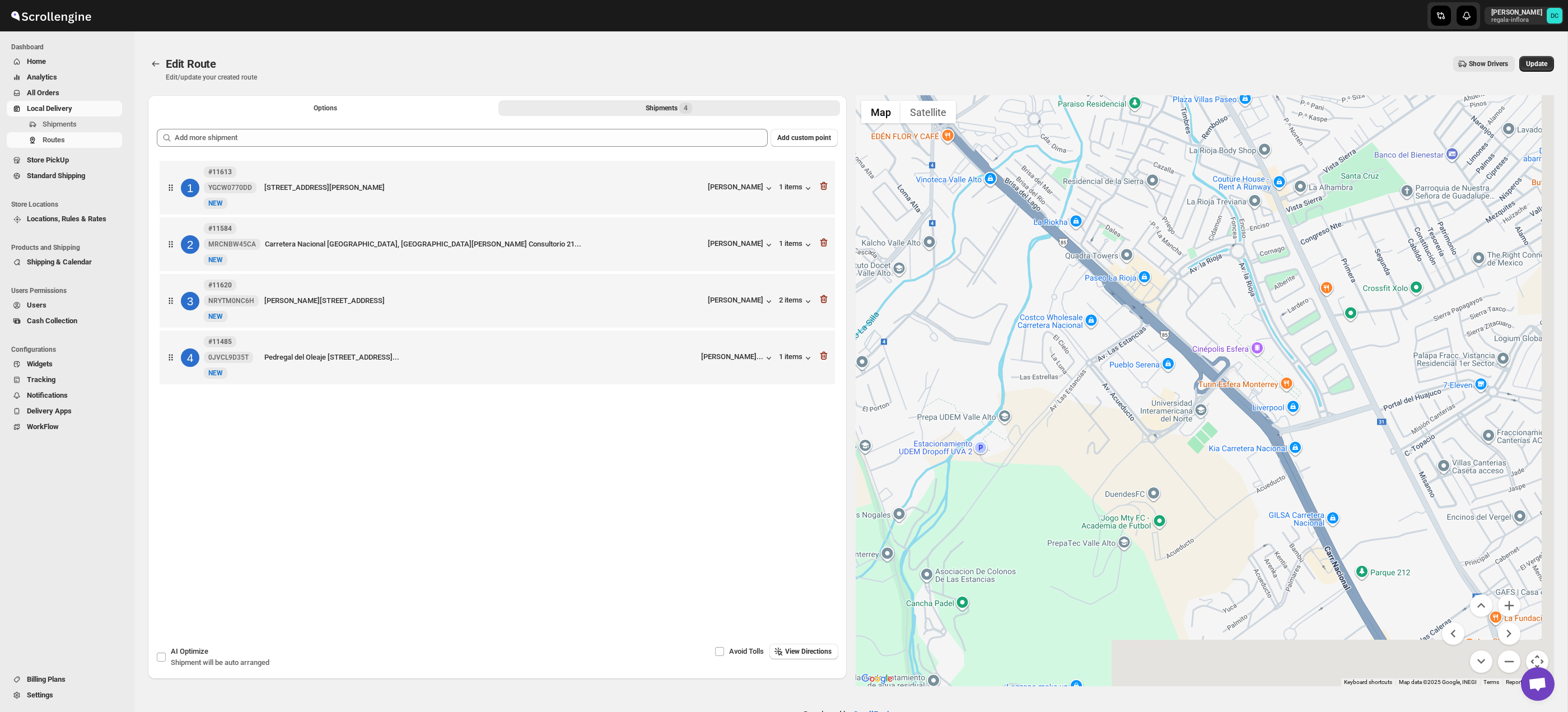
drag, startPoint x: 1458, startPoint y: 456, endPoint x: 1422, endPoint y: 433, distance: 42.7
click at [1326, 337] on div at bounding box center [1205, 391] width 699 height 591
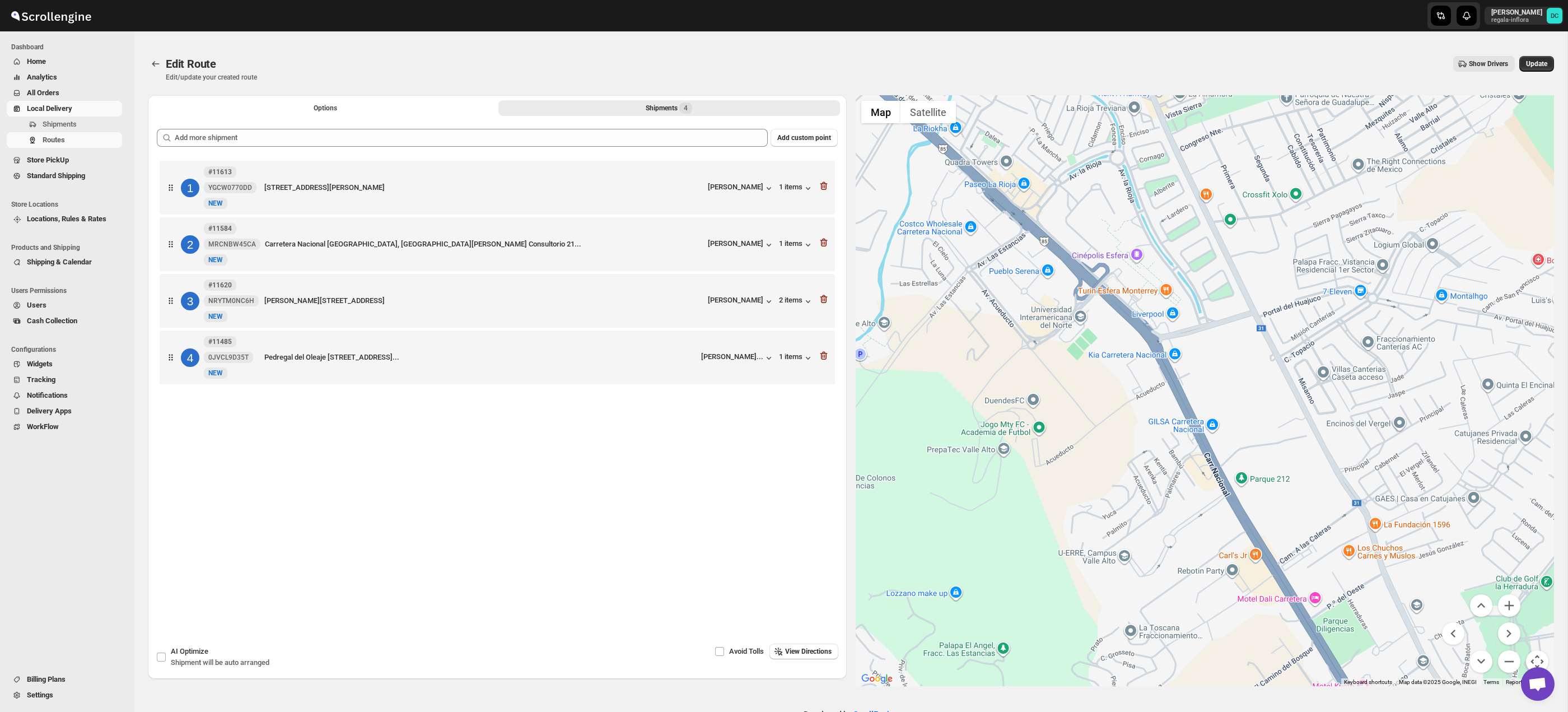
drag, startPoint x: 1353, startPoint y: 376, endPoint x: 1219, endPoint y: 272, distance: 169.6
click at [1218, 269] on div at bounding box center [1205, 391] width 699 height 591
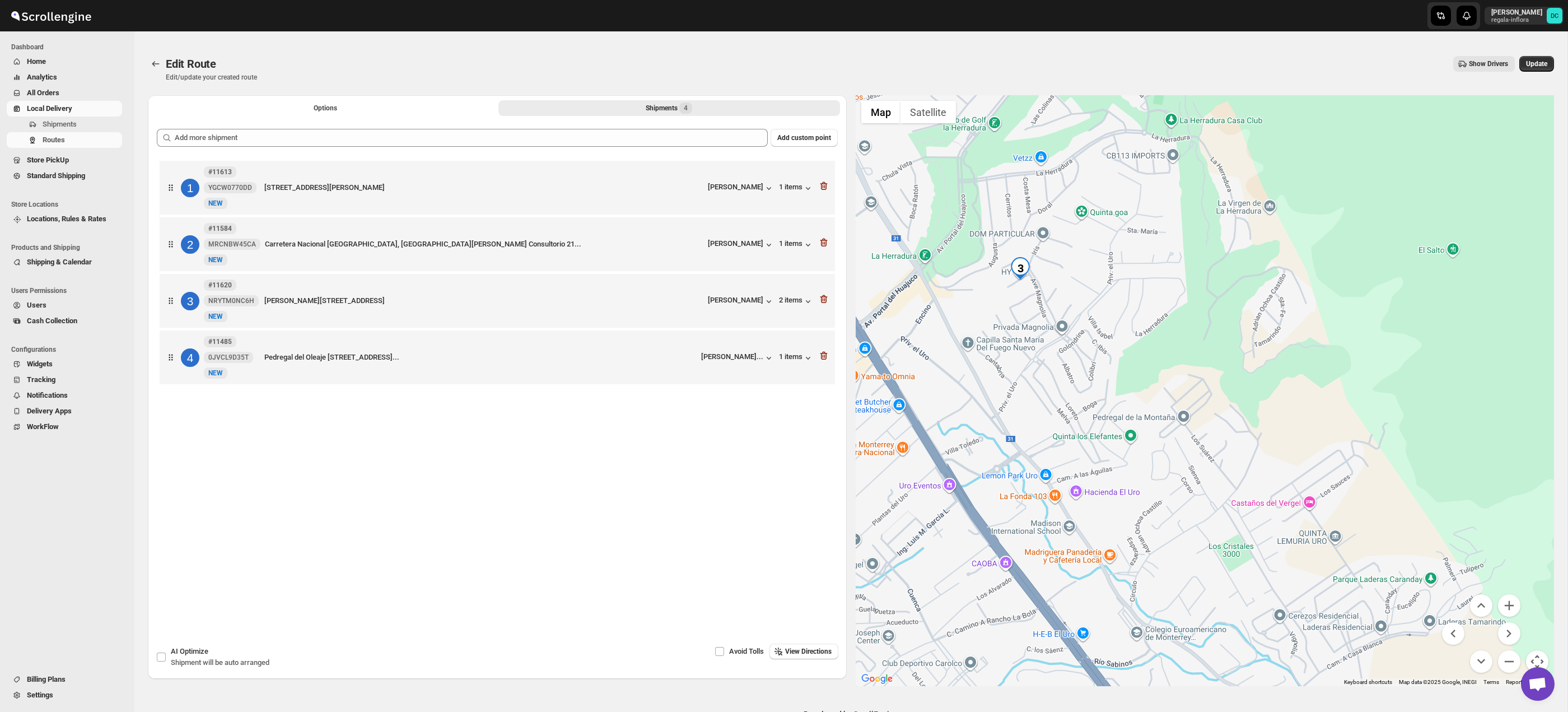
drag, startPoint x: 1325, startPoint y: 366, endPoint x: 1242, endPoint y: 325, distance: 92.6
click at [1266, 312] on div at bounding box center [1205, 391] width 699 height 591
click at [1511, 610] on button "Zoom in" at bounding box center [1509, 604] width 22 height 22
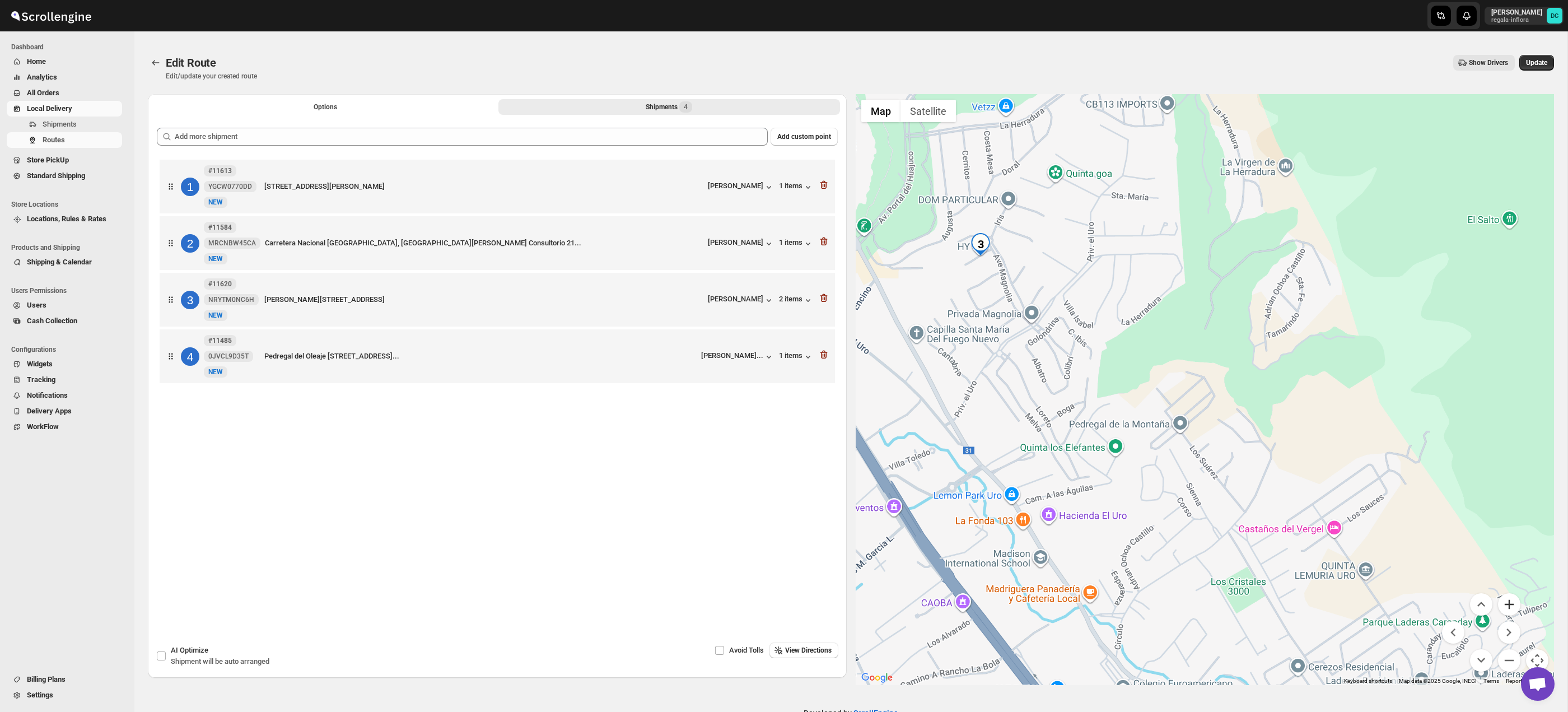
scroll to position [0, 0]
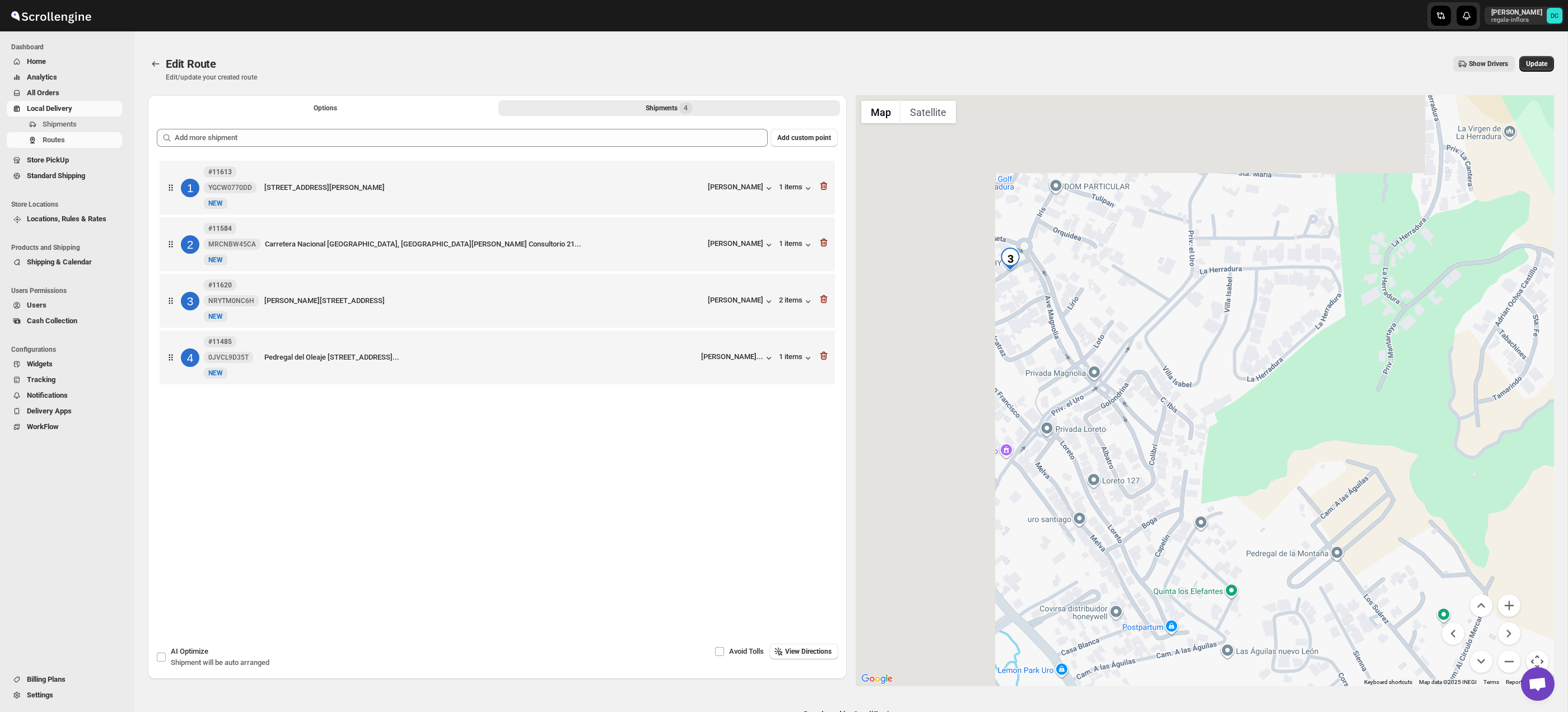
drag, startPoint x: 1192, startPoint y: 349, endPoint x: 1364, endPoint y: 447, distance: 198.0
click at [1364, 447] on div at bounding box center [1205, 391] width 699 height 591
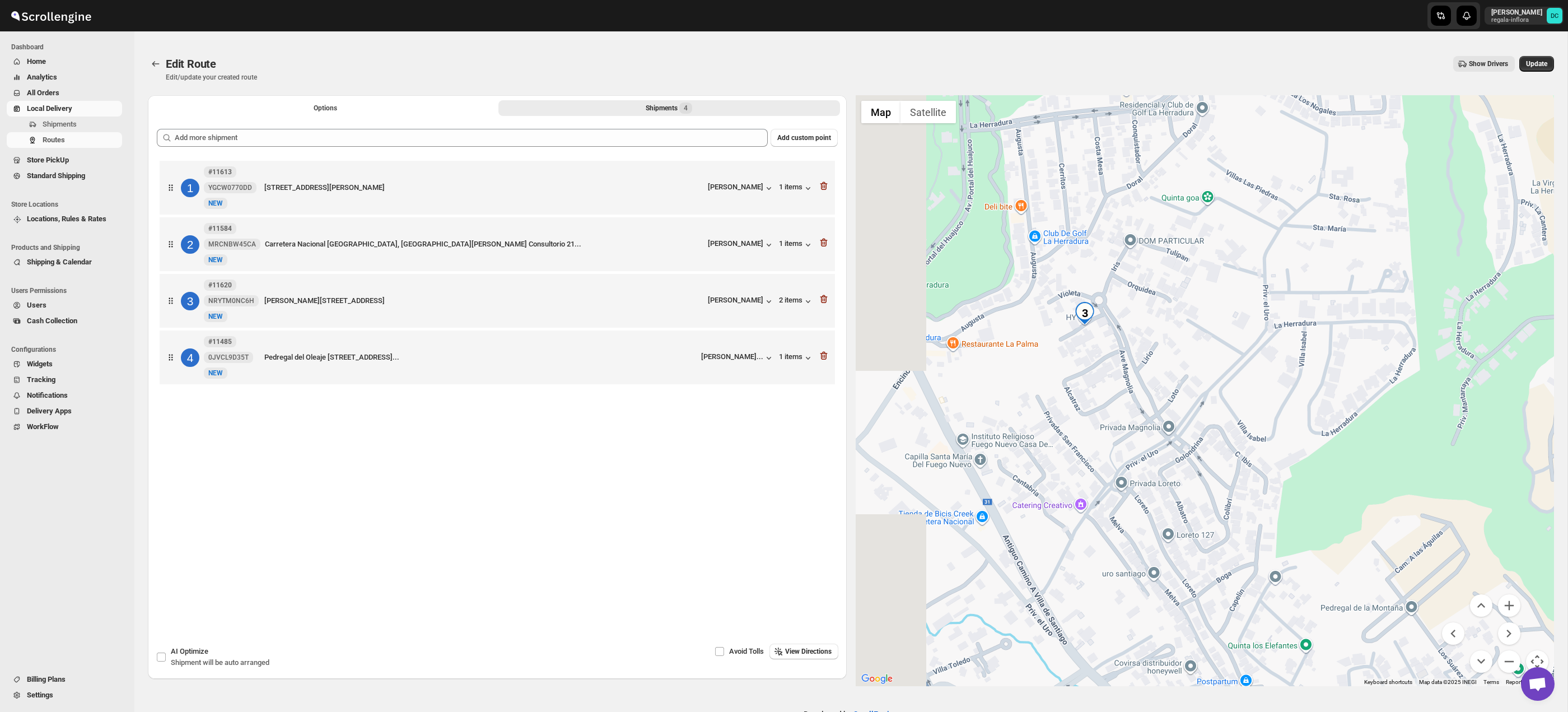
drag, startPoint x: 1241, startPoint y: 362, endPoint x: 1318, endPoint y: 418, distance: 95.2
click at [1318, 418] on div at bounding box center [1205, 391] width 699 height 591
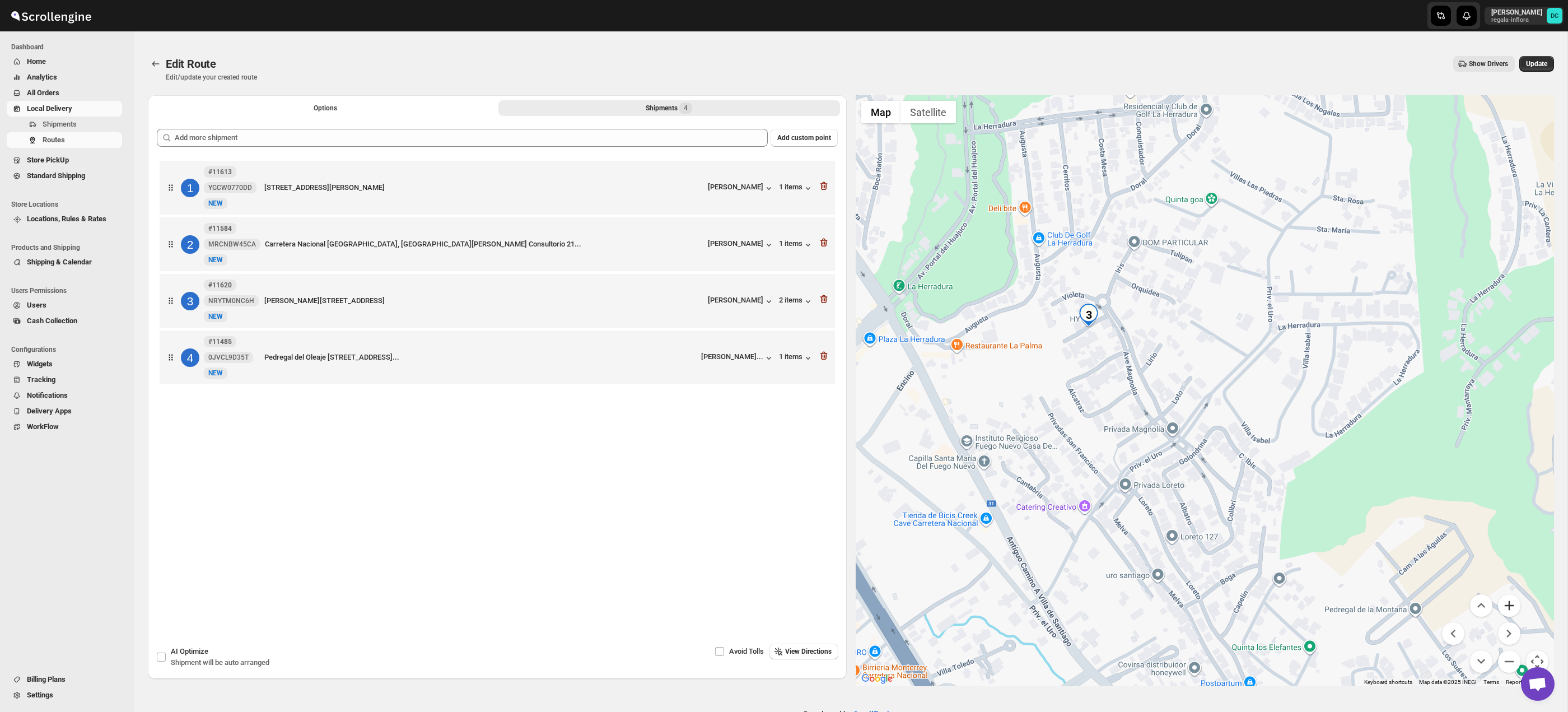
drag, startPoint x: 1507, startPoint y: 610, endPoint x: 1443, endPoint y: 562, distance: 80.0
click at [1507, 610] on button "Zoom in" at bounding box center [1509, 605] width 22 height 22
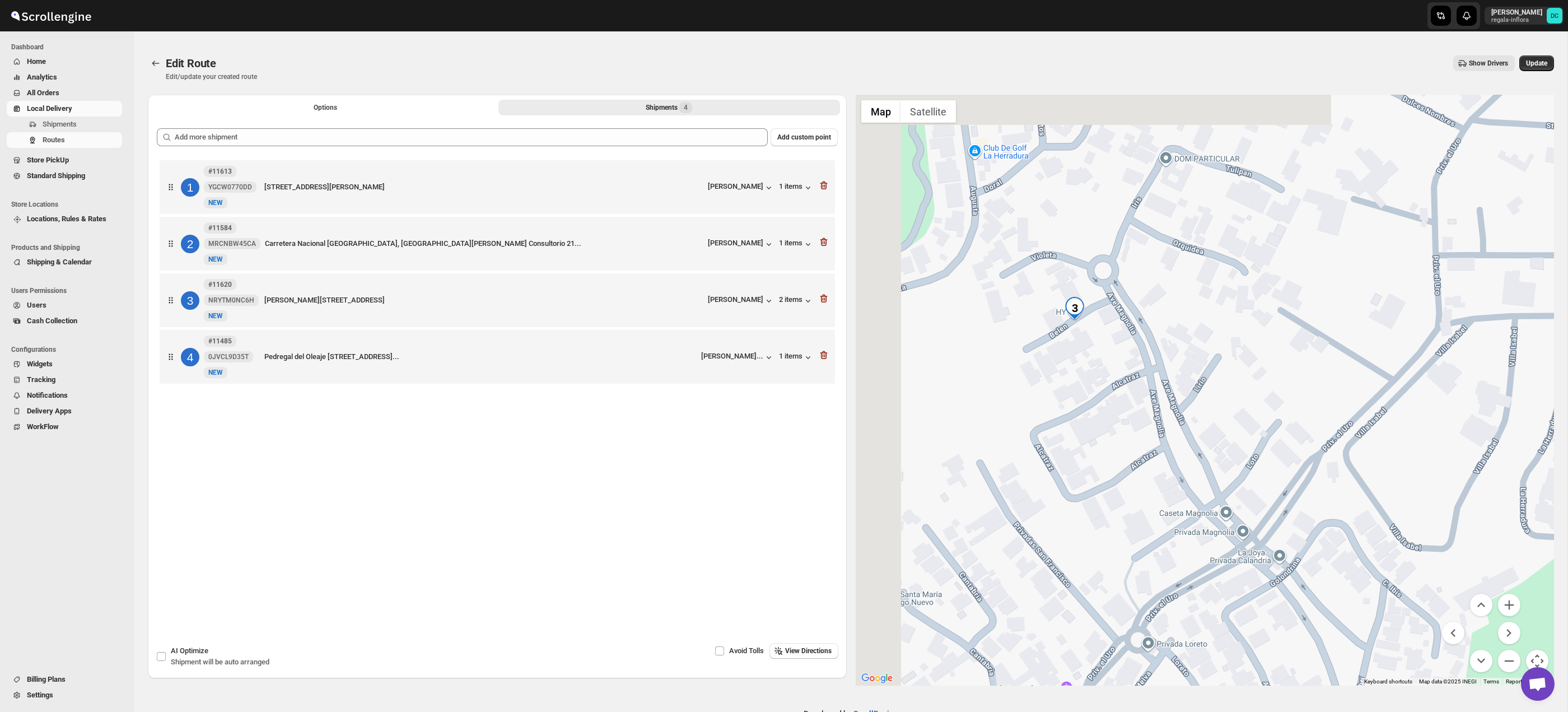
drag, startPoint x: 1124, startPoint y: 328, endPoint x: 1229, endPoint y: 387, distance: 120.4
click at [1227, 387] on div at bounding box center [1205, 390] width 699 height 591
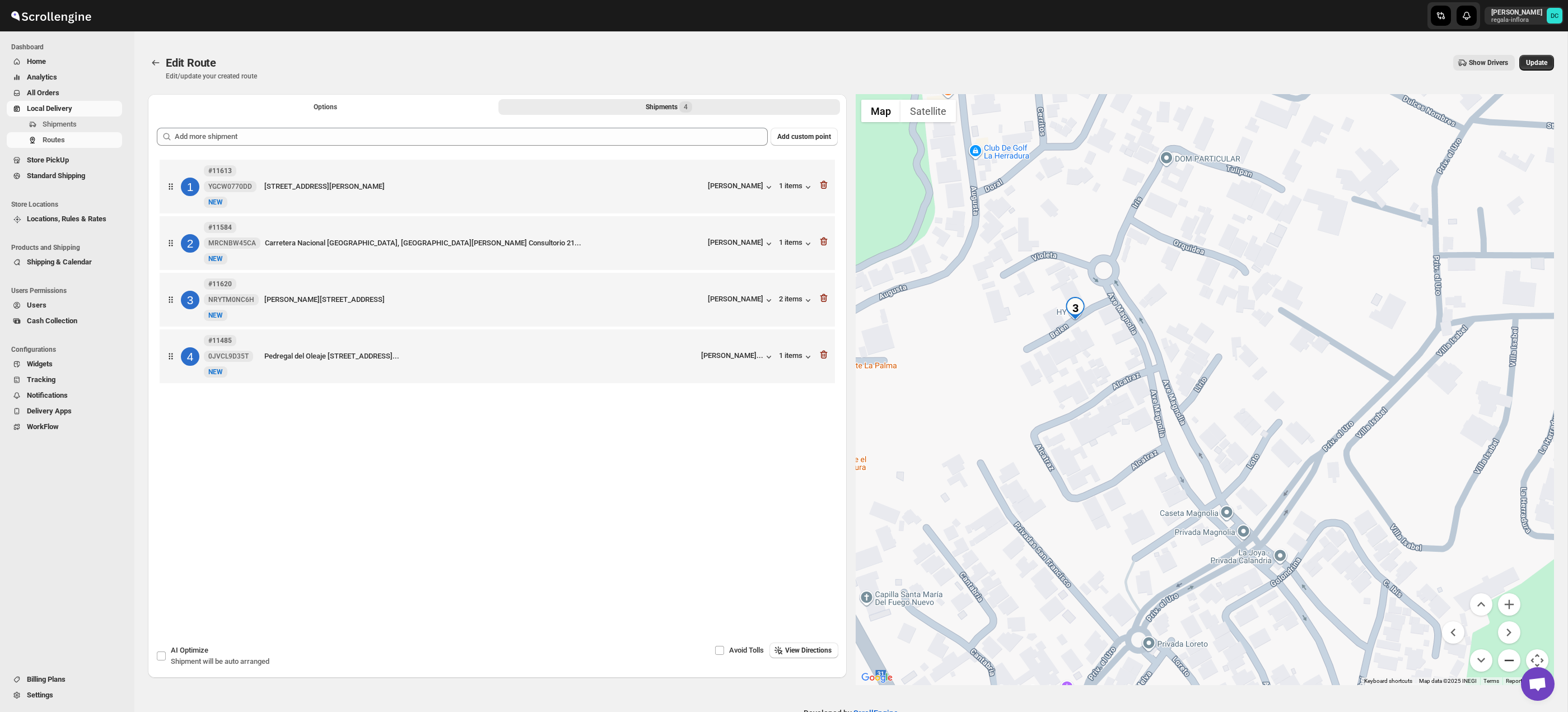
click at [1511, 662] on button "Zoom out" at bounding box center [1509, 660] width 22 height 22
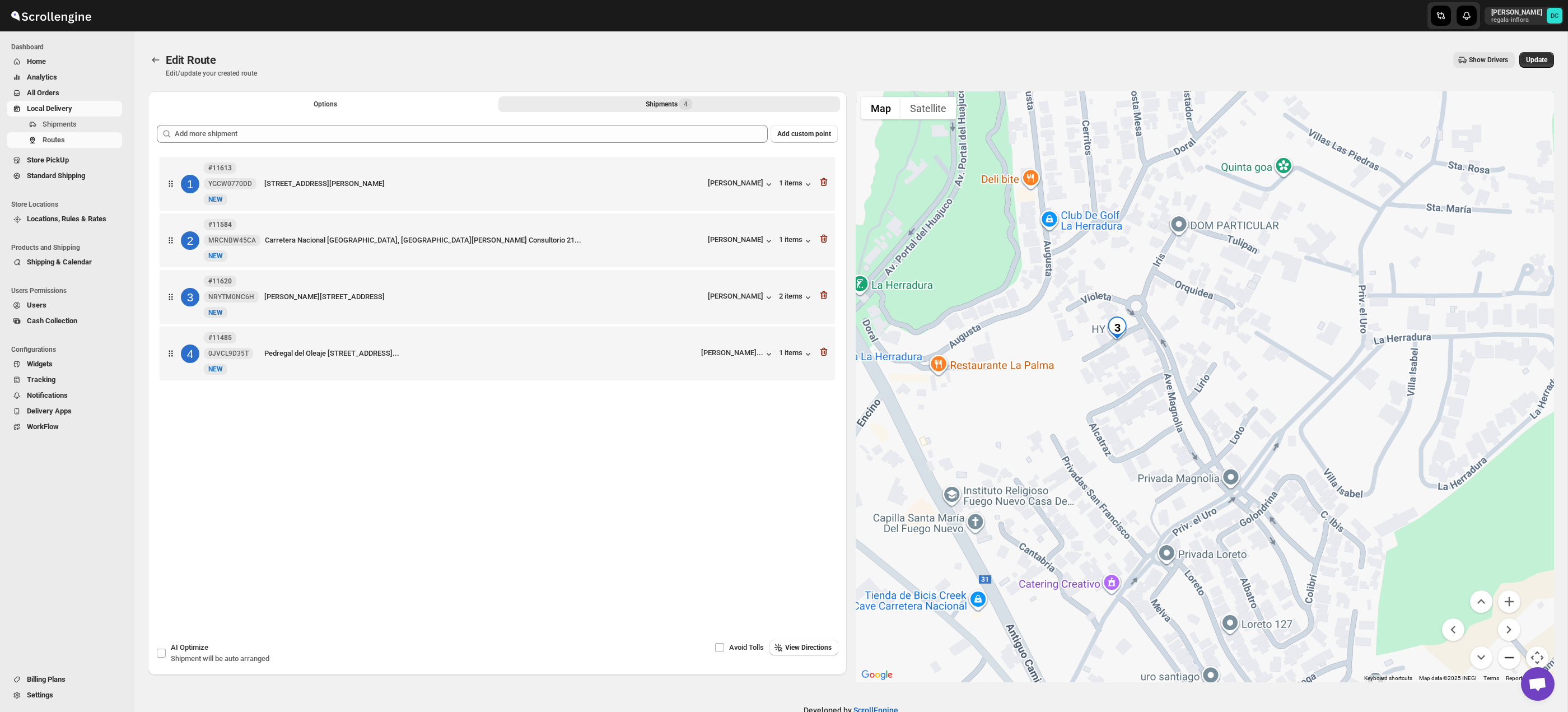
click at [1511, 662] on button "Zoom out" at bounding box center [1509, 657] width 22 height 22
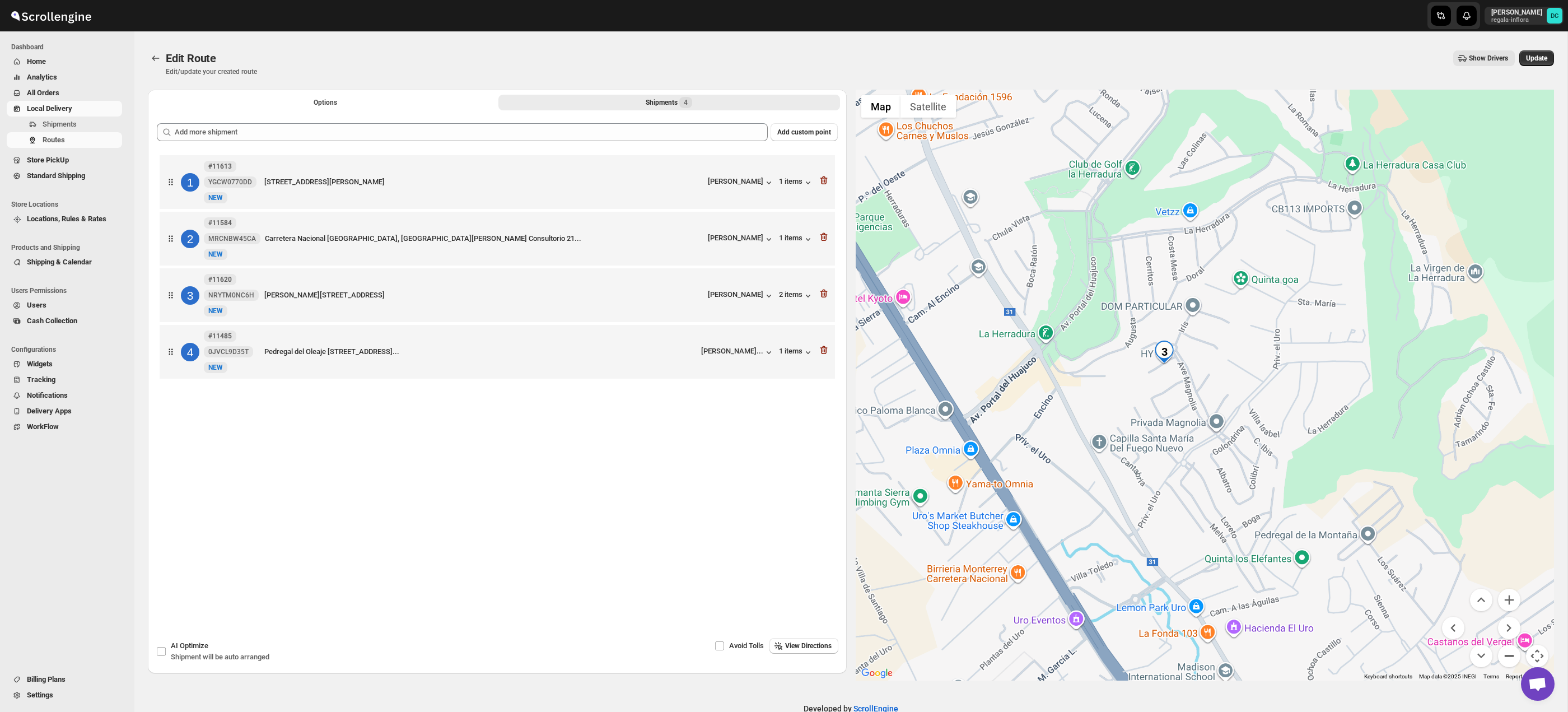
click at [1511, 662] on button "Zoom out" at bounding box center [1509, 655] width 22 height 22
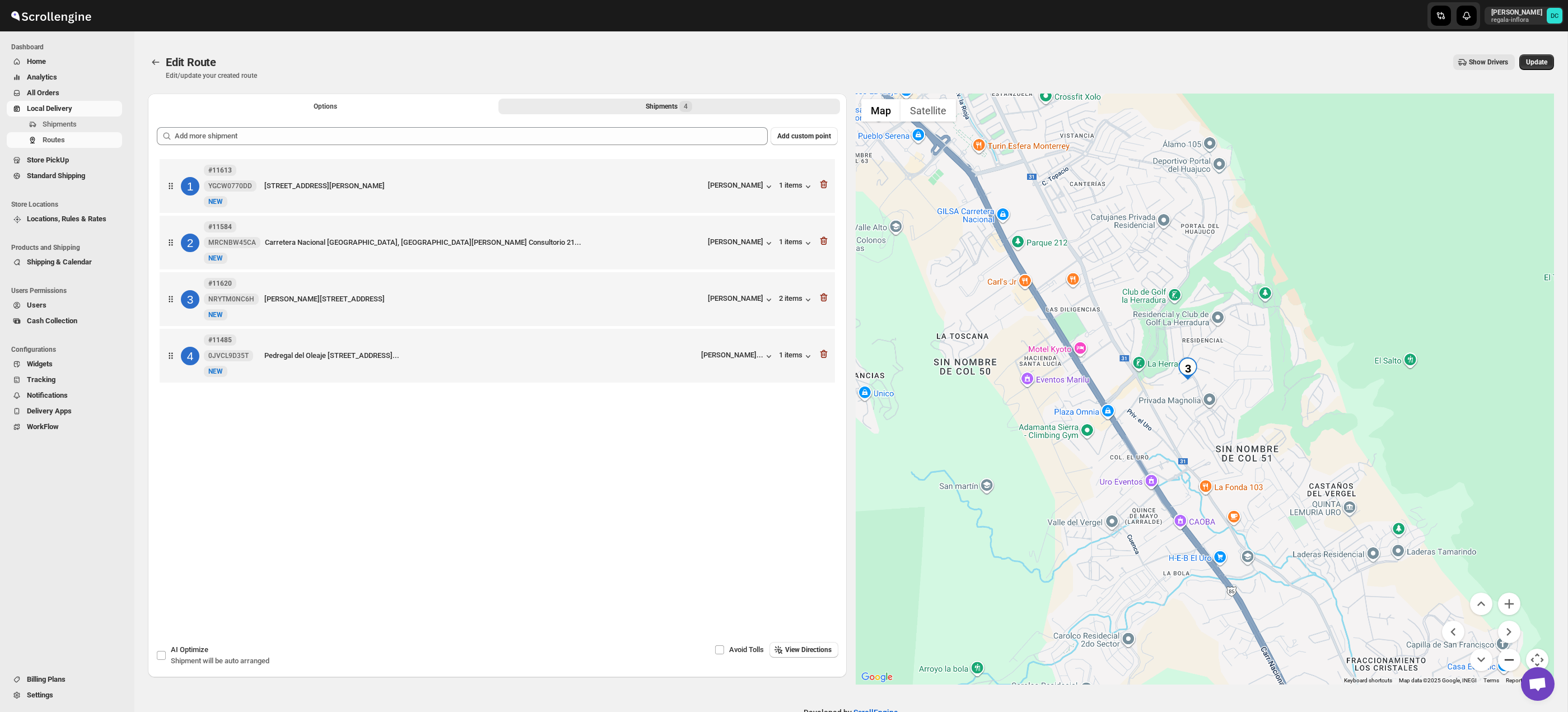
scroll to position [0, 0]
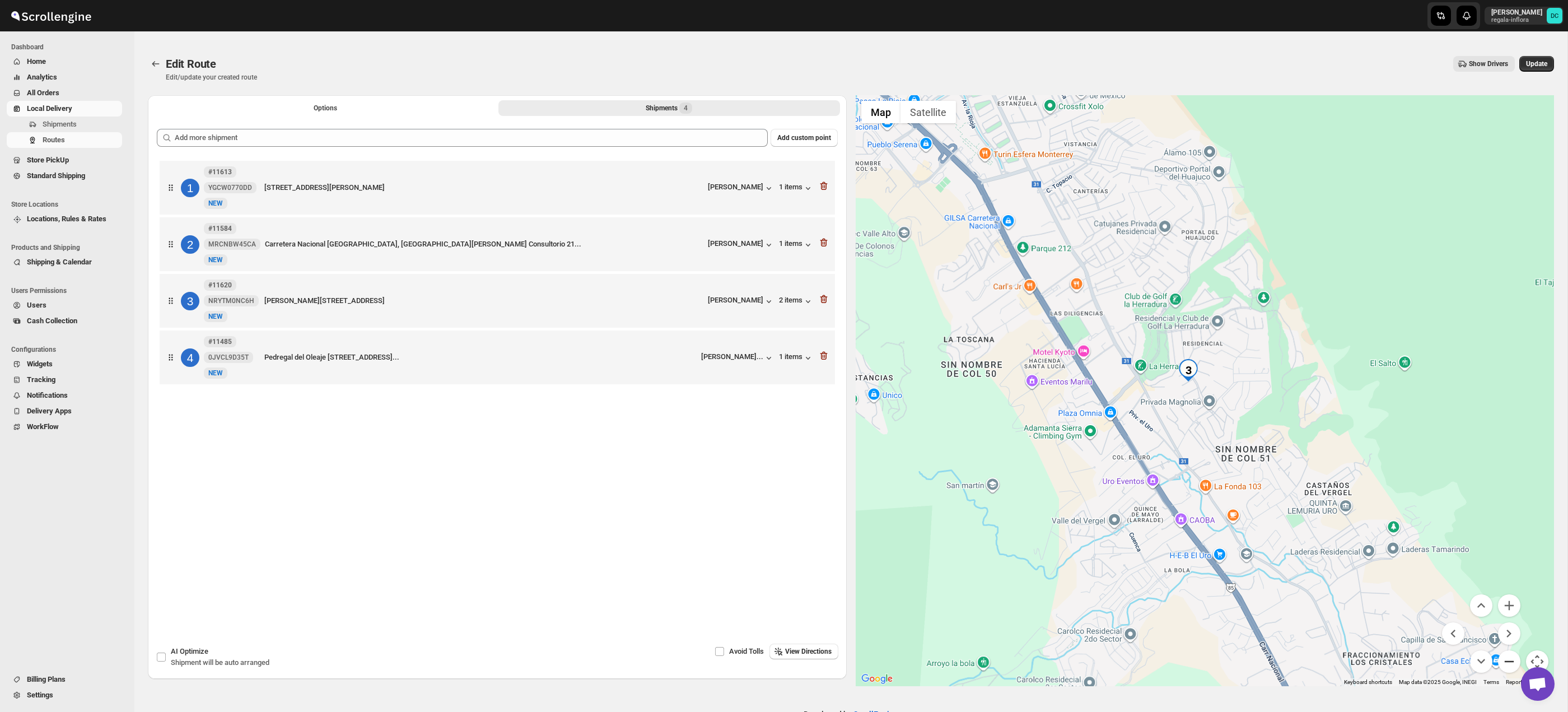
click at [1511, 662] on button "Zoom out" at bounding box center [1509, 661] width 22 height 22
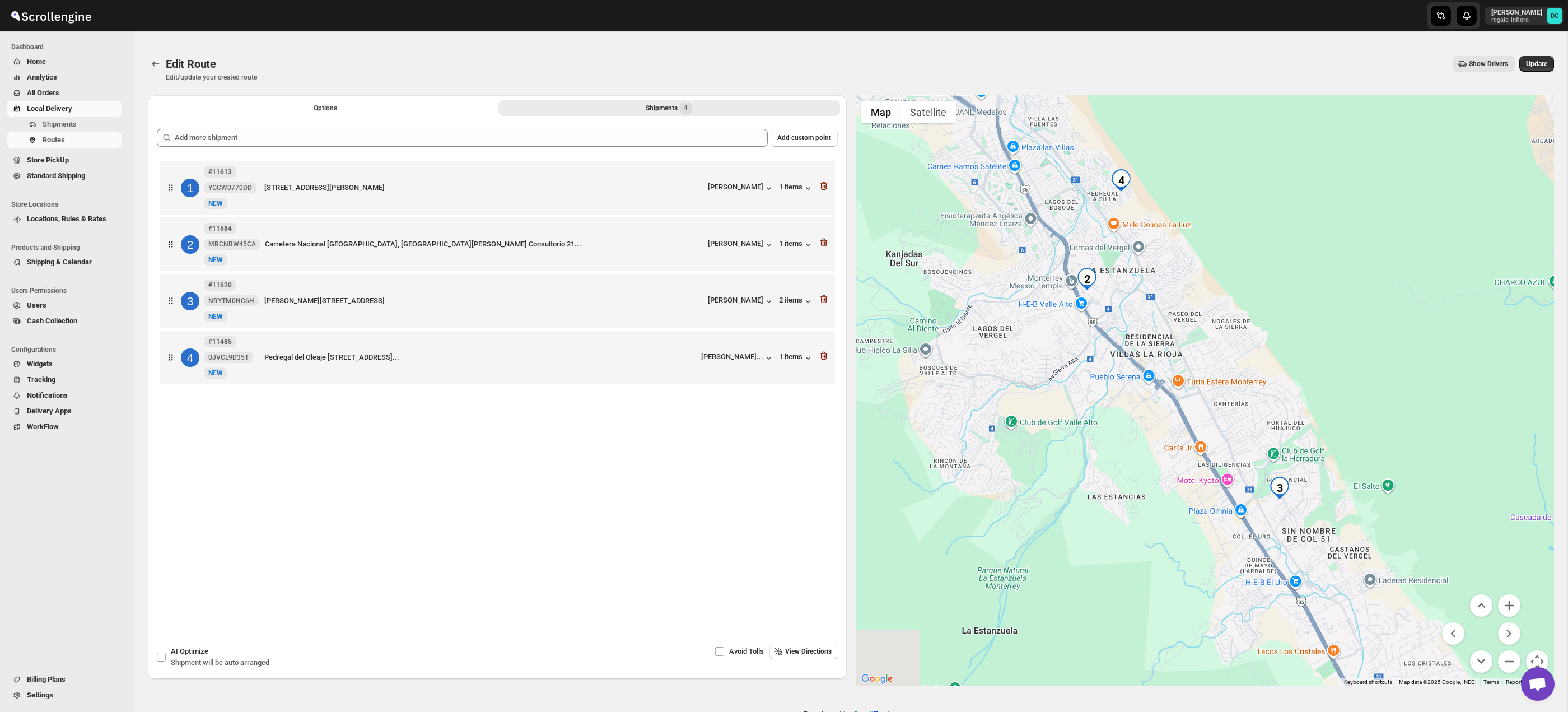
drag, startPoint x: 1232, startPoint y: 265, endPoint x: 1301, endPoint y: 361, distance: 118.2
click at [1320, 384] on div at bounding box center [1205, 391] width 699 height 591
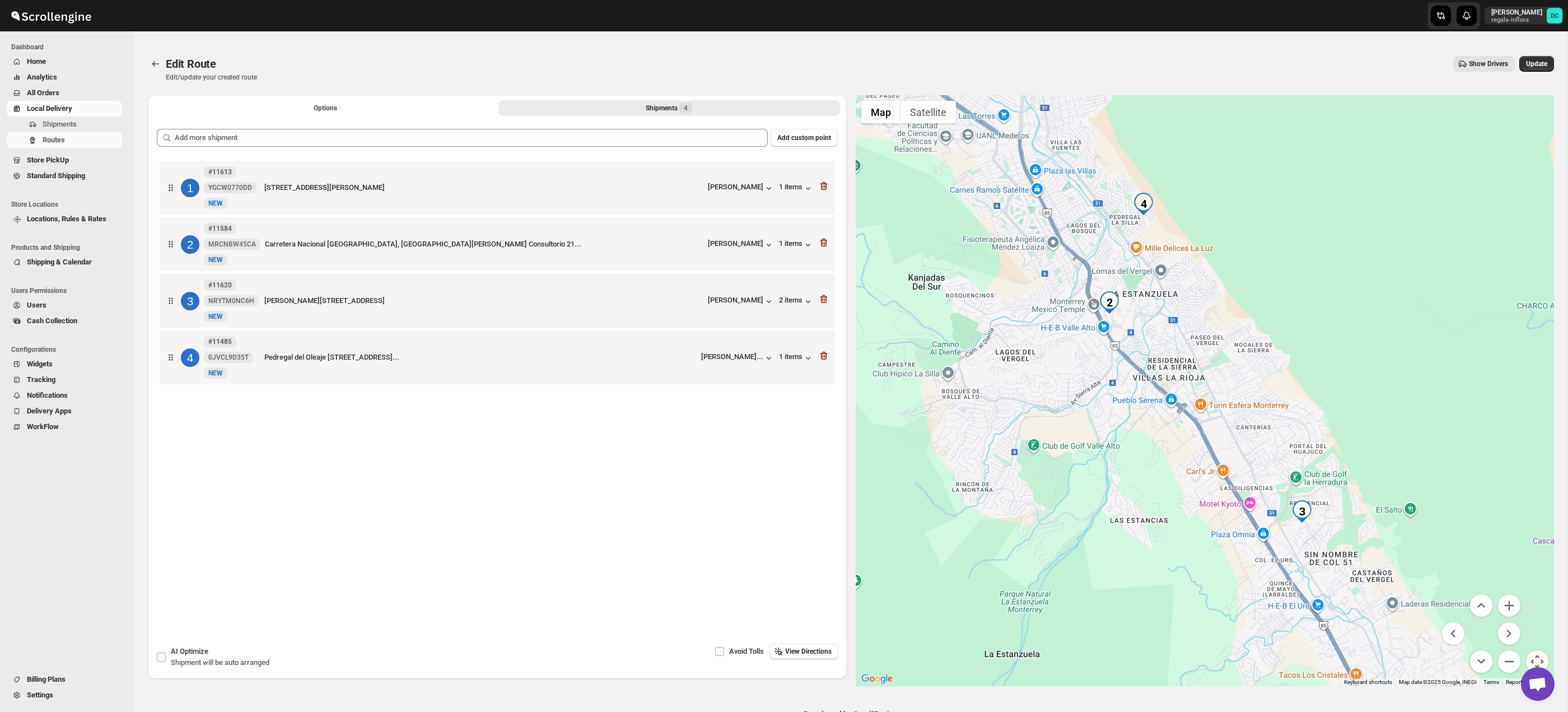
drag, startPoint x: 1281, startPoint y: 323, endPoint x: 1299, endPoint y: 383, distance: 62.6
click at [1299, 383] on div at bounding box center [1205, 391] width 699 height 591
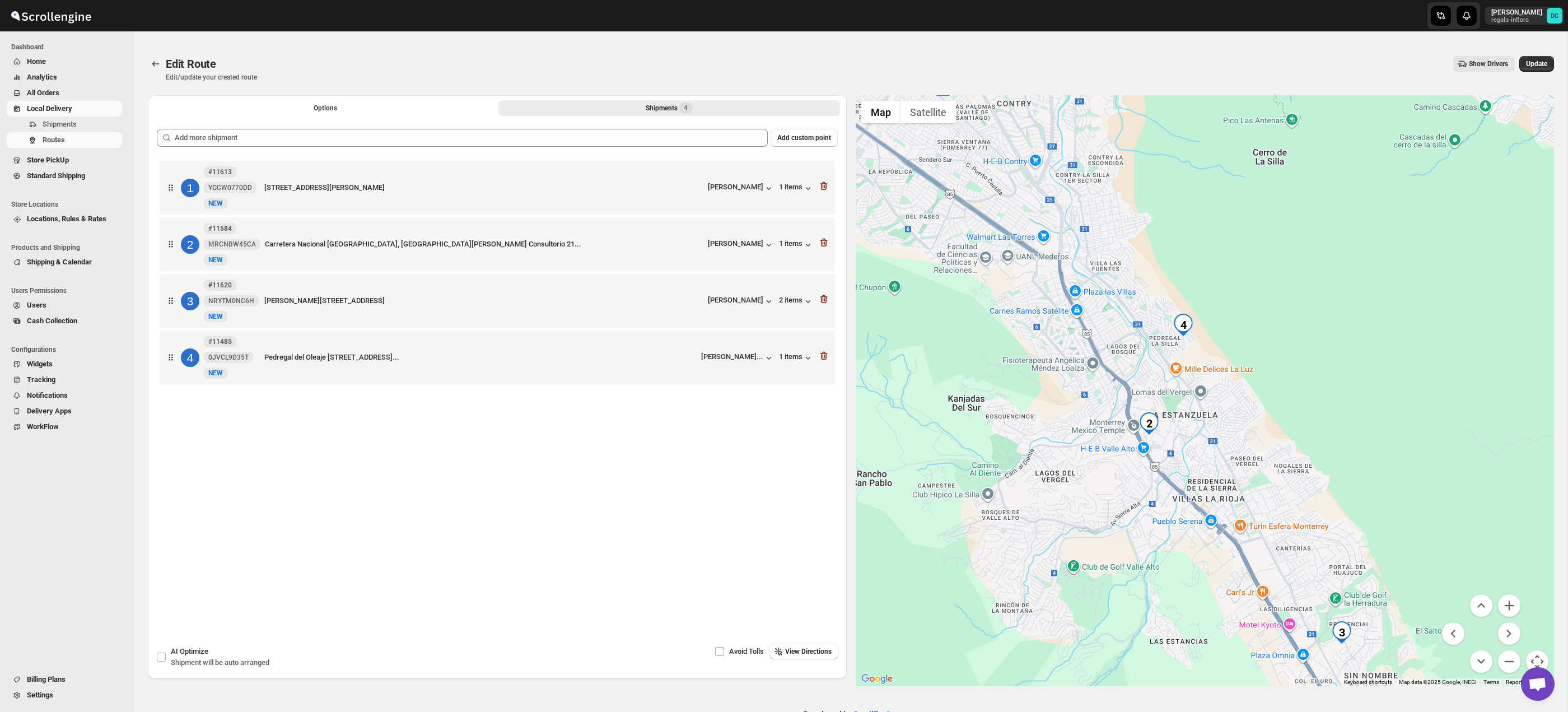
drag, startPoint x: 1534, startPoint y: 61, endPoint x: 1380, endPoint y: 34, distance: 156.3
click at [1534, 61] on span "Update" at bounding box center [1537, 63] width 22 height 9
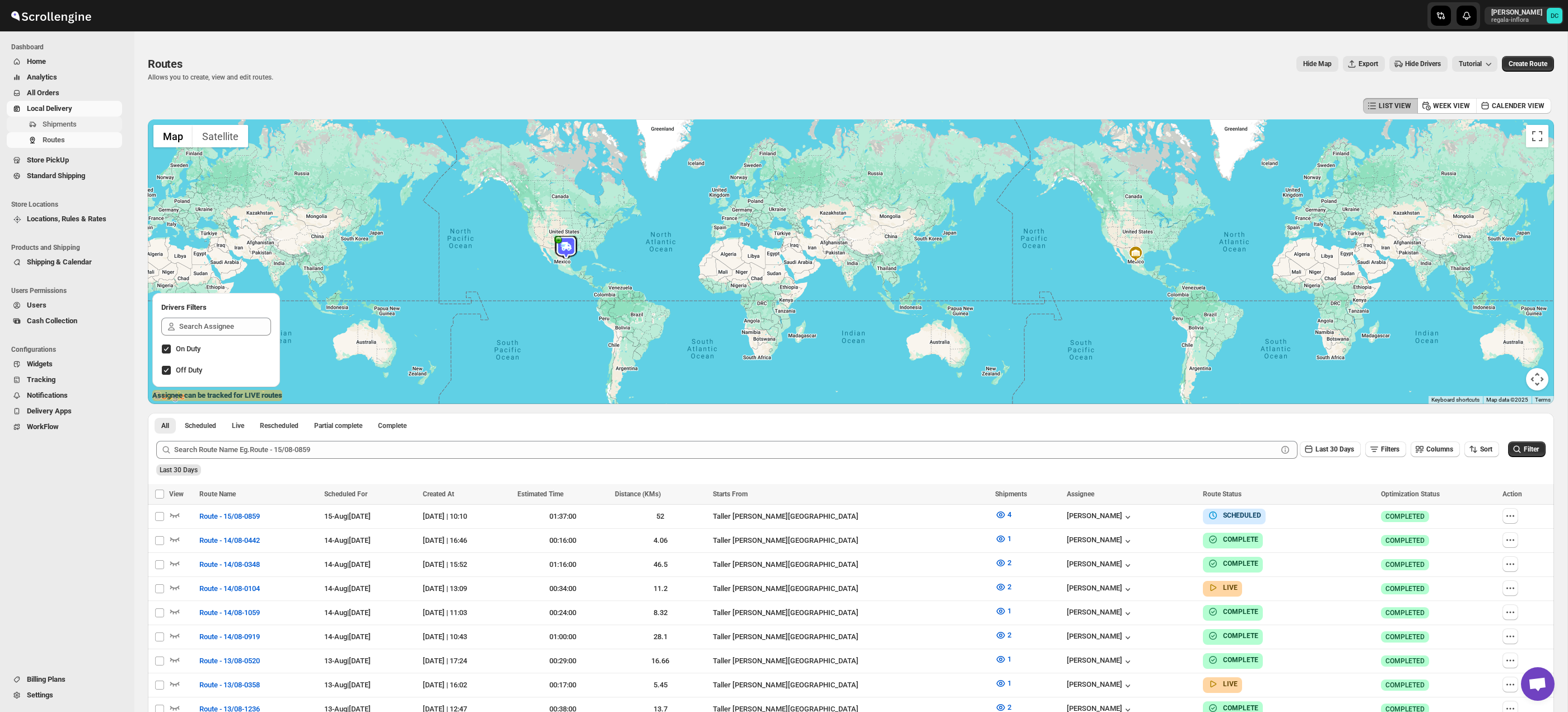
click at [82, 122] on span "Shipments" at bounding box center [81, 124] width 78 height 11
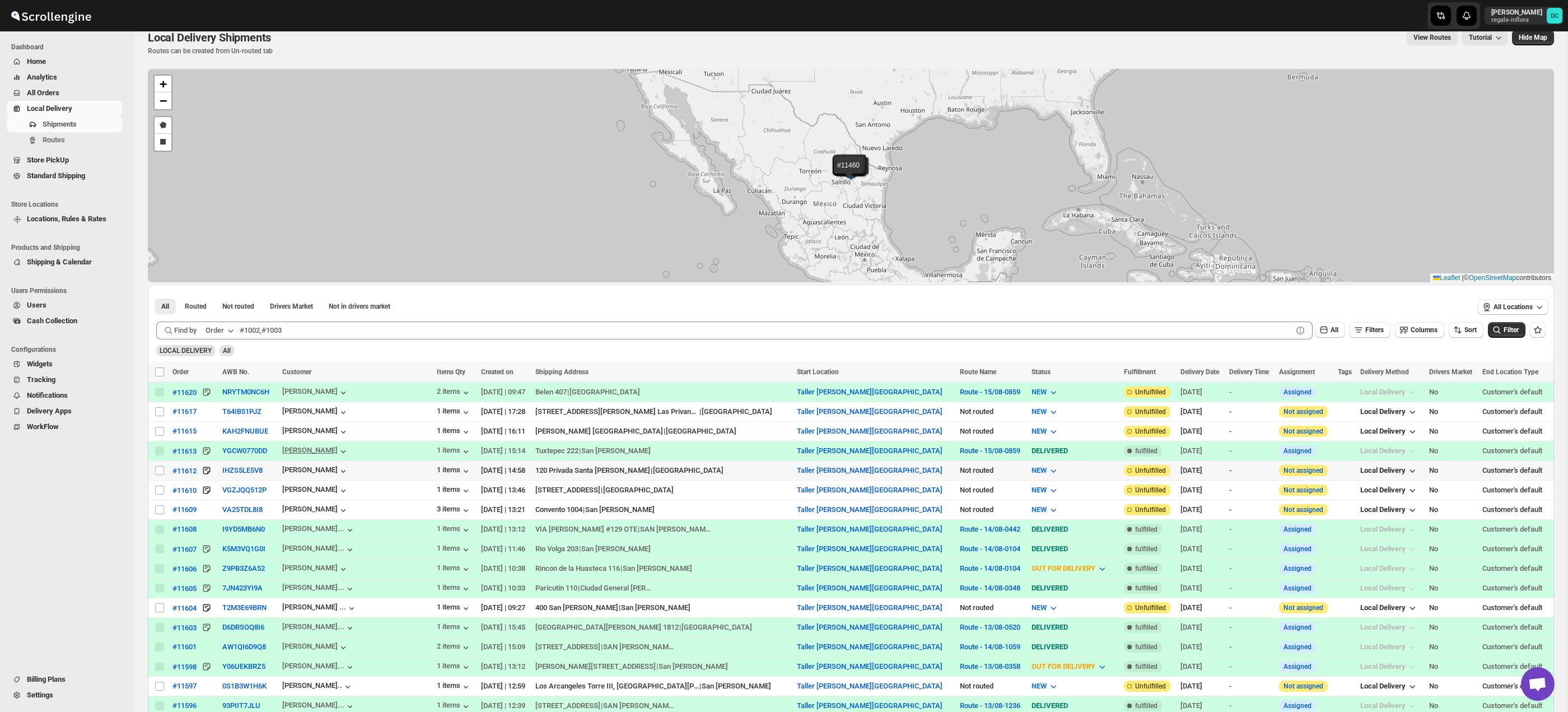
scroll to position [28, 0]
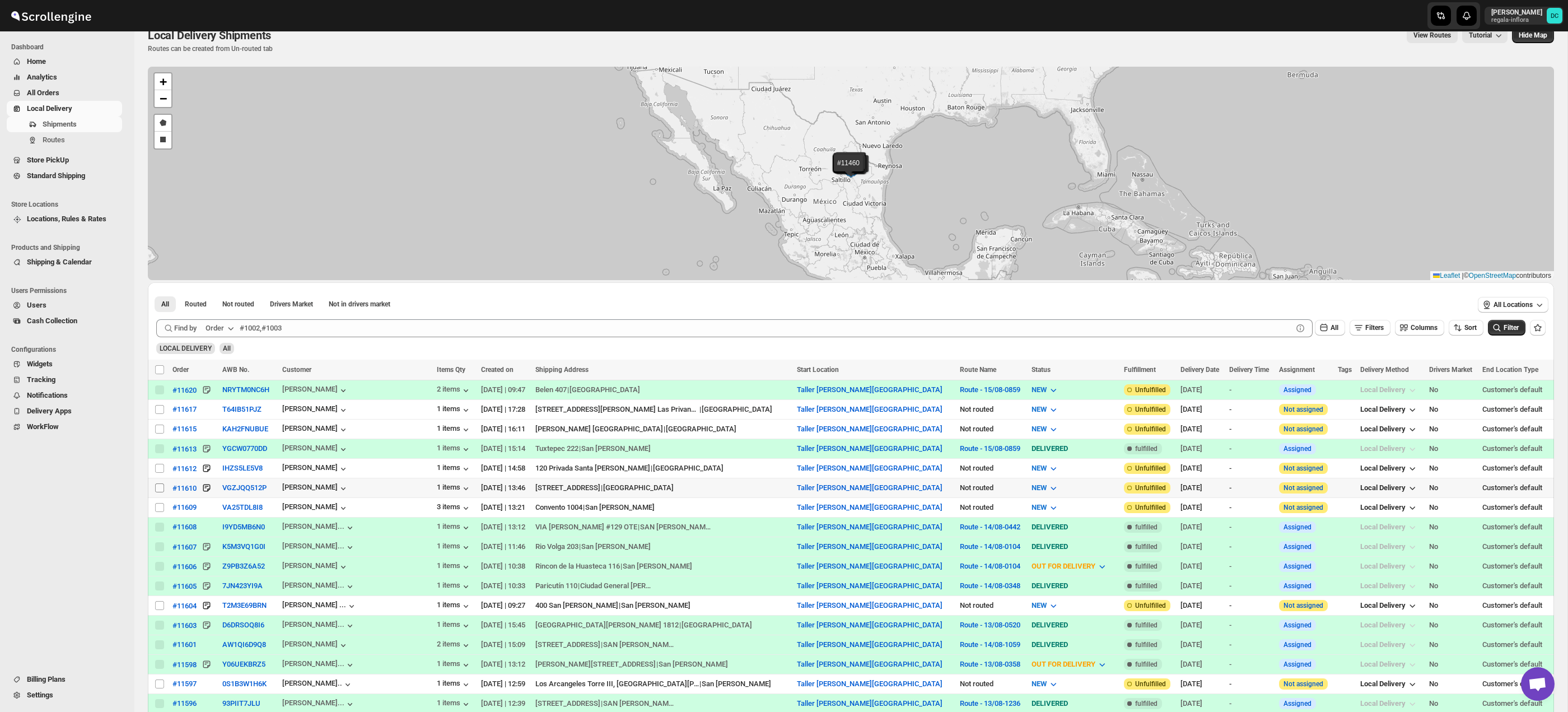
click at [161, 489] on input "Select shipment" at bounding box center [159, 487] width 9 height 9
checkbox input "true"
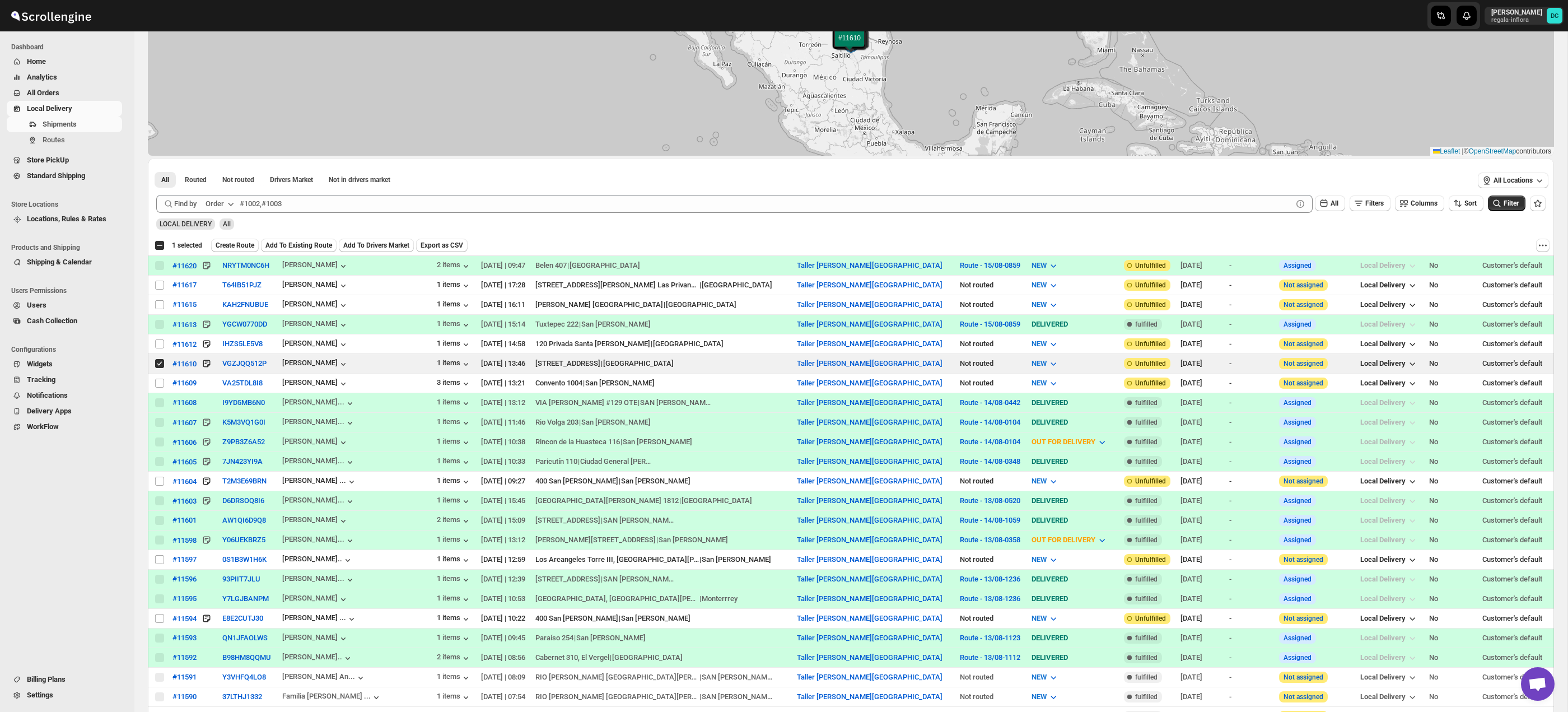
scroll to position [167, 0]
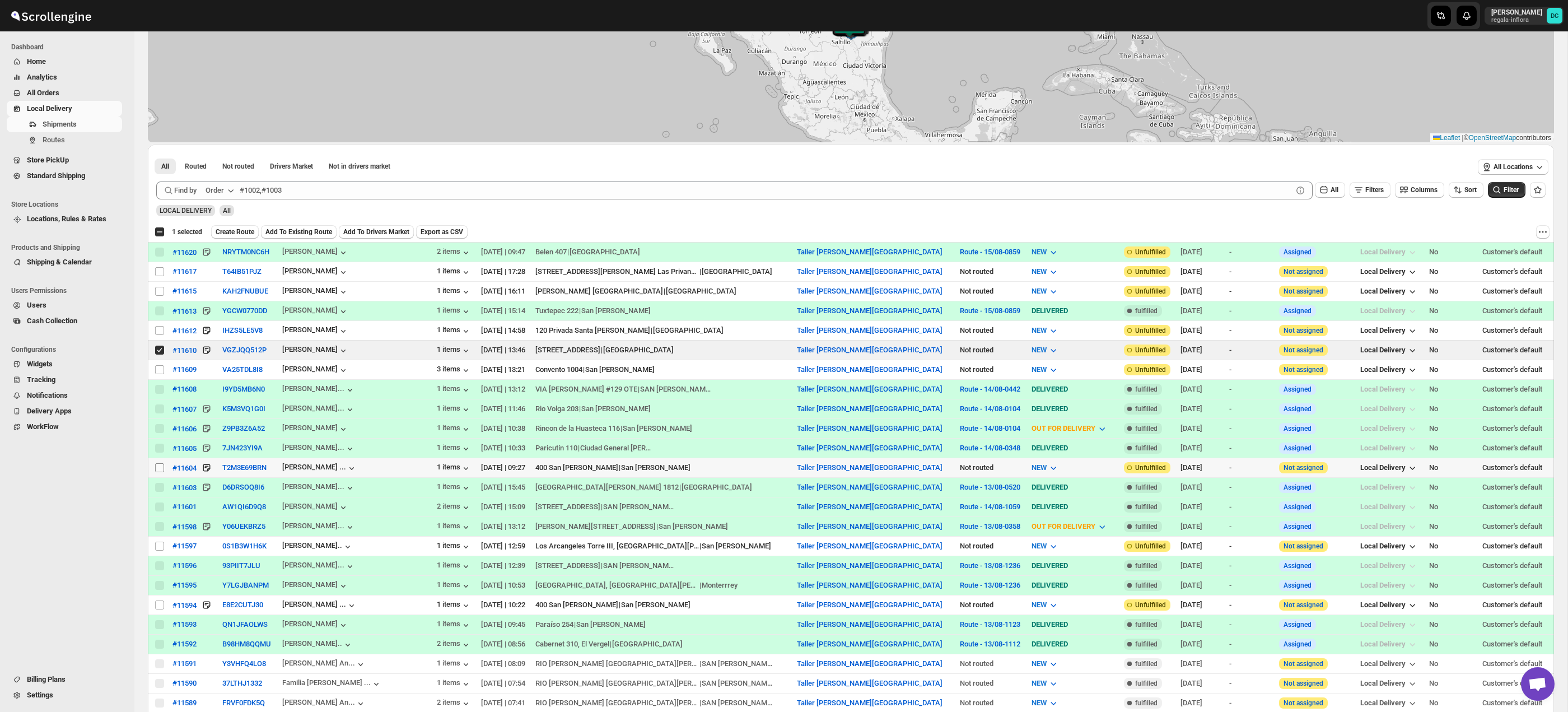
click at [160, 468] on input "Select shipment" at bounding box center [159, 467] width 9 height 9
checkbox input "true"
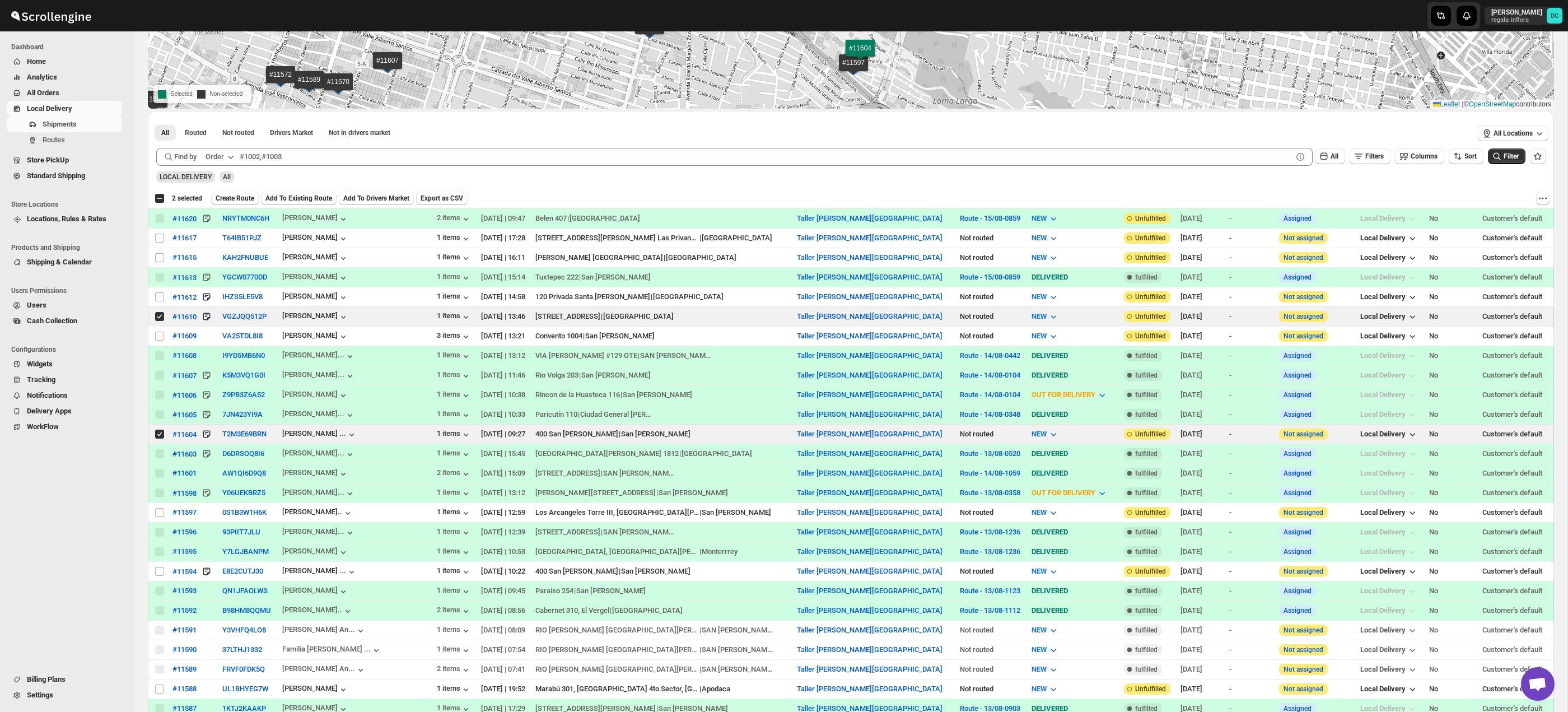
scroll to position [223, 0]
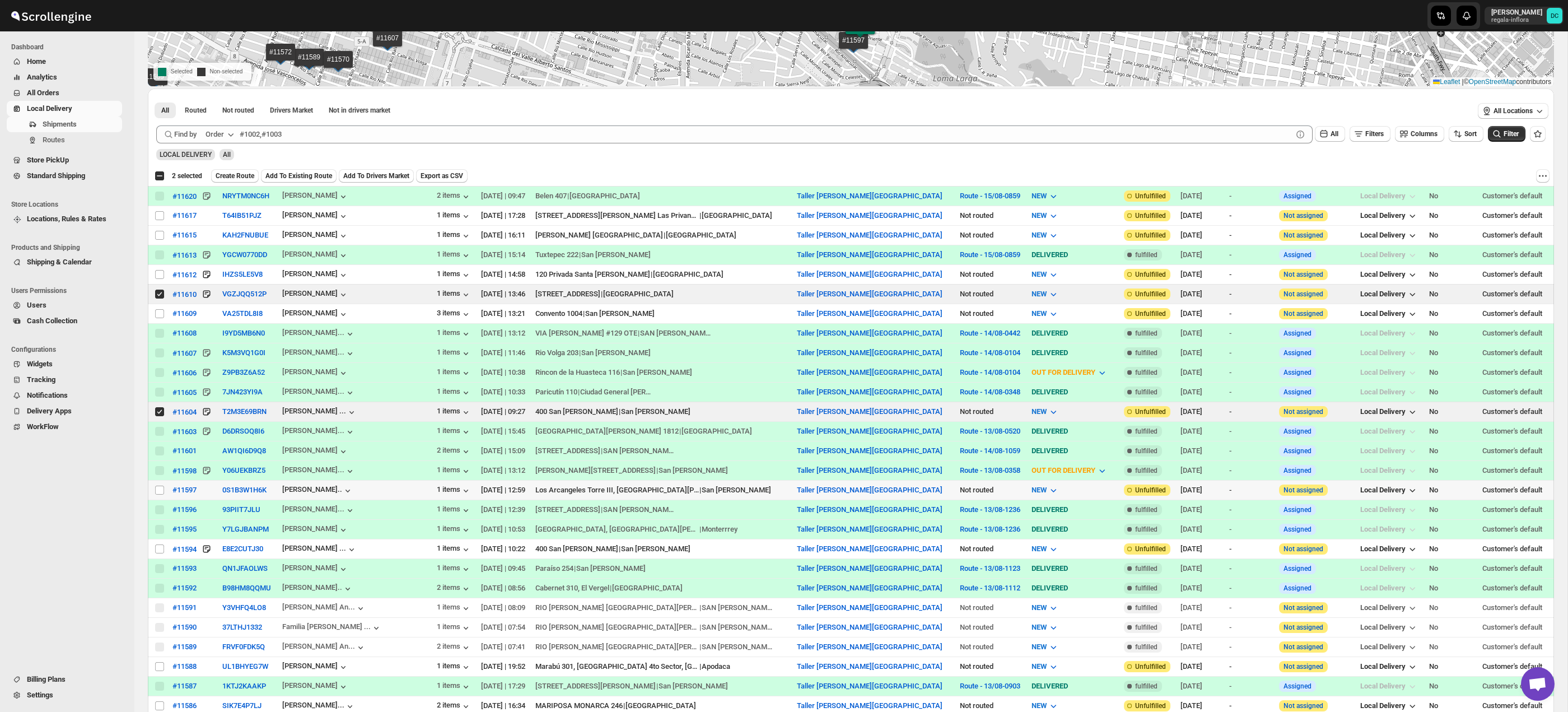
drag, startPoint x: 162, startPoint y: 491, endPoint x: 192, endPoint y: 495, distance: 30.3
click at [162, 491] on input "Select shipment" at bounding box center [159, 490] width 9 height 9
checkbox input "true"
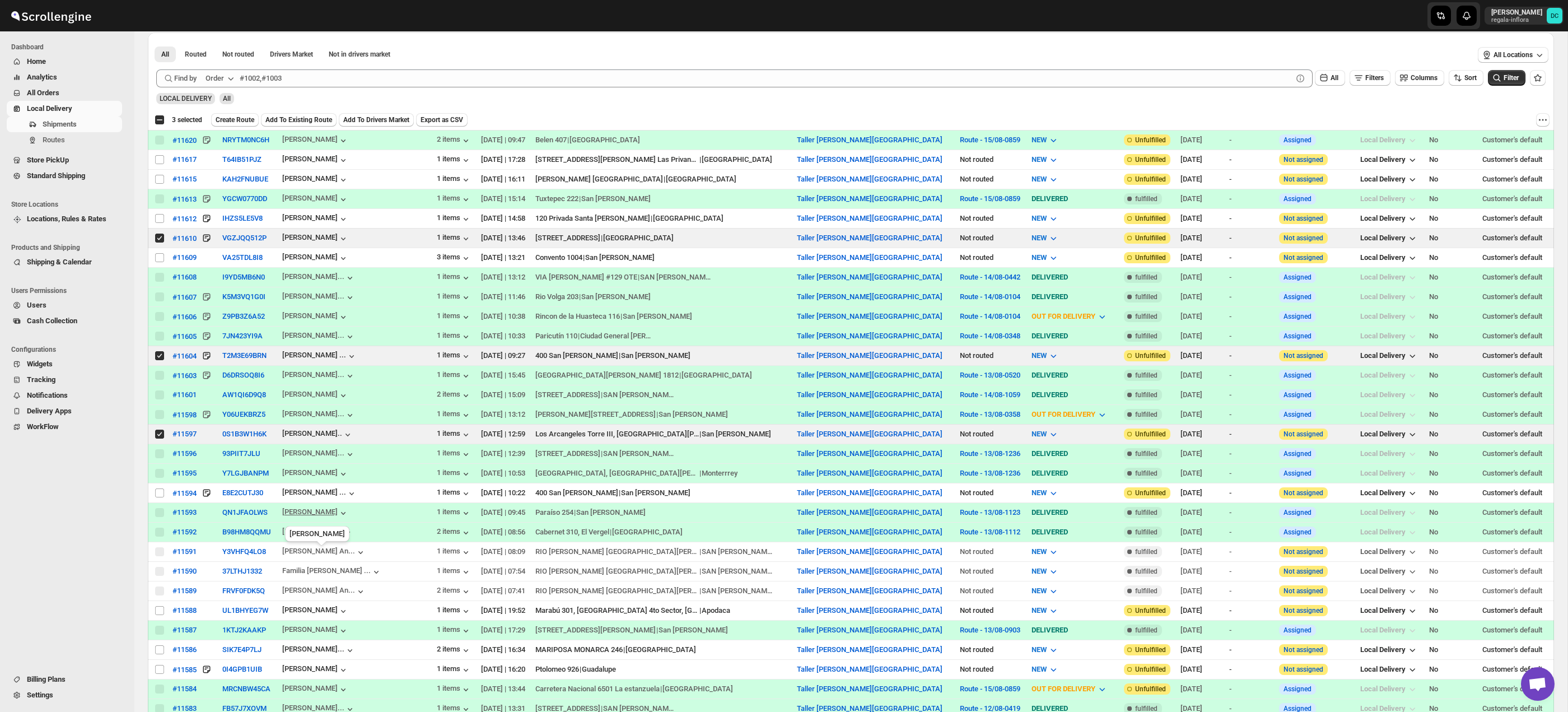
scroll to position [314, 0]
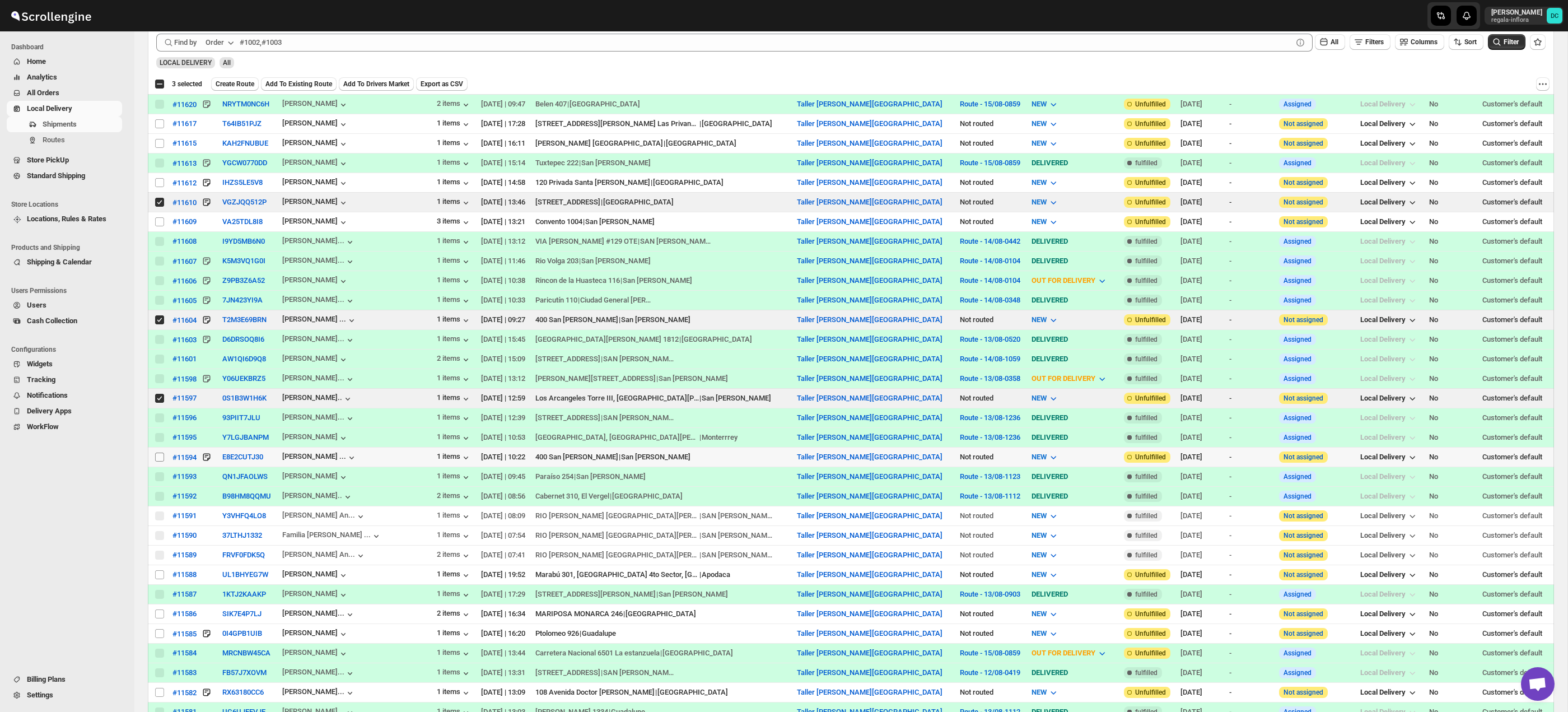
click at [158, 458] on input "Select shipment" at bounding box center [159, 457] width 9 height 9
checkbox input "true"
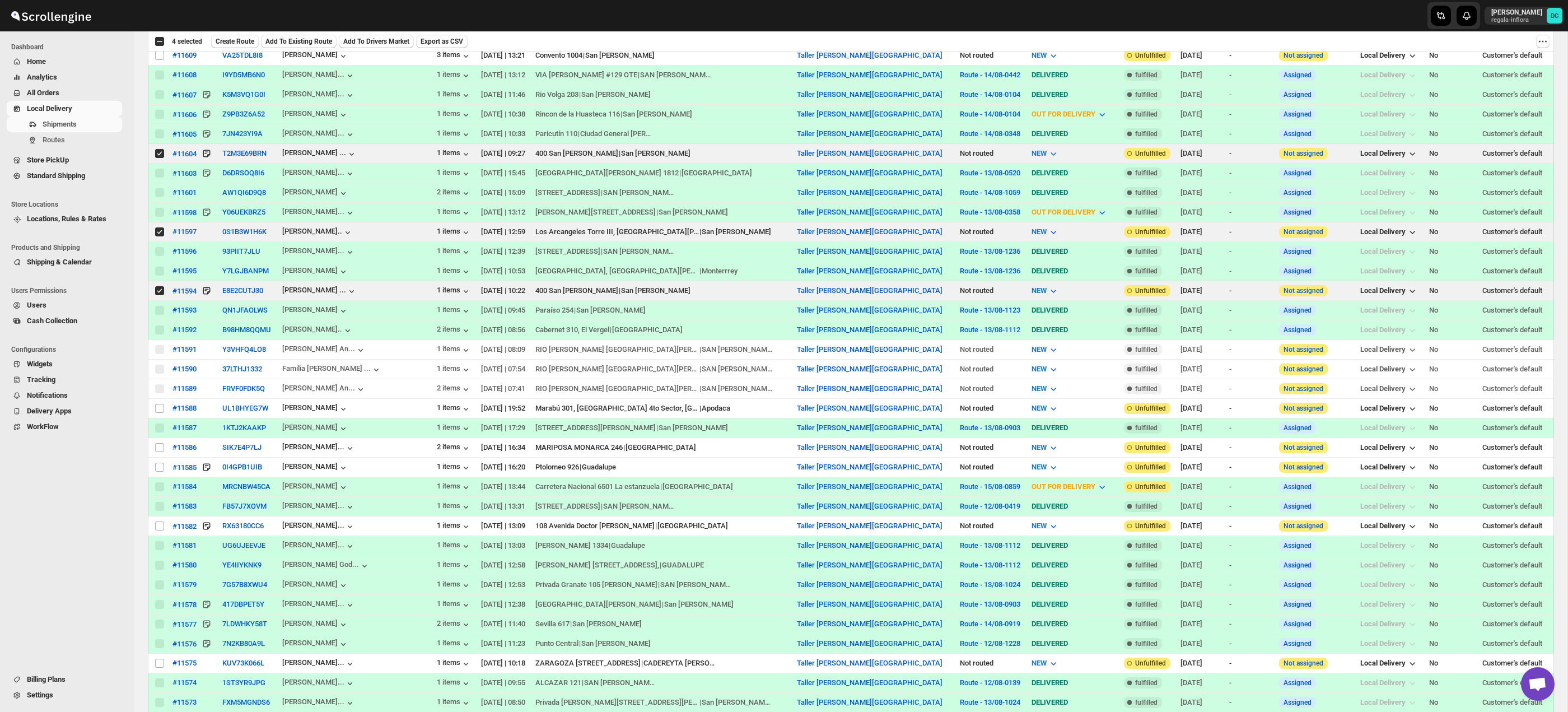
scroll to position [489, 0]
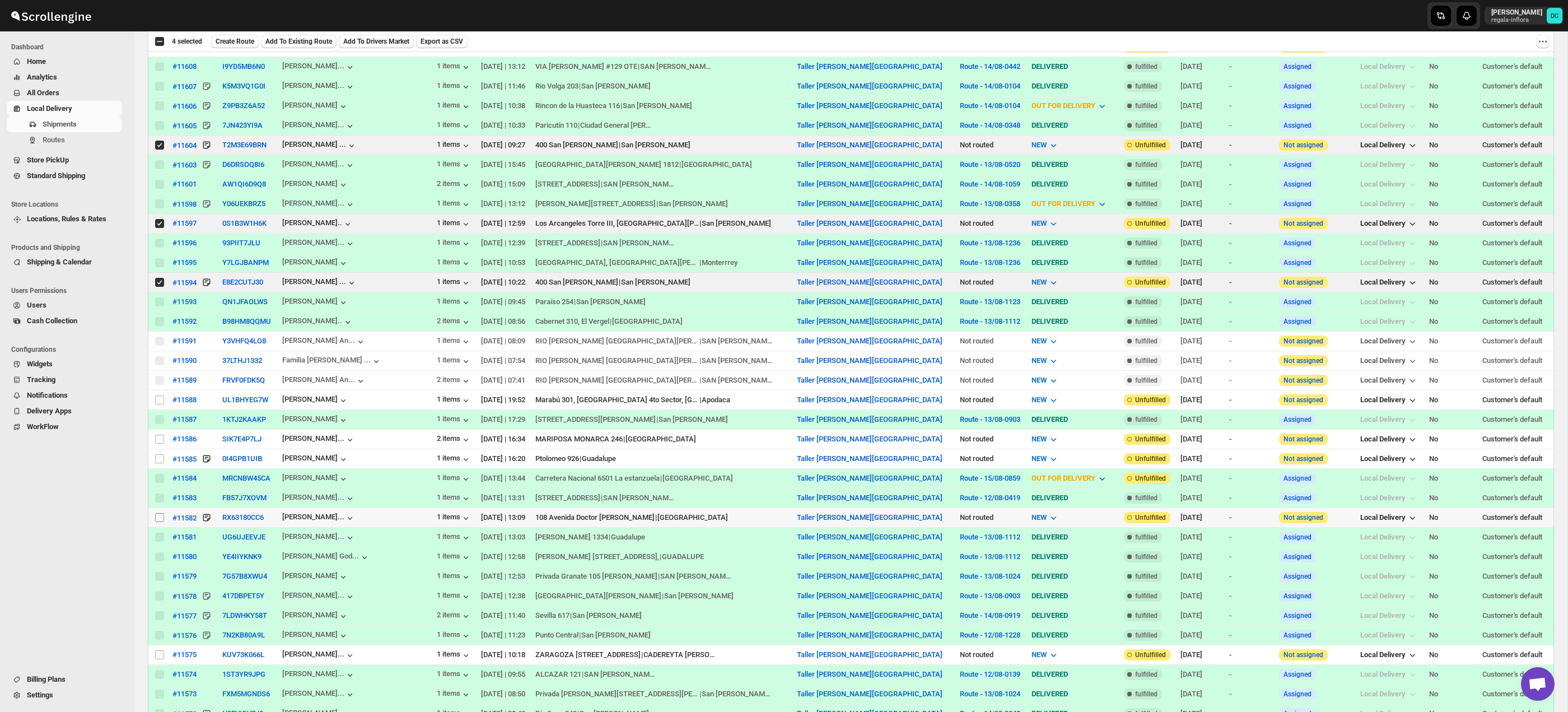
click at [159, 519] on input "Select shipment" at bounding box center [159, 517] width 9 height 9
checkbox input "true"
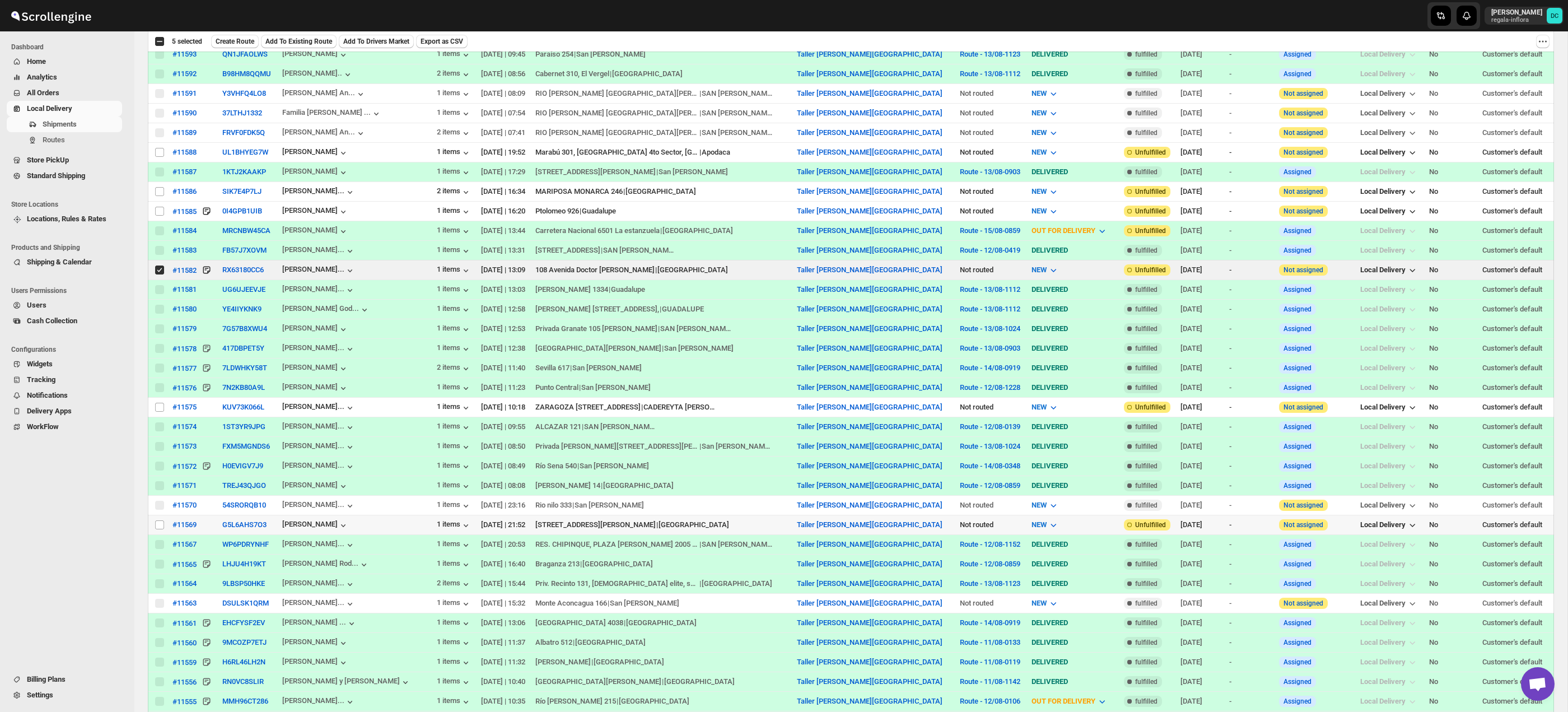
scroll to position [743, 0]
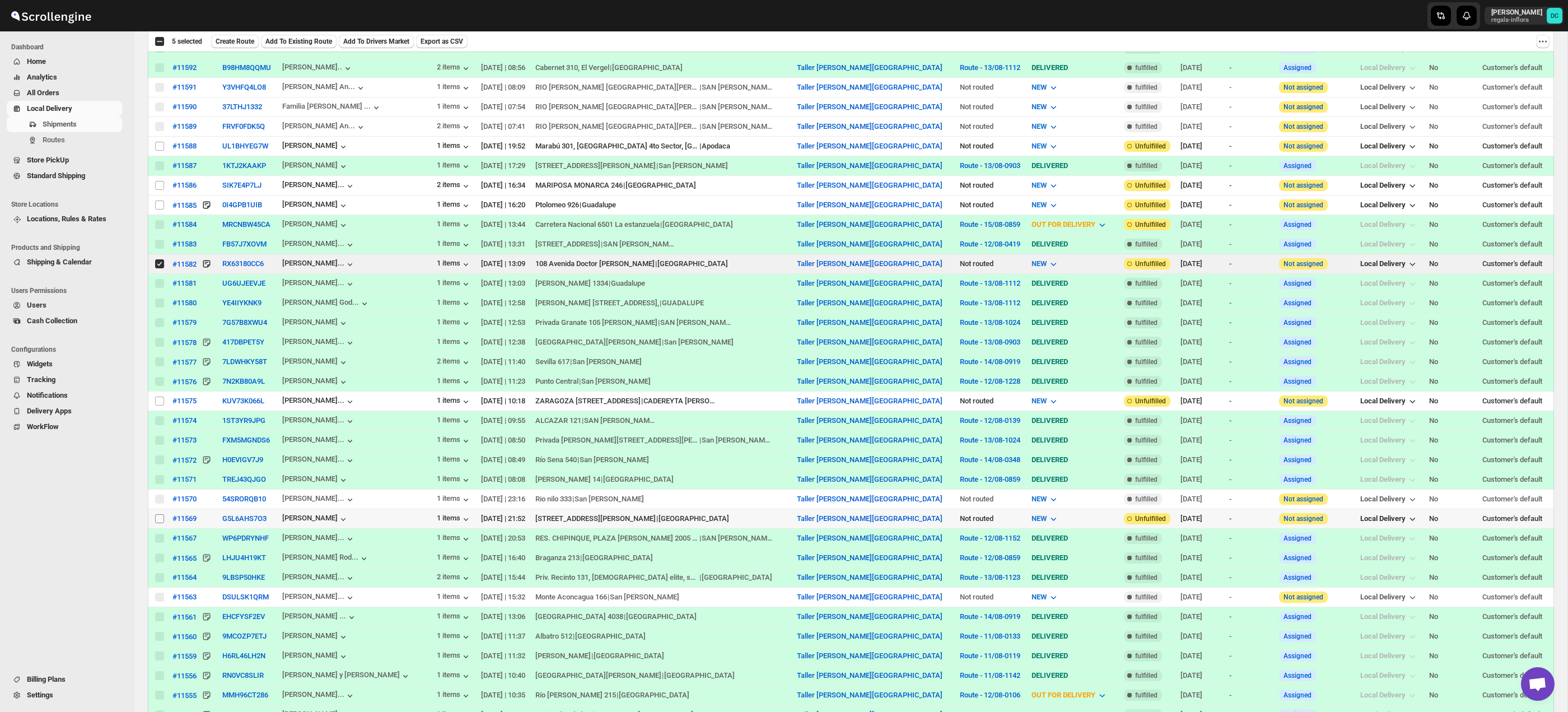
click at [157, 522] on input "Select shipment" at bounding box center [159, 518] width 9 height 9
checkbox input "true"
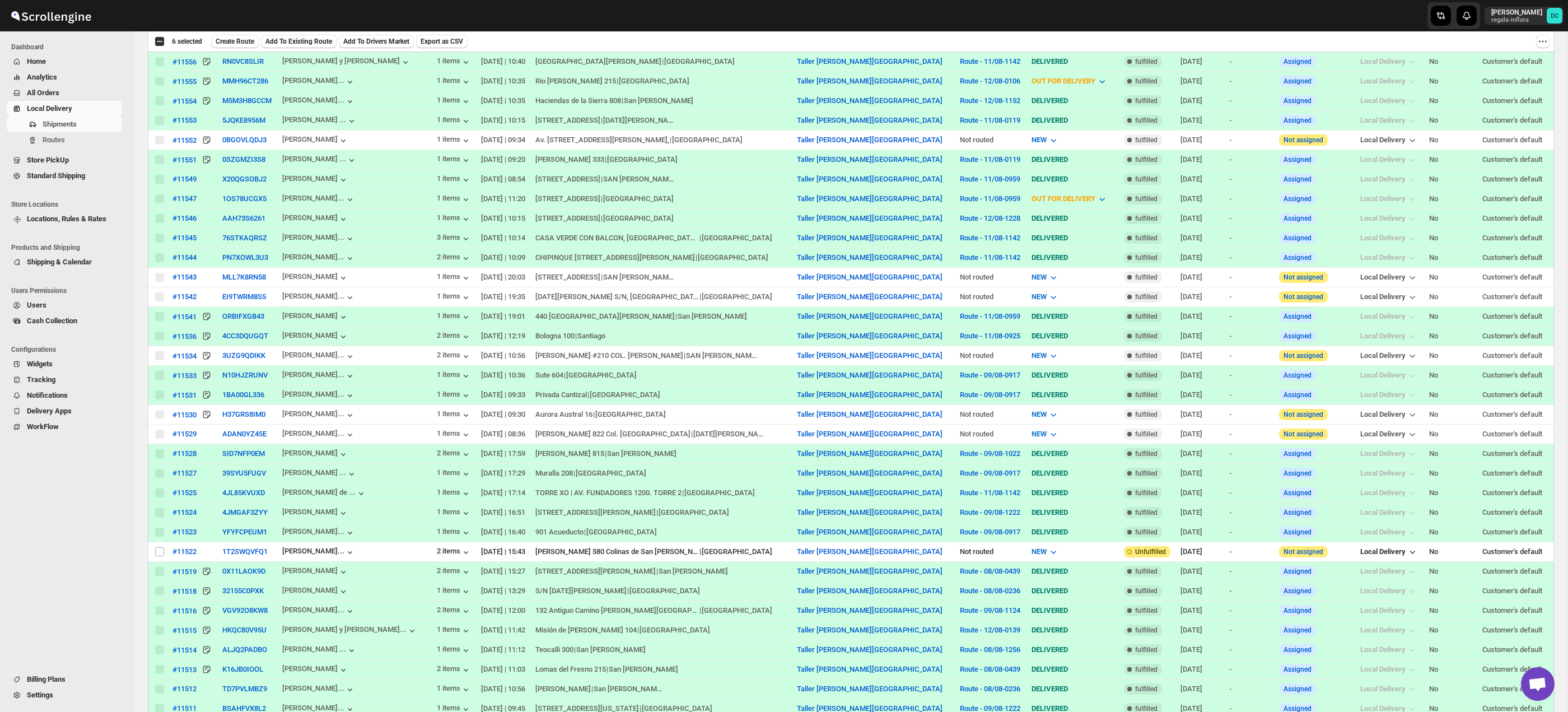
scroll to position [1357, 0]
click at [161, 555] on input "Select shipment" at bounding box center [159, 551] width 9 height 9
checkbox input "true"
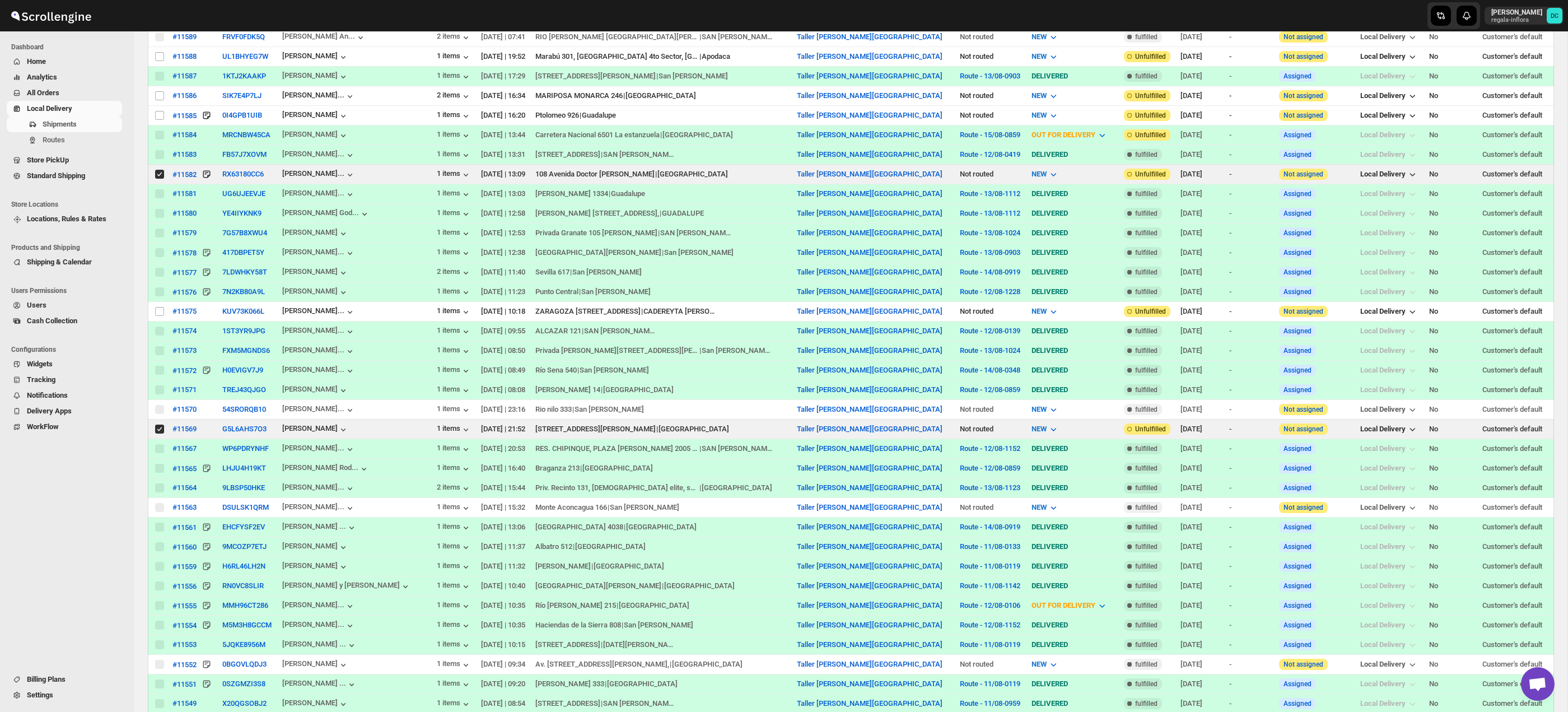
scroll to position [0, 0]
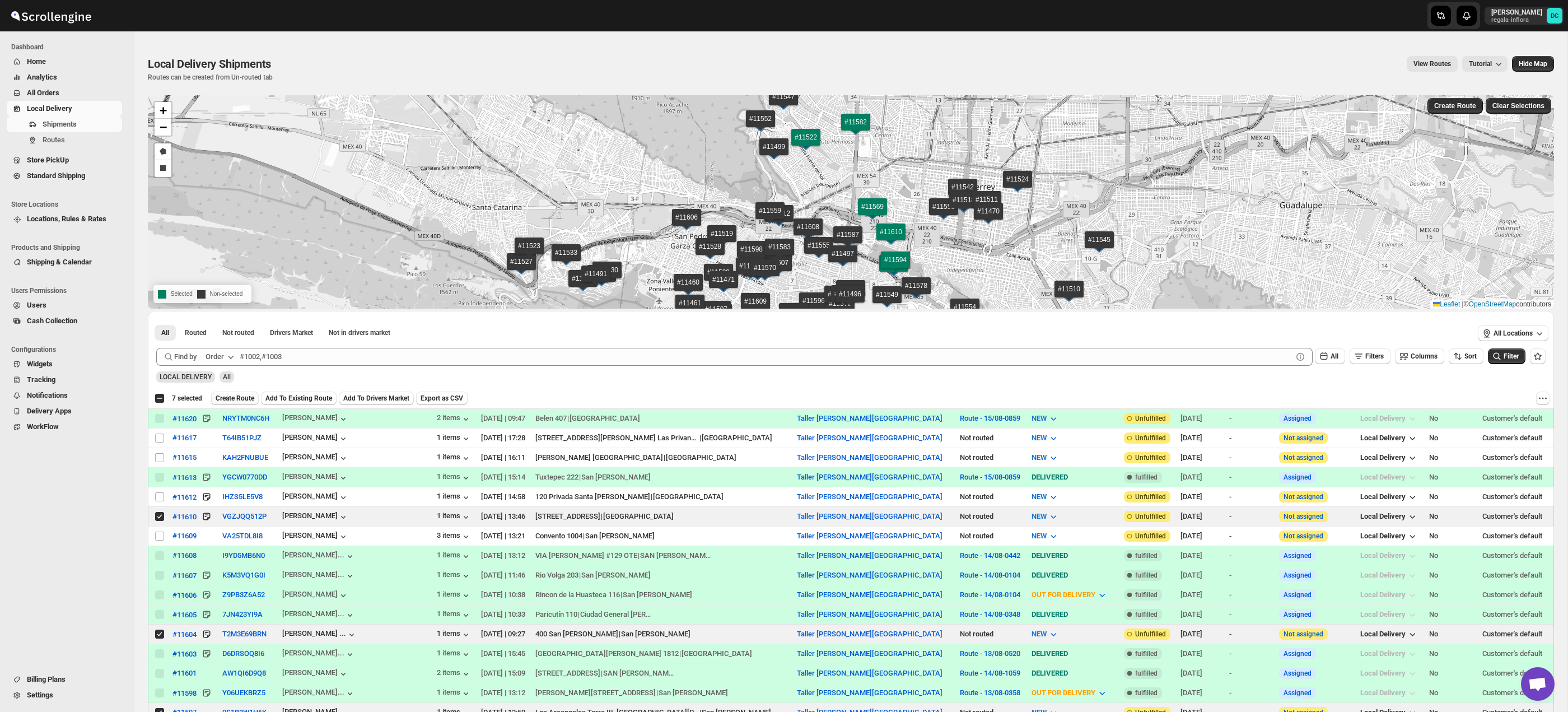
click at [236, 404] on button "Create Route" at bounding box center [235, 398] width 48 height 13
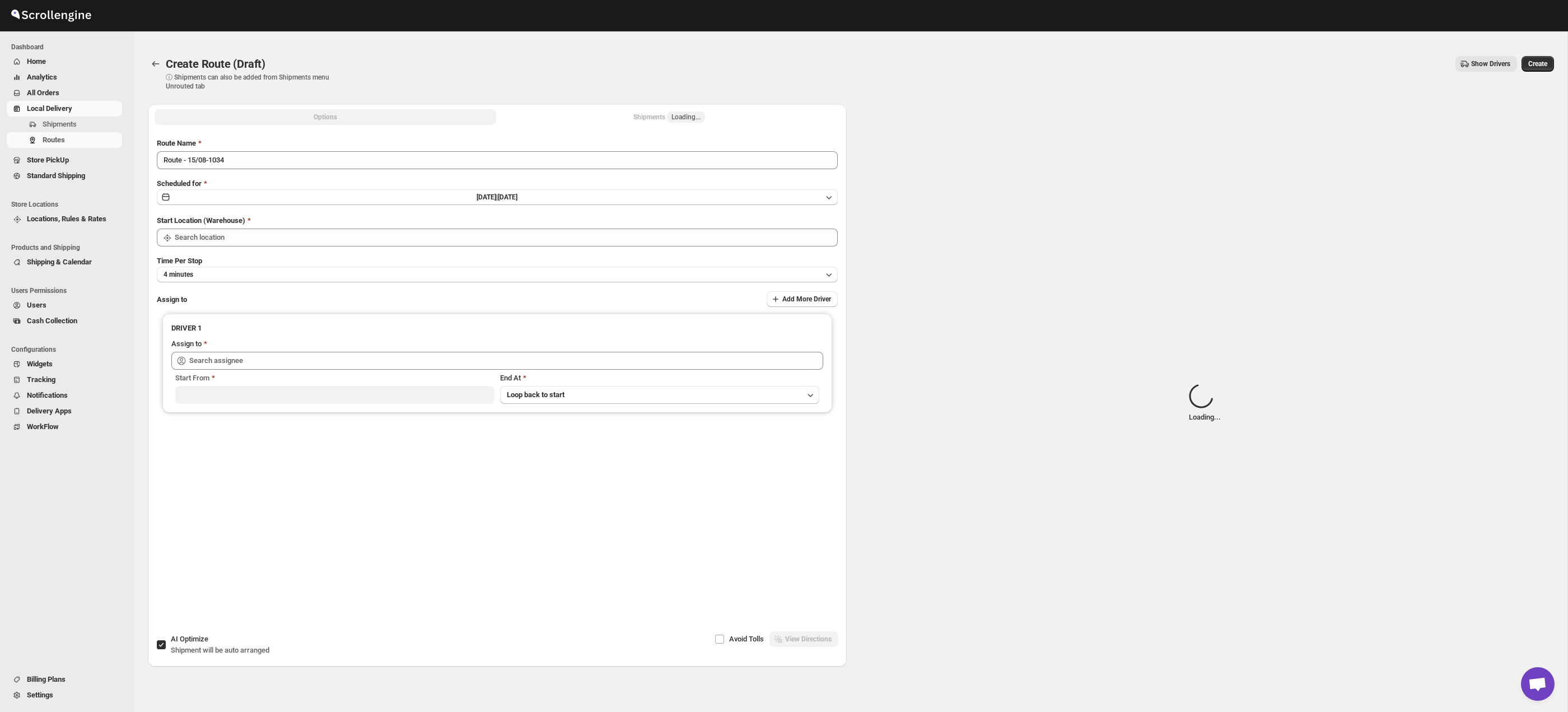
type input "Taller [PERSON_NAME][GEOGRAPHIC_DATA]"
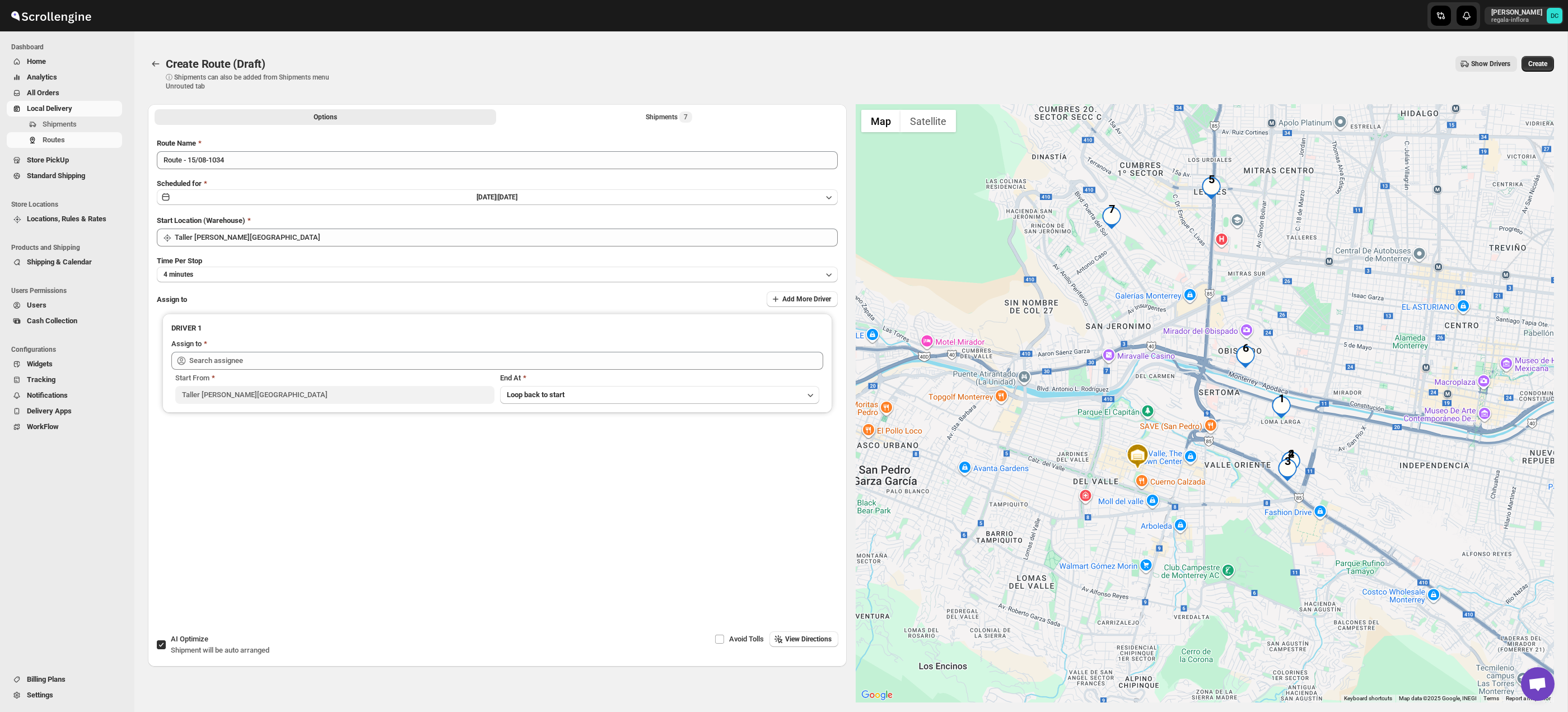
drag, startPoint x: 1181, startPoint y: 377, endPoint x: 1107, endPoint y: 448, distance: 102.6
click at [1106, 450] on div at bounding box center [1205, 403] width 699 height 598
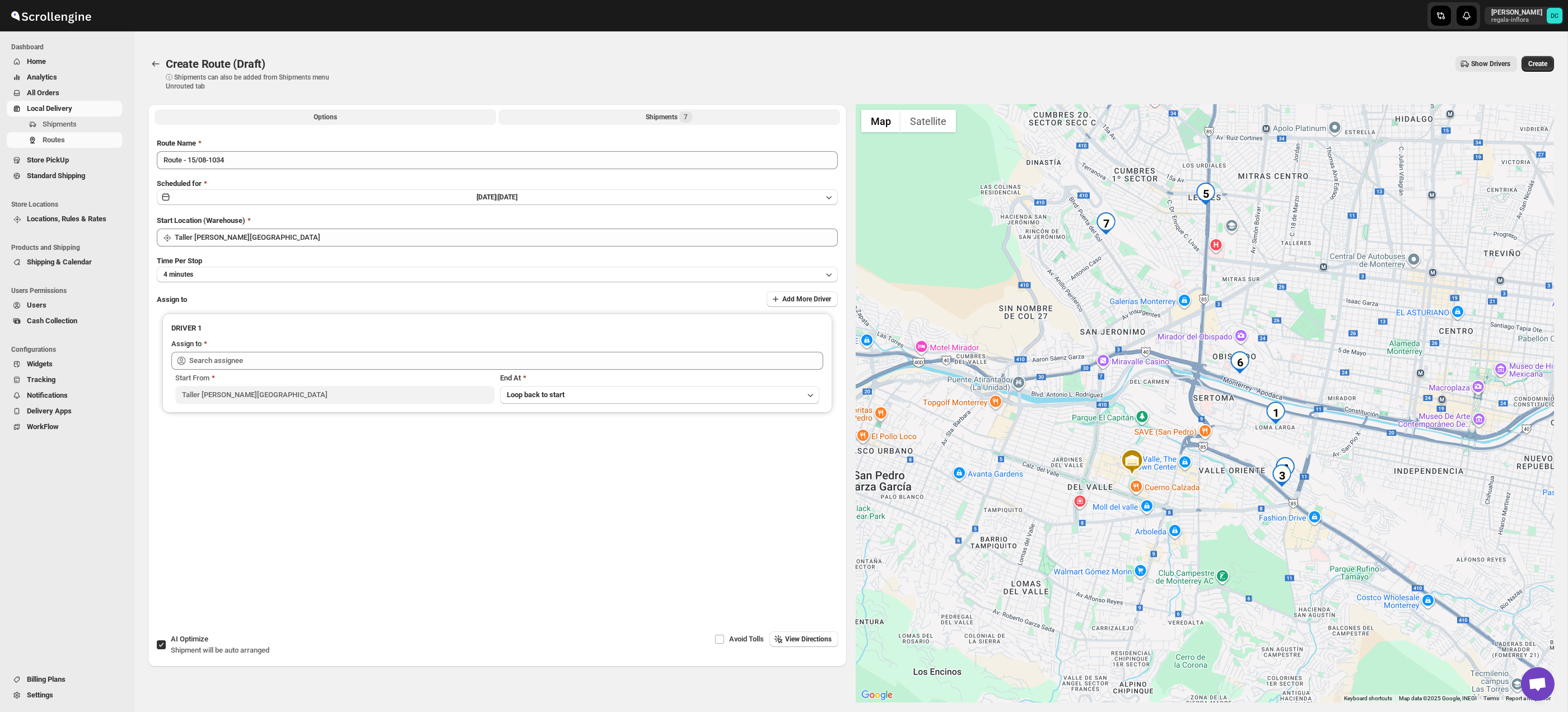
click at [629, 113] on button "Shipments 7" at bounding box center [669, 117] width 341 height 16
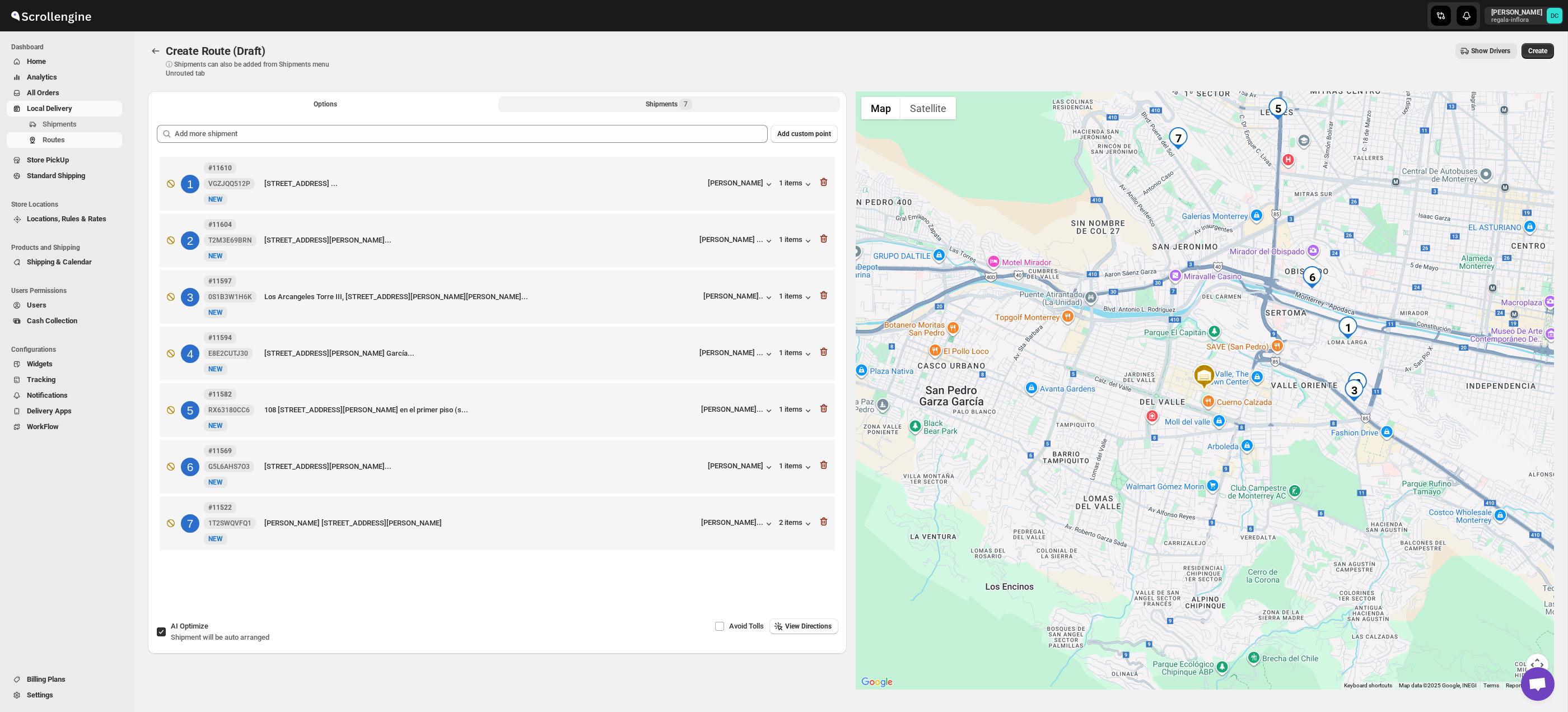
scroll to position [14, 0]
click at [822, 526] on icon "button" at bounding box center [824, 520] width 11 height 11
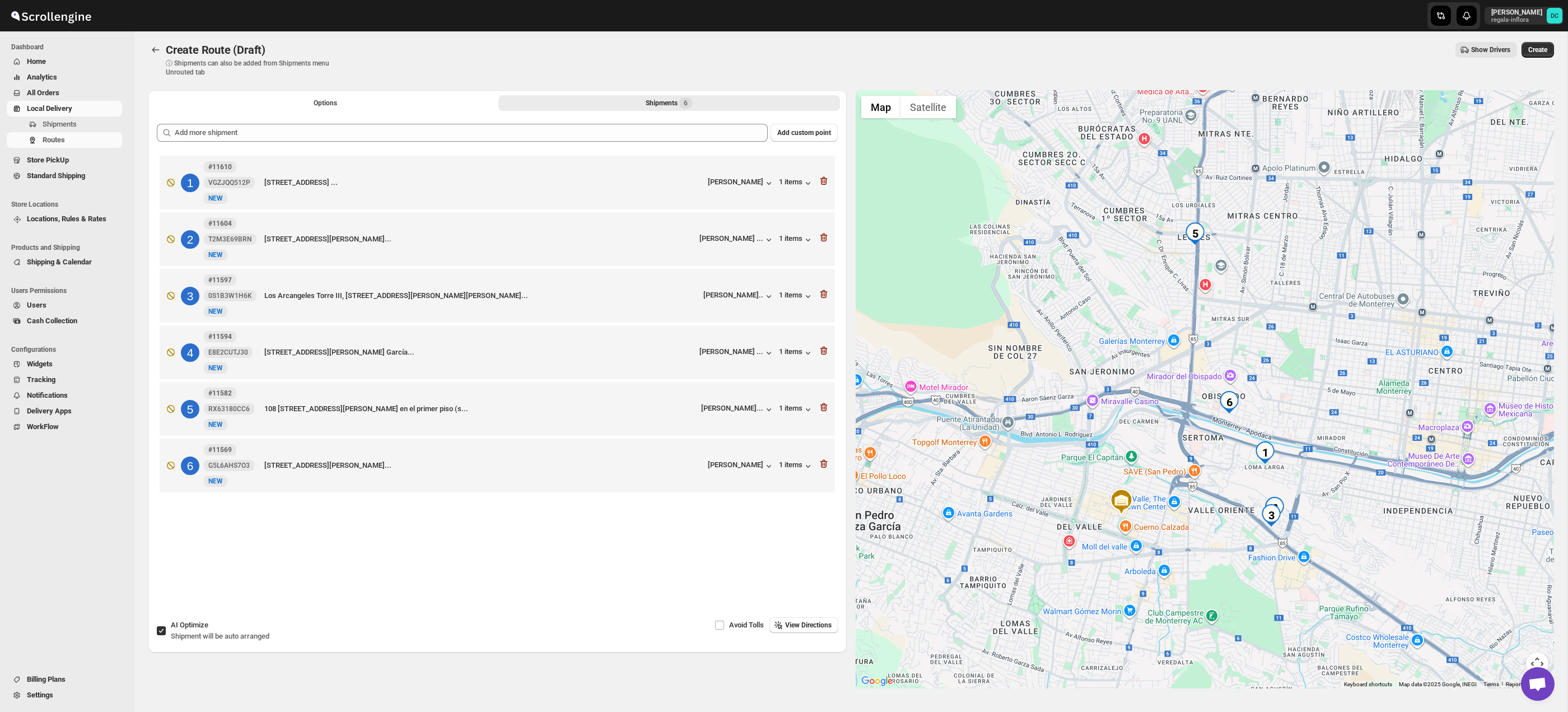
drag, startPoint x: 1470, startPoint y: 631, endPoint x: 1439, endPoint y: 604, distance: 41.1
click at [1427, 597] on div at bounding box center [1205, 389] width 699 height 598
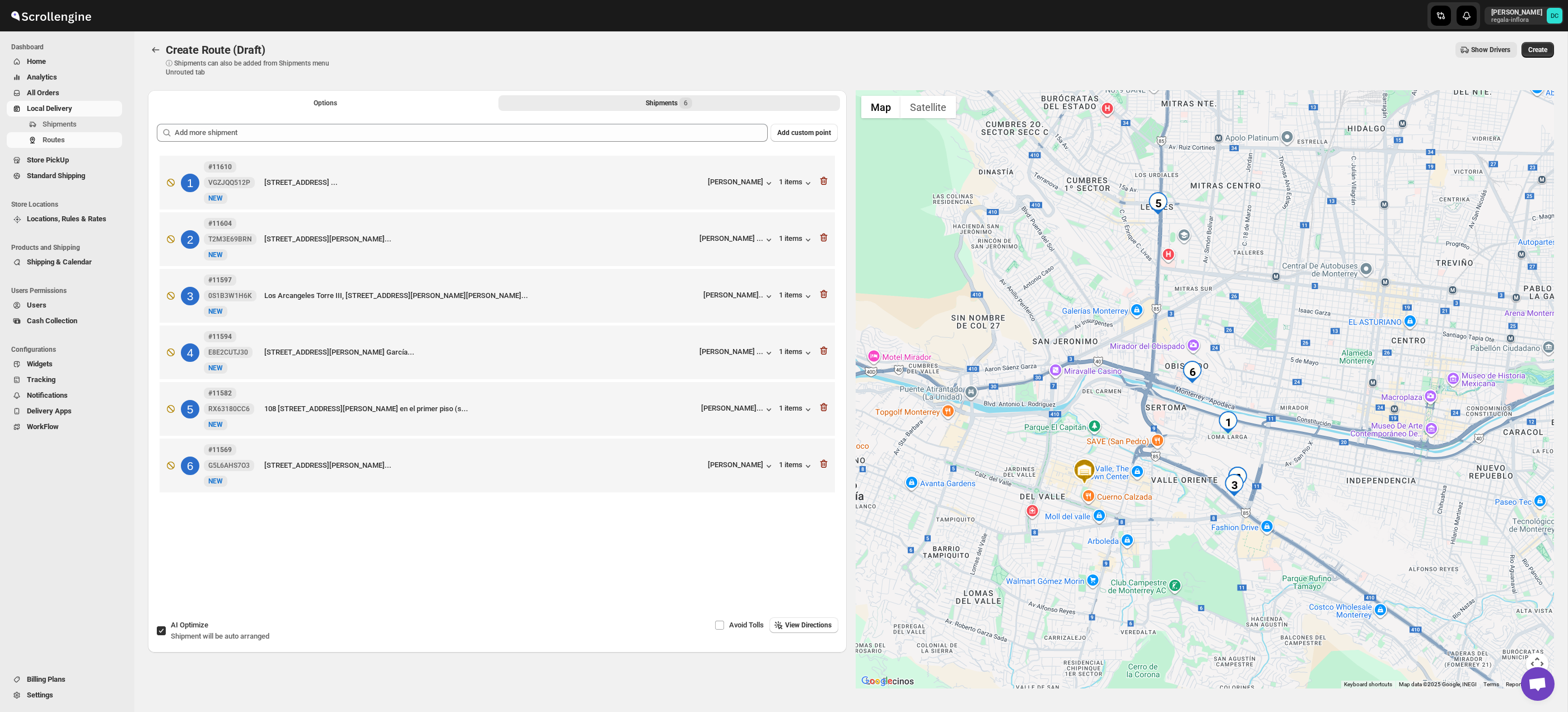
drag, startPoint x: 1538, startPoint y: 656, endPoint x: 1530, endPoint y: 646, distance: 12.8
click at [1538, 656] on button "Map camera controls" at bounding box center [1537, 663] width 22 height 22
click at [823, 410] on icon "button" at bounding box center [824, 407] width 11 height 11
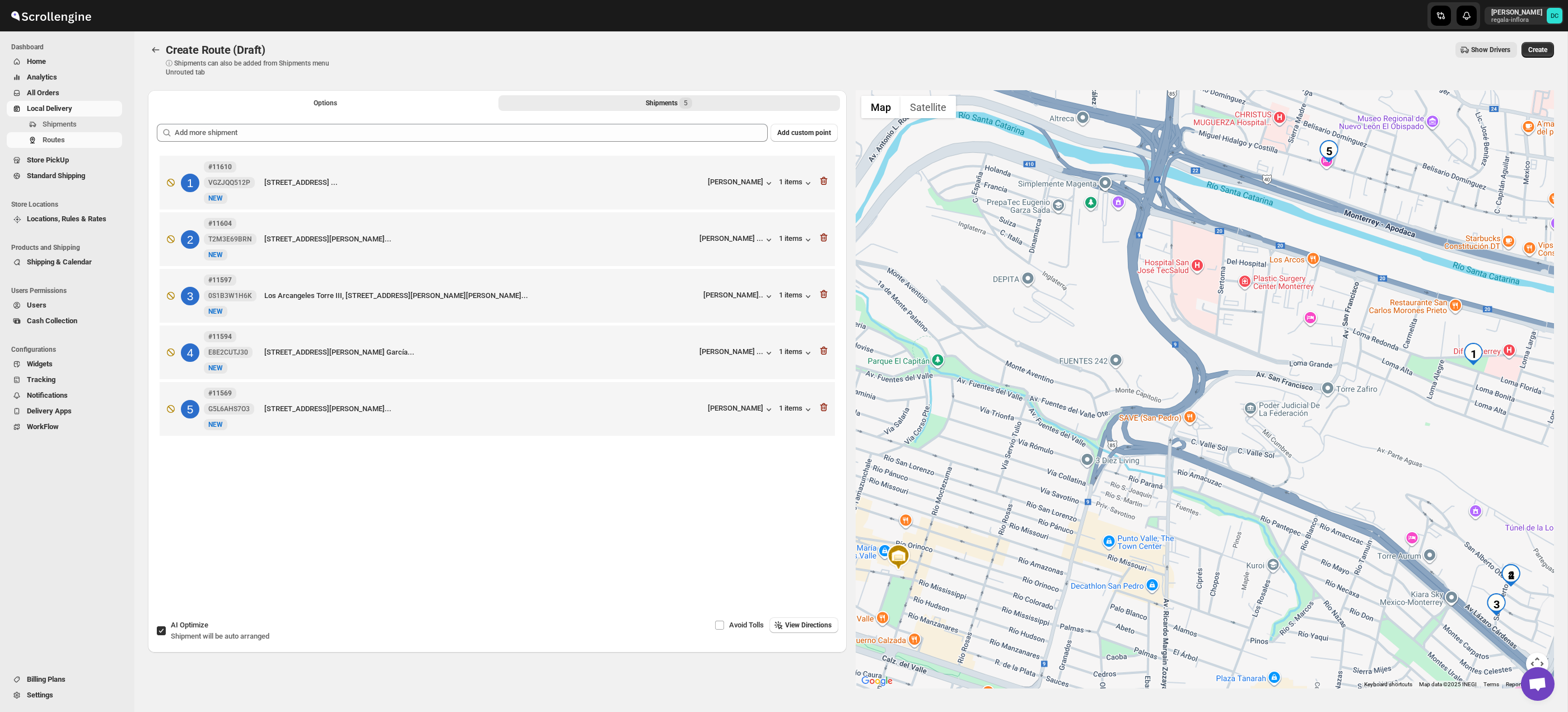
drag, startPoint x: 1416, startPoint y: 507, endPoint x: 1322, endPoint y: 464, distance: 103.4
click at [1320, 462] on div at bounding box center [1205, 389] width 699 height 598
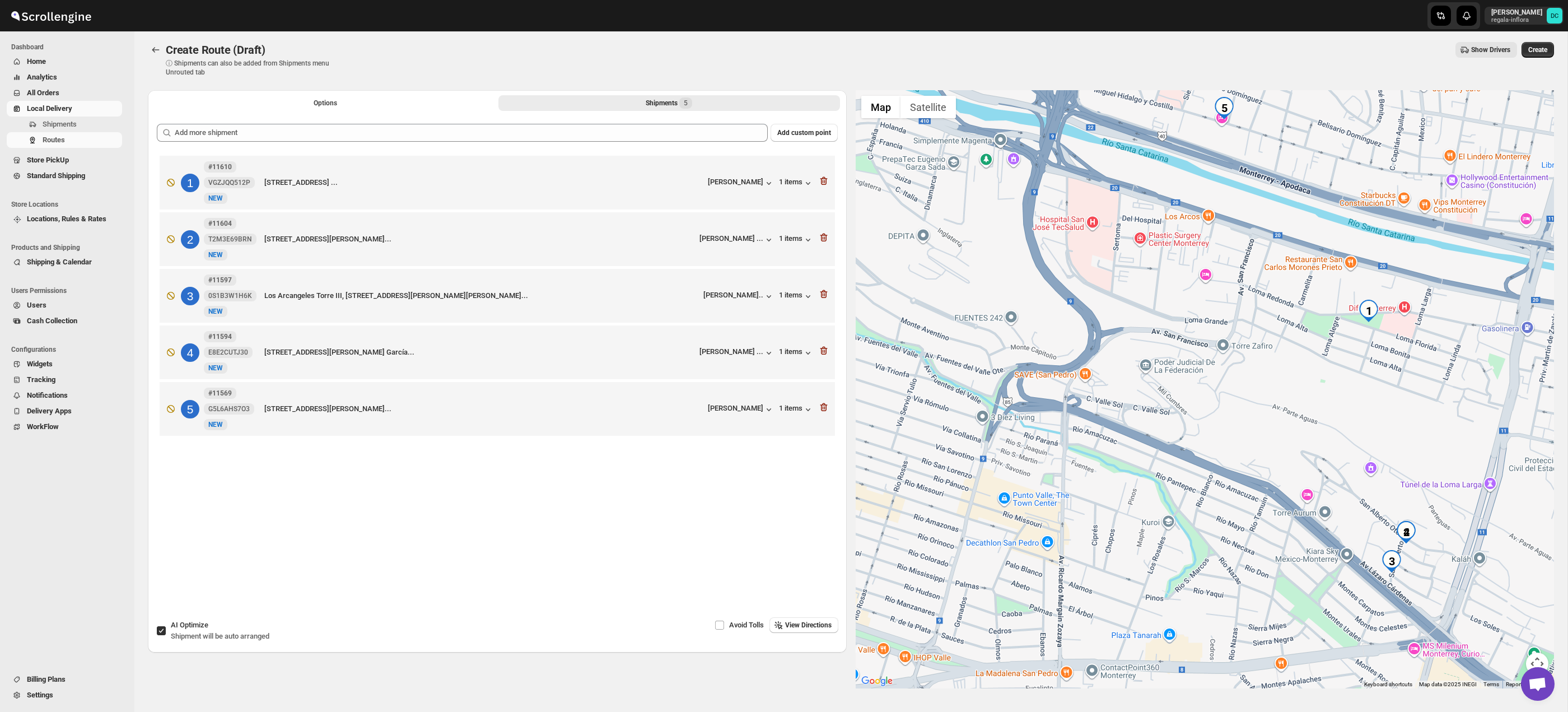
click at [1536, 651] on div at bounding box center [1205, 389] width 699 height 598
click at [1539, 655] on button "Map camera controls" at bounding box center [1537, 663] width 22 height 22
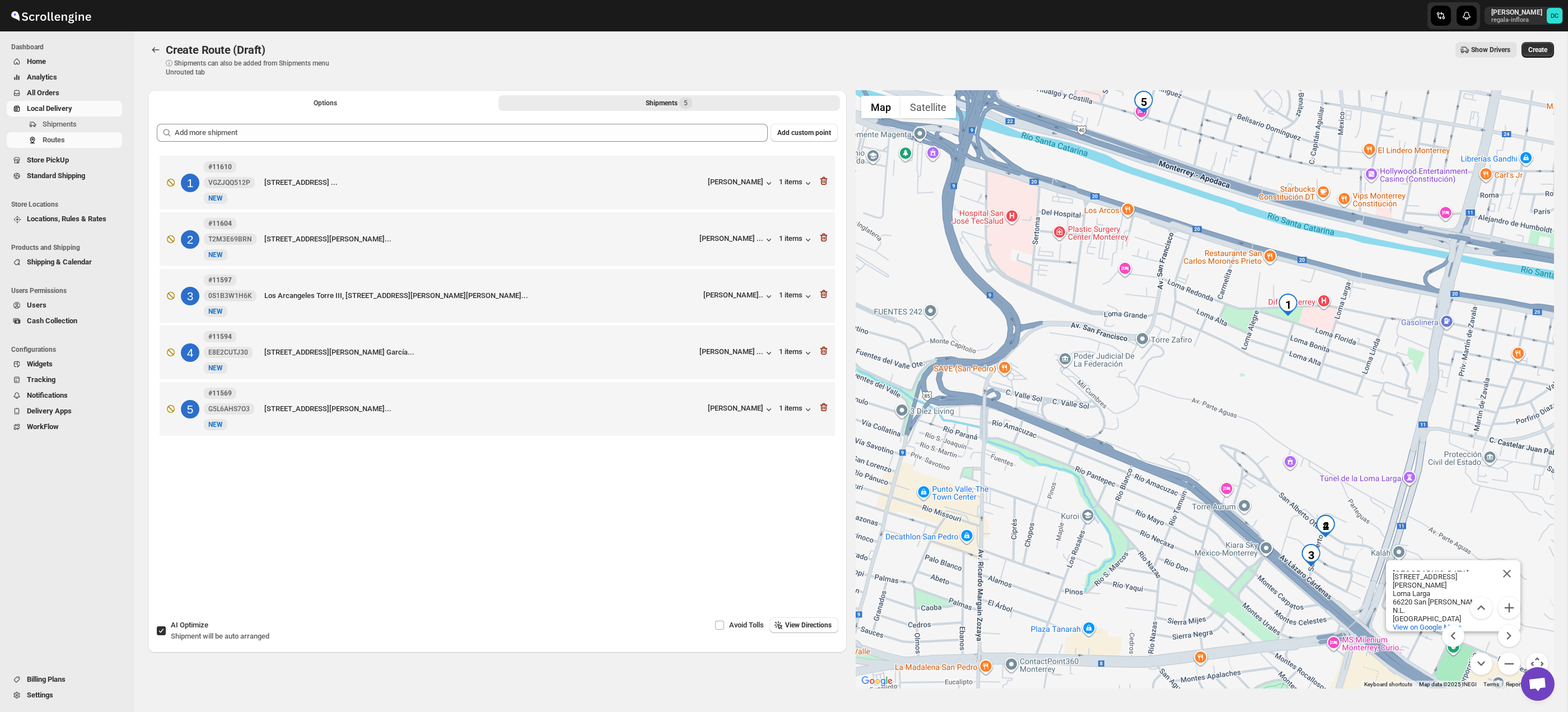
drag, startPoint x: 1391, startPoint y: 485, endPoint x: 1308, endPoint y: 460, distance: 86.7
click at [1308, 460] on div "[GEOGRAPHIC_DATA][STREET_ADDRESS][PERSON_NAME][GEOGRAPHIC_DATA][GEOGRAPHIC_DATA…" at bounding box center [1205, 389] width 699 height 598
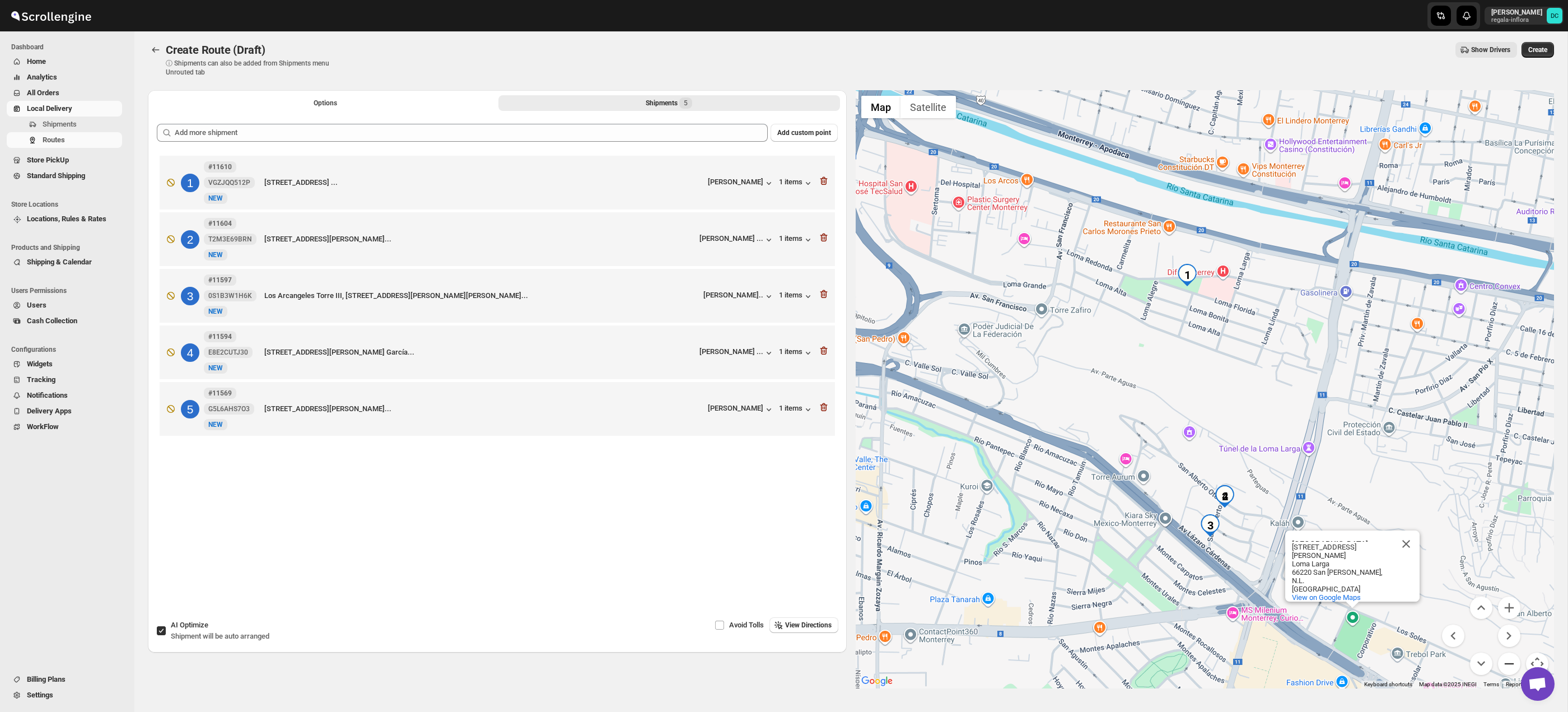
click at [1513, 659] on button "Zoom out" at bounding box center [1509, 663] width 22 height 22
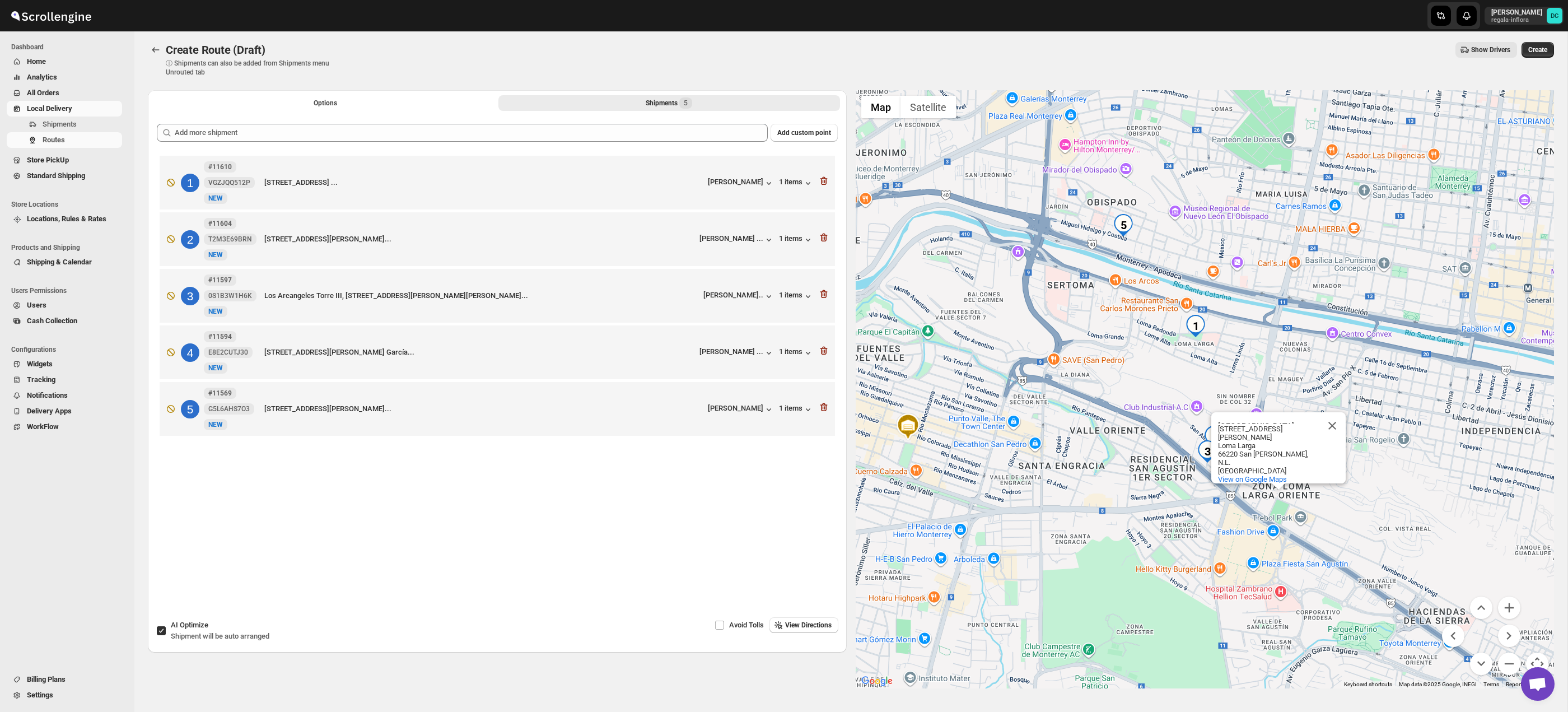
click at [163, 631] on input "AI Optimize Shipment will be auto arranged" at bounding box center [161, 630] width 9 height 9
checkbox input "false"
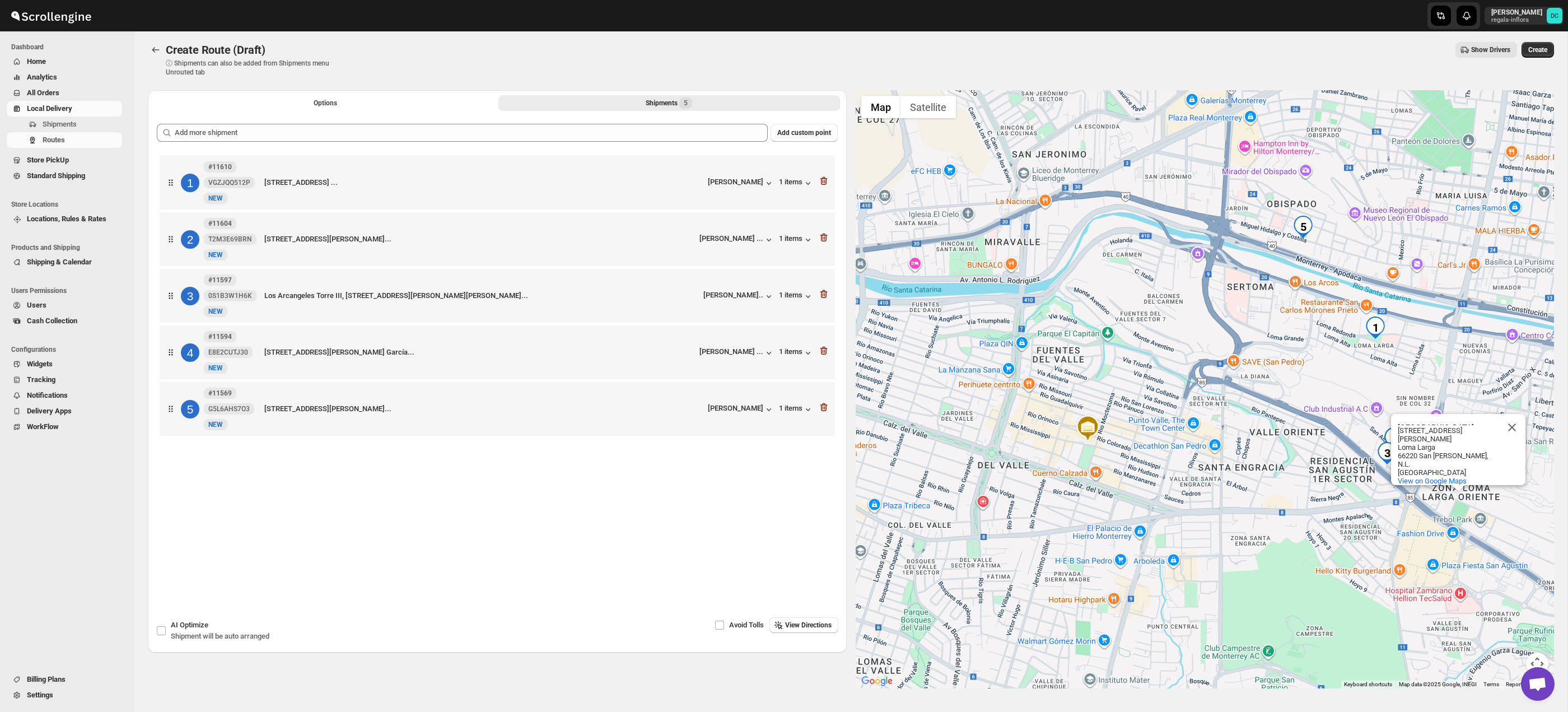
drag, startPoint x: 1395, startPoint y: 464, endPoint x: 1281, endPoint y: 497, distance: 118.7
click at [1278, 516] on div "[GEOGRAPHIC_DATA][STREET_ADDRESS][PERSON_NAME][GEOGRAPHIC_DATA][GEOGRAPHIC_DATA…" at bounding box center [1205, 389] width 699 height 598
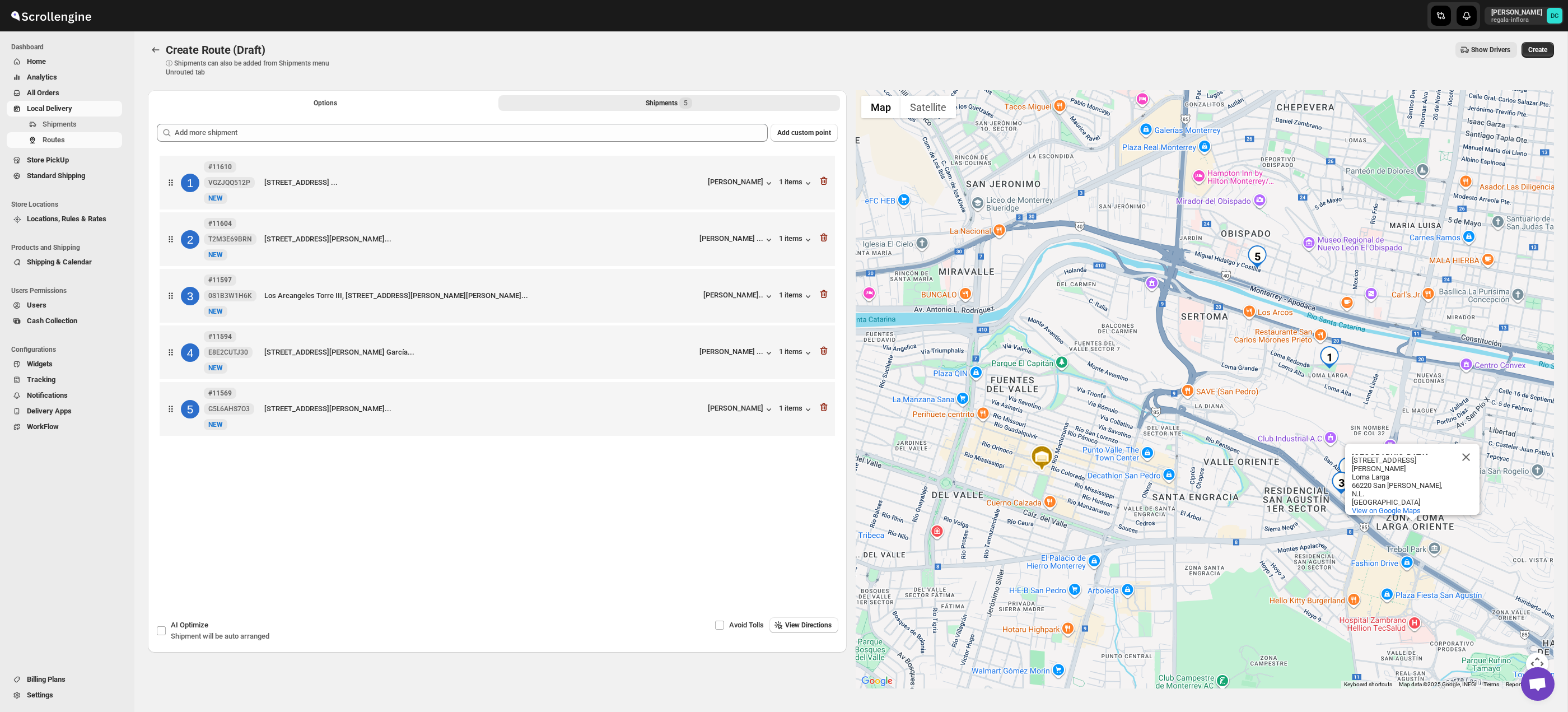
drag, startPoint x: 1254, startPoint y: 430, endPoint x: 1250, endPoint y: 433, distance: 5.0
click at [1250, 433] on div "[GEOGRAPHIC_DATA][STREET_ADDRESS][PERSON_NAME][GEOGRAPHIC_DATA][GEOGRAPHIC_DATA…" at bounding box center [1205, 389] width 699 height 598
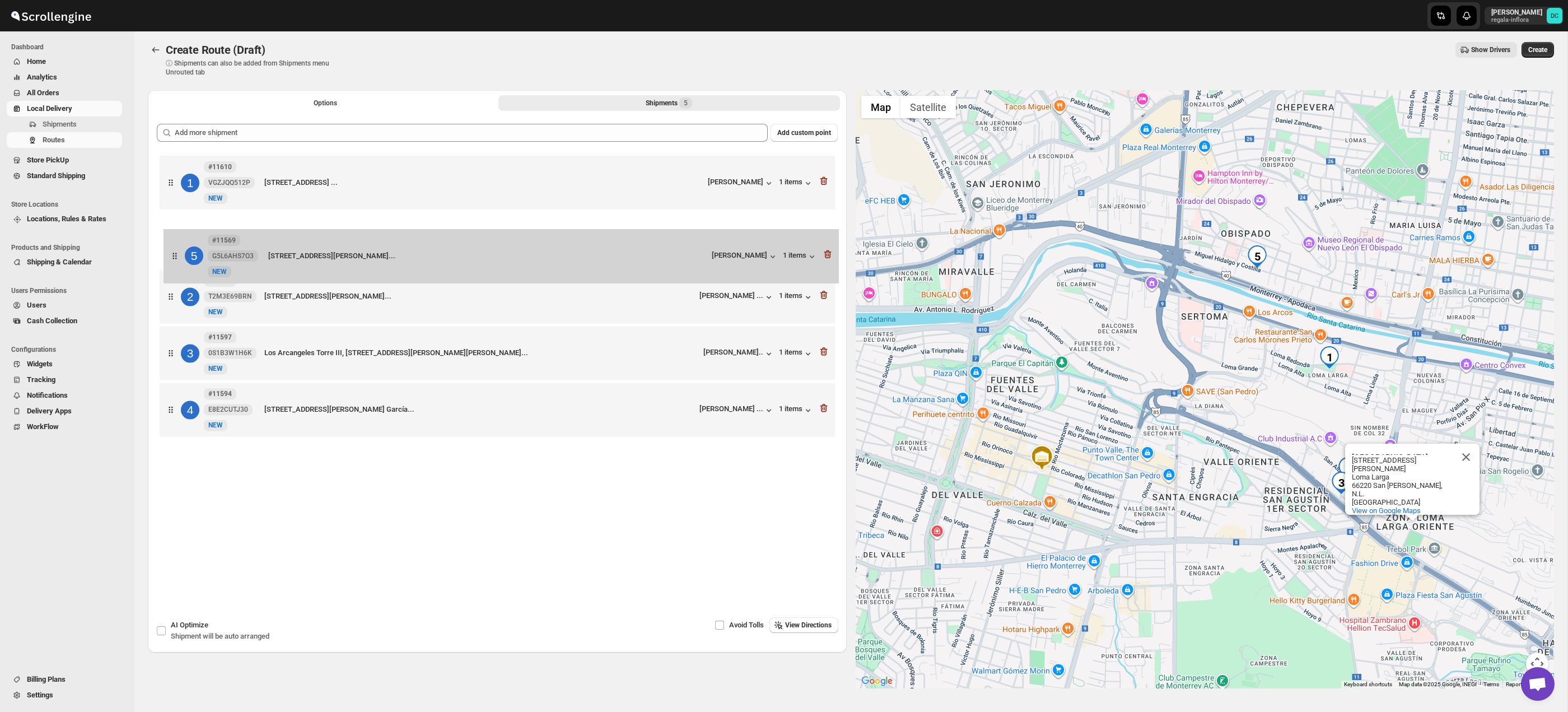
drag, startPoint x: 185, startPoint y: 405, endPoint x: 183, endPoint y: 234, distance: 171.0
click at [183, 234] on div "1 #11610 VGZJQQ512P [STREET_ADDRESS] ... [PERSON_NAME] 1 items 2 #11604 T2M3E69…" at bounding box center [497, 298] width 681 height 289
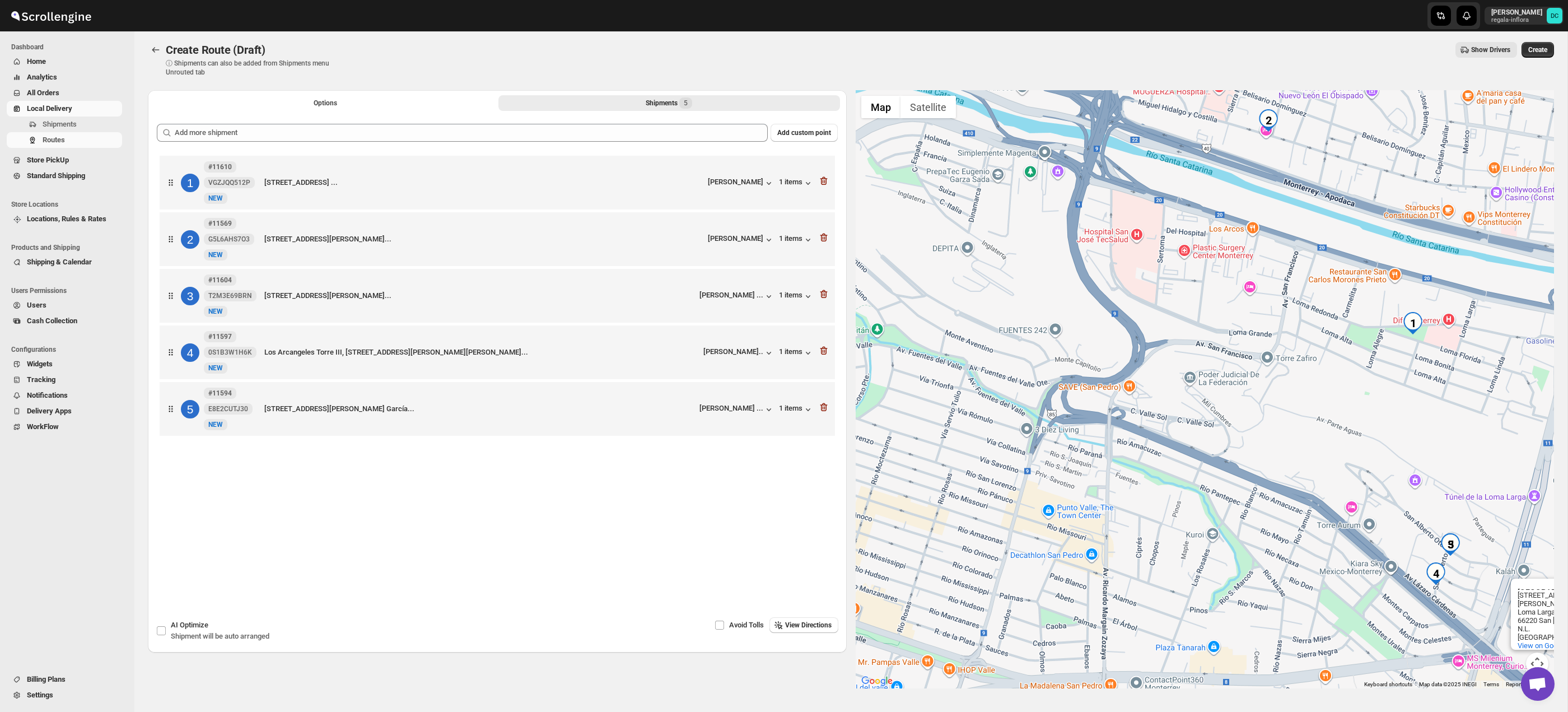
drag, startPoint x: 1400, startPoint y: 491, endPoint x: 1247, endPoint y: 416, distance: 170.4
click at [1243, 414] on div "[GEOGRAPHIC_DATA][STREET_ADDRESS][PERSON_NAME][GEOGRAPHIC_DATA][GEOGRAPHIC_DATA…" at bounding box center [1205, 389] width 699 height 598
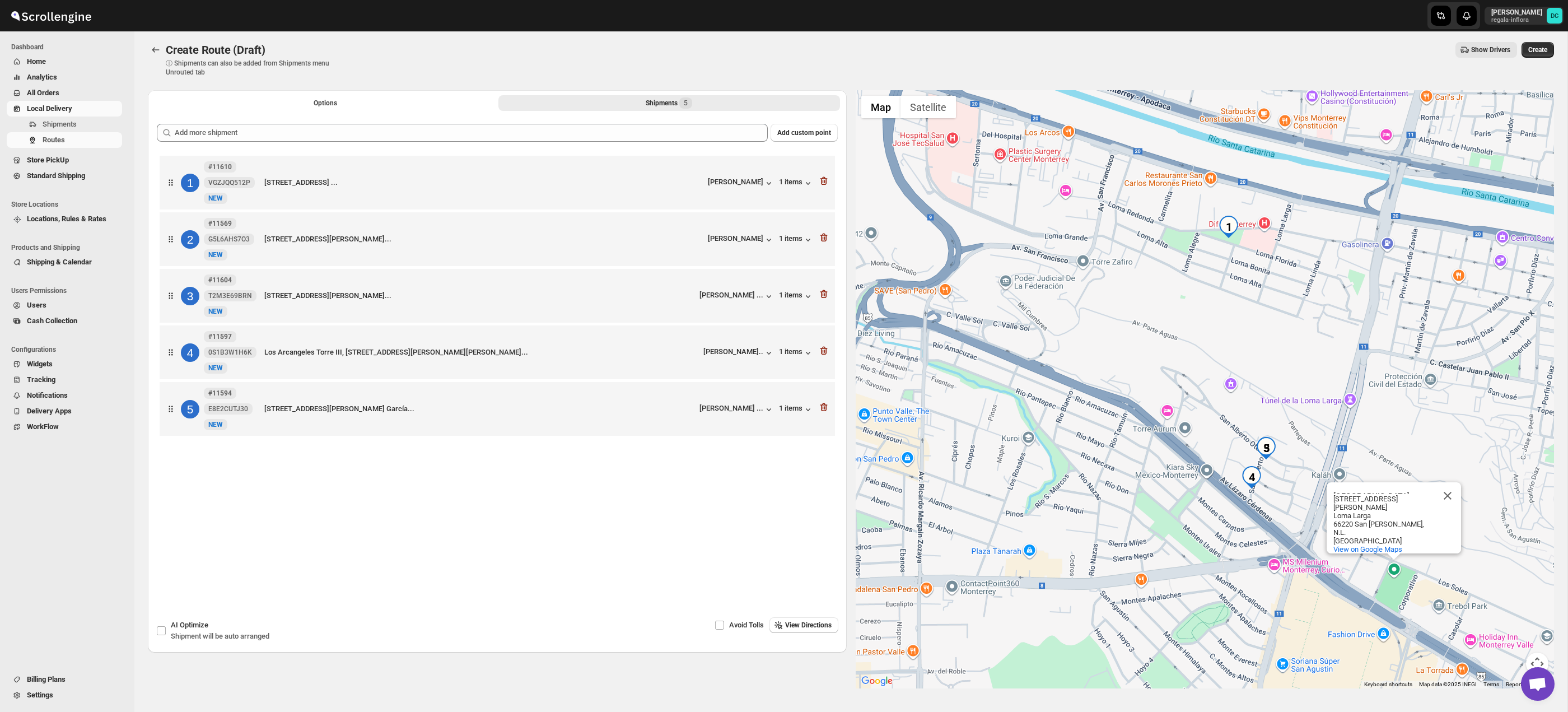
drag, startPoint x: 1368, startPoint y: 459, endPoint x: 1293, endPoint y: 414, distance: 87.5
click at [1293, 414] on div "[GEOGRAPHIC_DATA][STREET_ADDRESS][PERSON_NAME][GEOGRAPHIC_DATA][GEOGRAPHIC_DATA…" at bounding box center [1205, 389] width 699 height 598
click at [342, 107] on button "Options" at bounding box center [325, 103] width 341 height 16
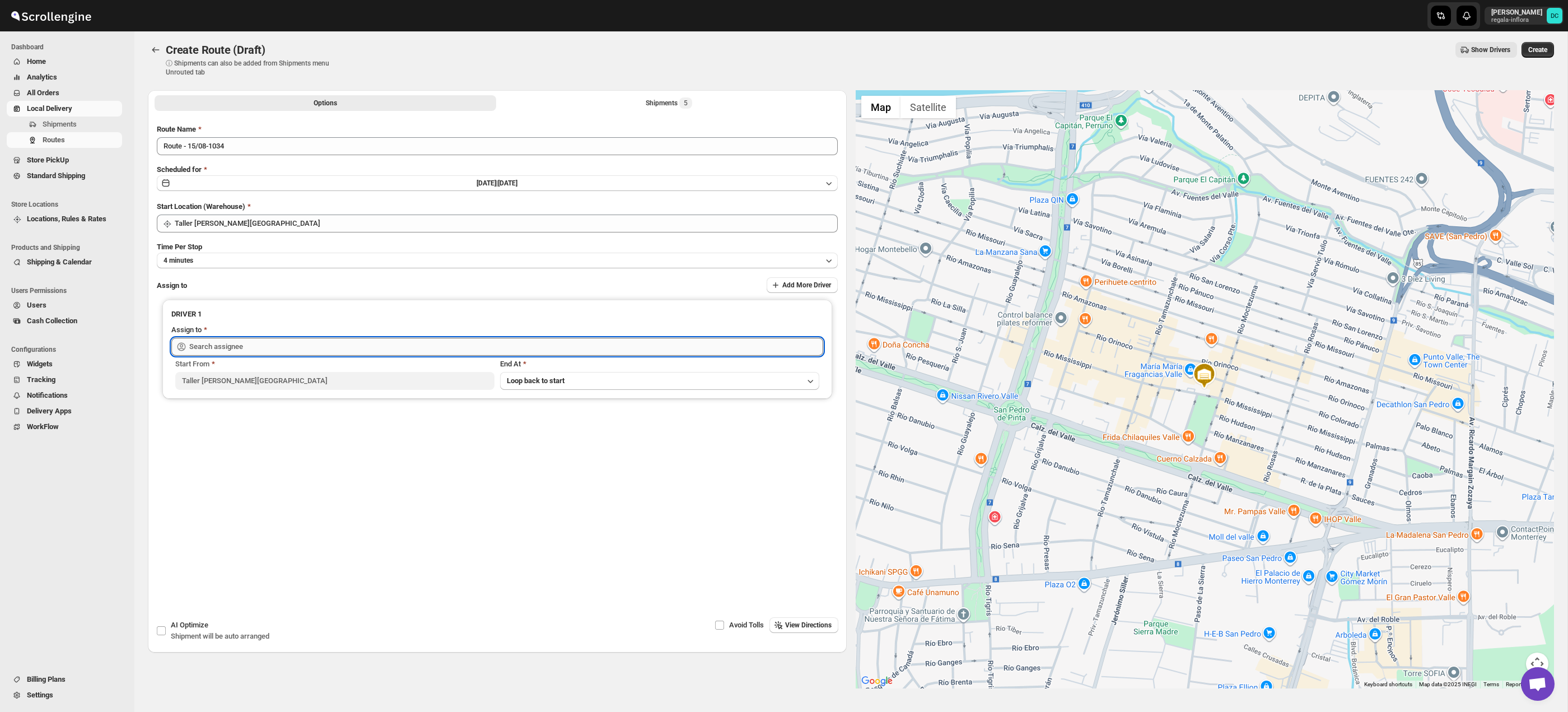
click at [381, 348] on input "text" at bounding box center [507, 347] width 634 height 18
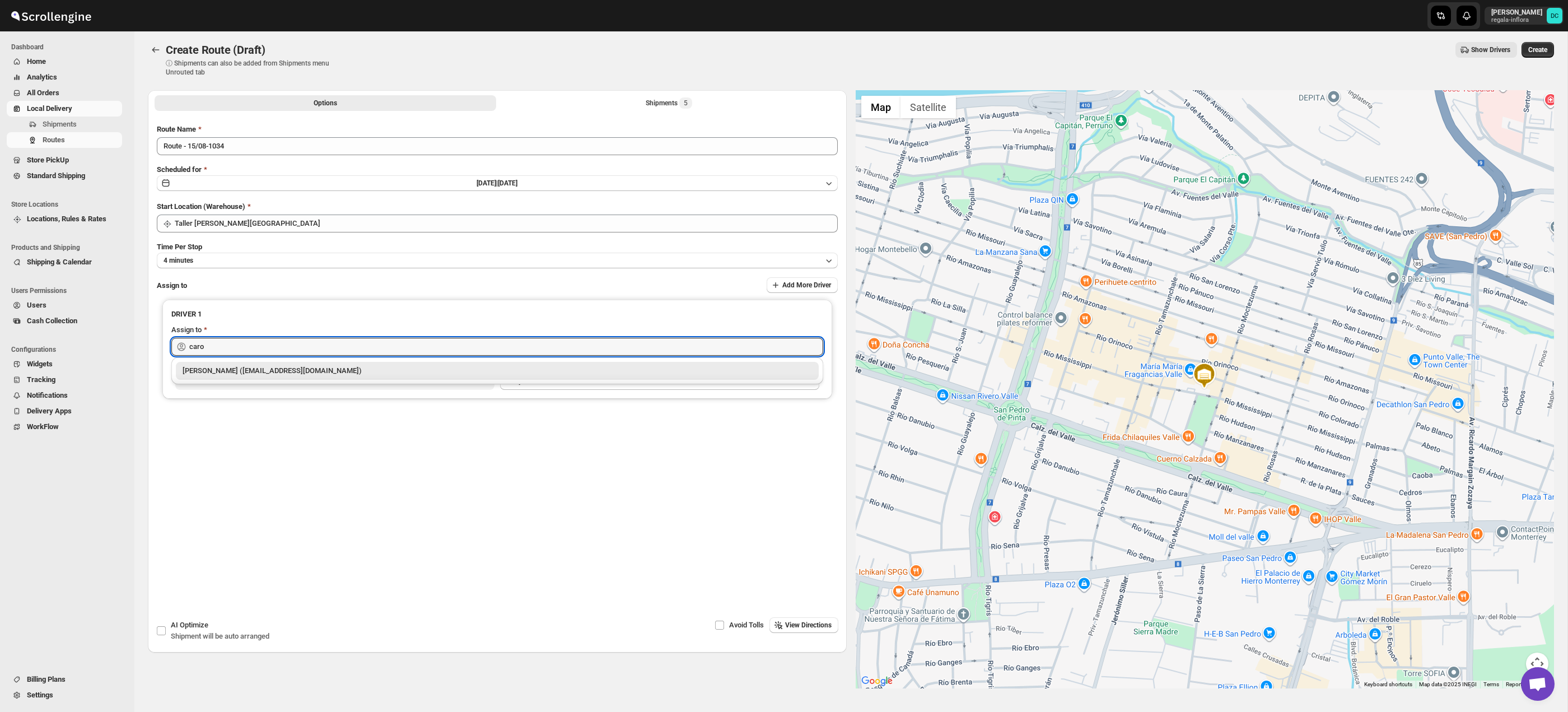
click at [391, 369] on div "[PERSON_NAME] ([EMAIL_ADDRESS][DOMAIN_NAME])" at bounding box center [497, 371] width 629 height 11
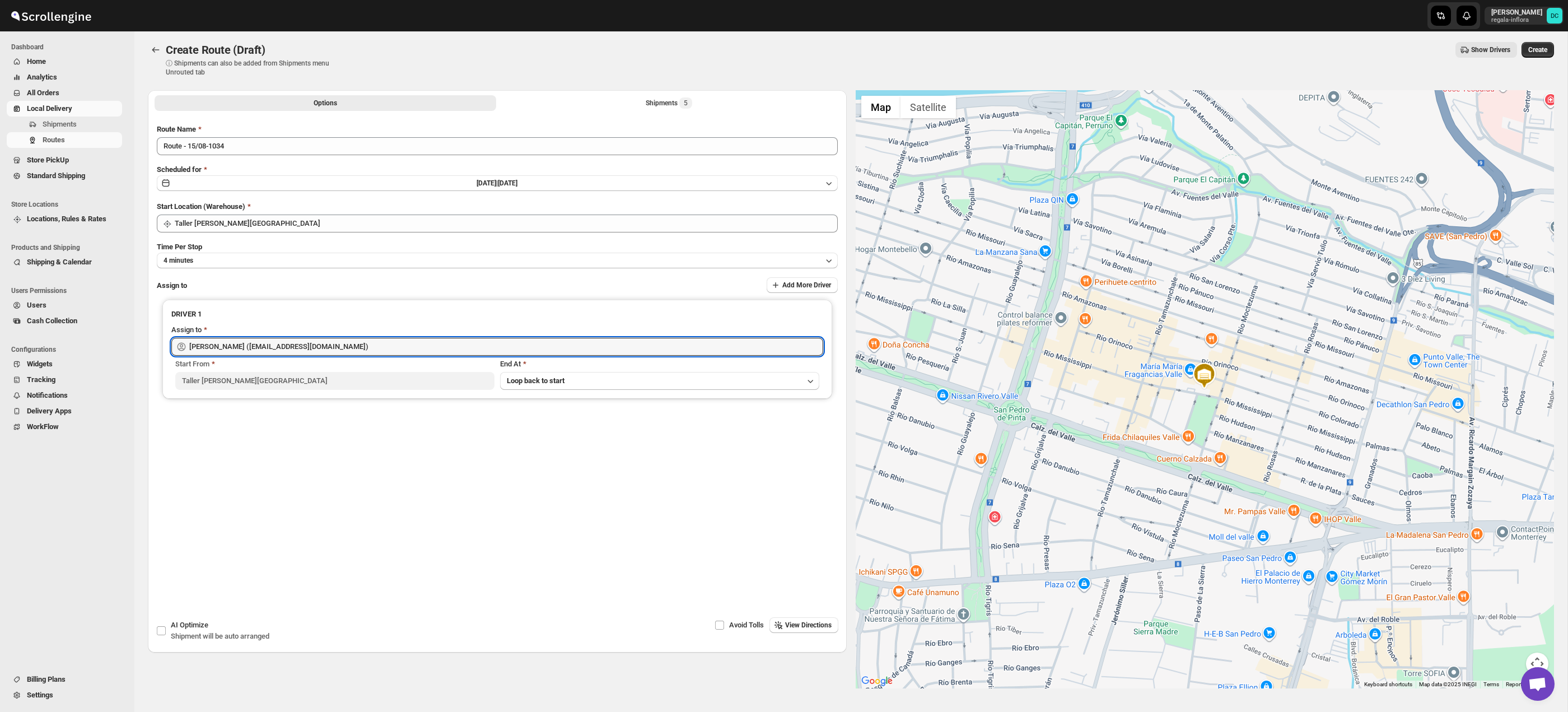
type input "[PERSON_NAME] ([EMAIL_ADDRESS][DOMAIN_NAME])"
click at [1530, 54] on span "Create" at bounding box center [1538, 49] width 19 height 9
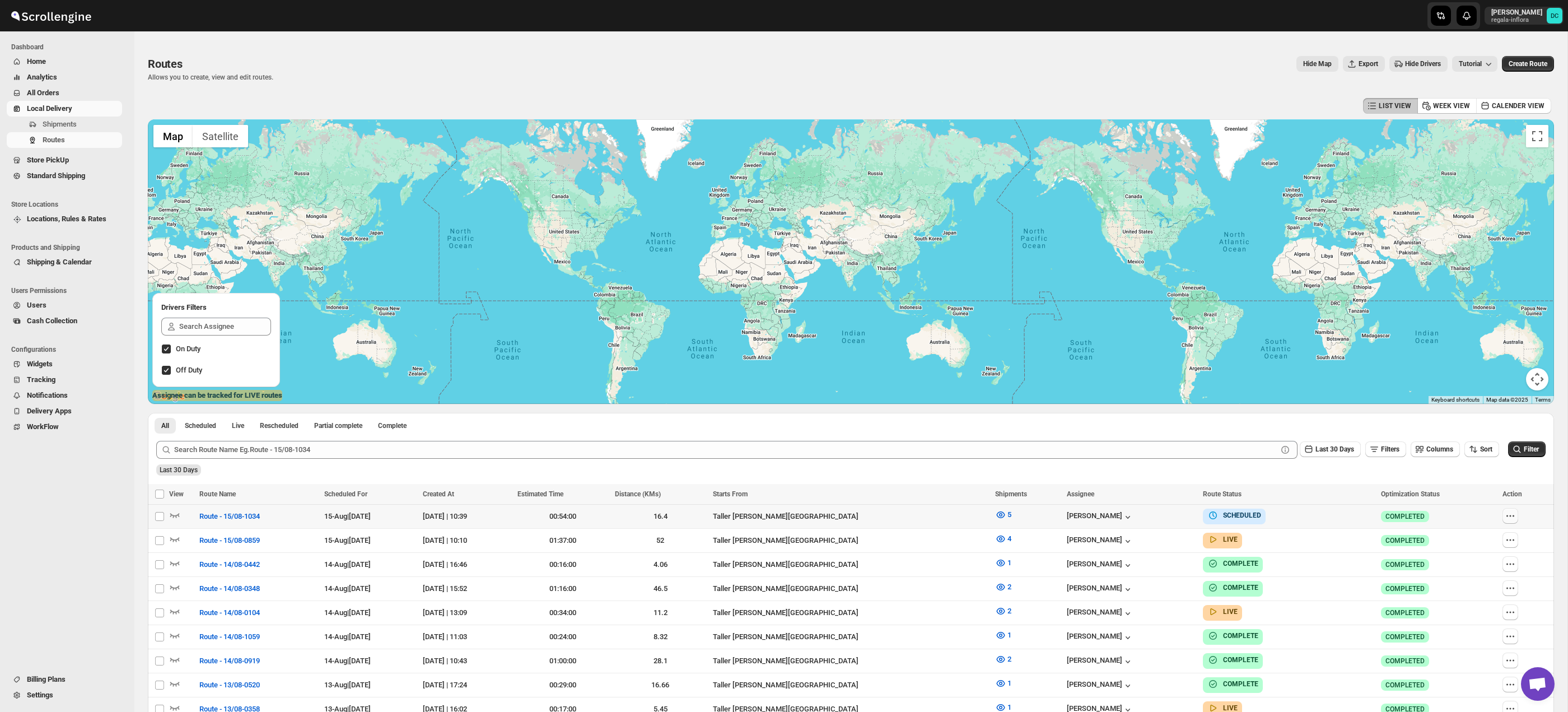
drag, startPoint x: 1512, startPoint y: 516, endPoint x: 1514, endPoint y: 523, distance: 7.3
click at [1512, 516] on icon "button" at bounding box center [1510, 516] width 11 height 11
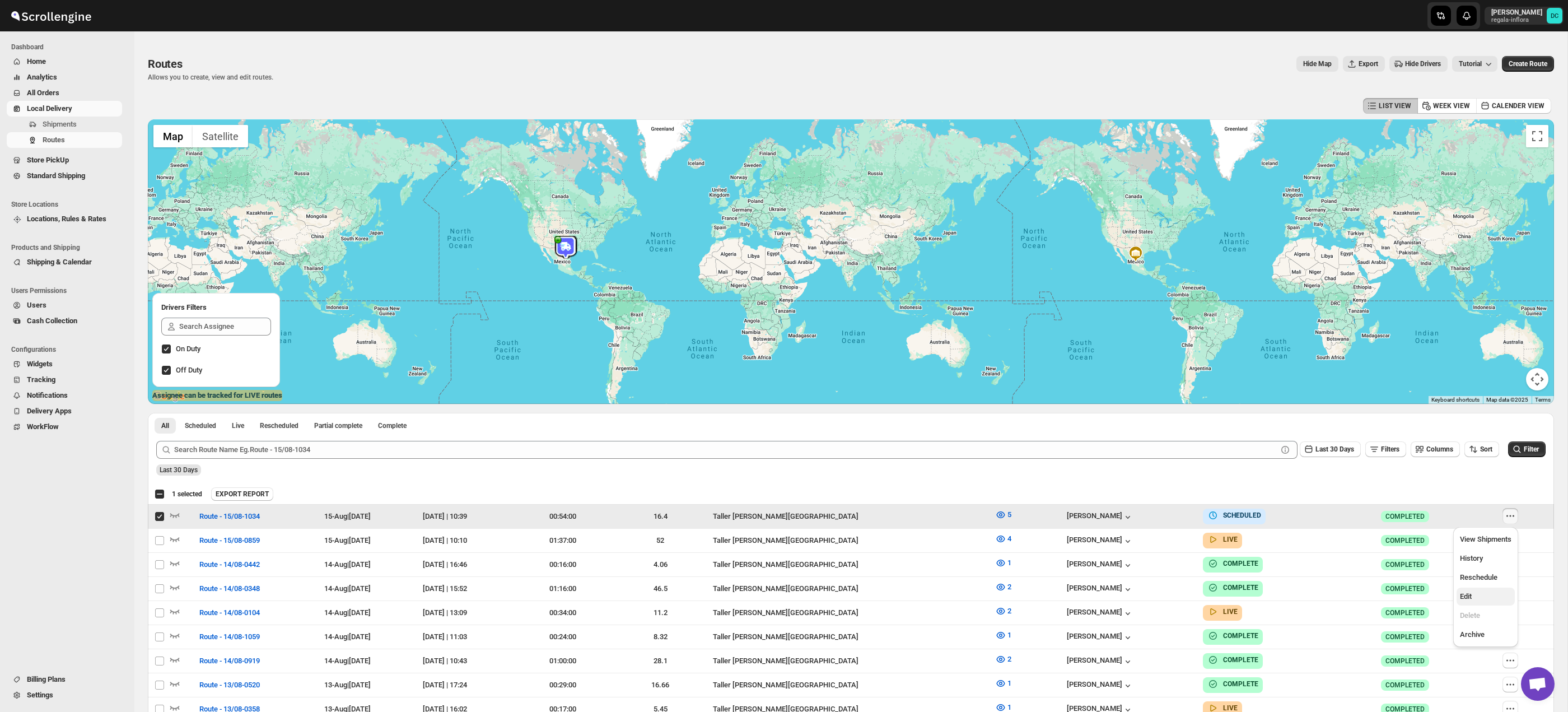
click at [1476, 598] on span "Edit" at bounding box center [1486, 597] width 51 height 11
checkbox input "false"
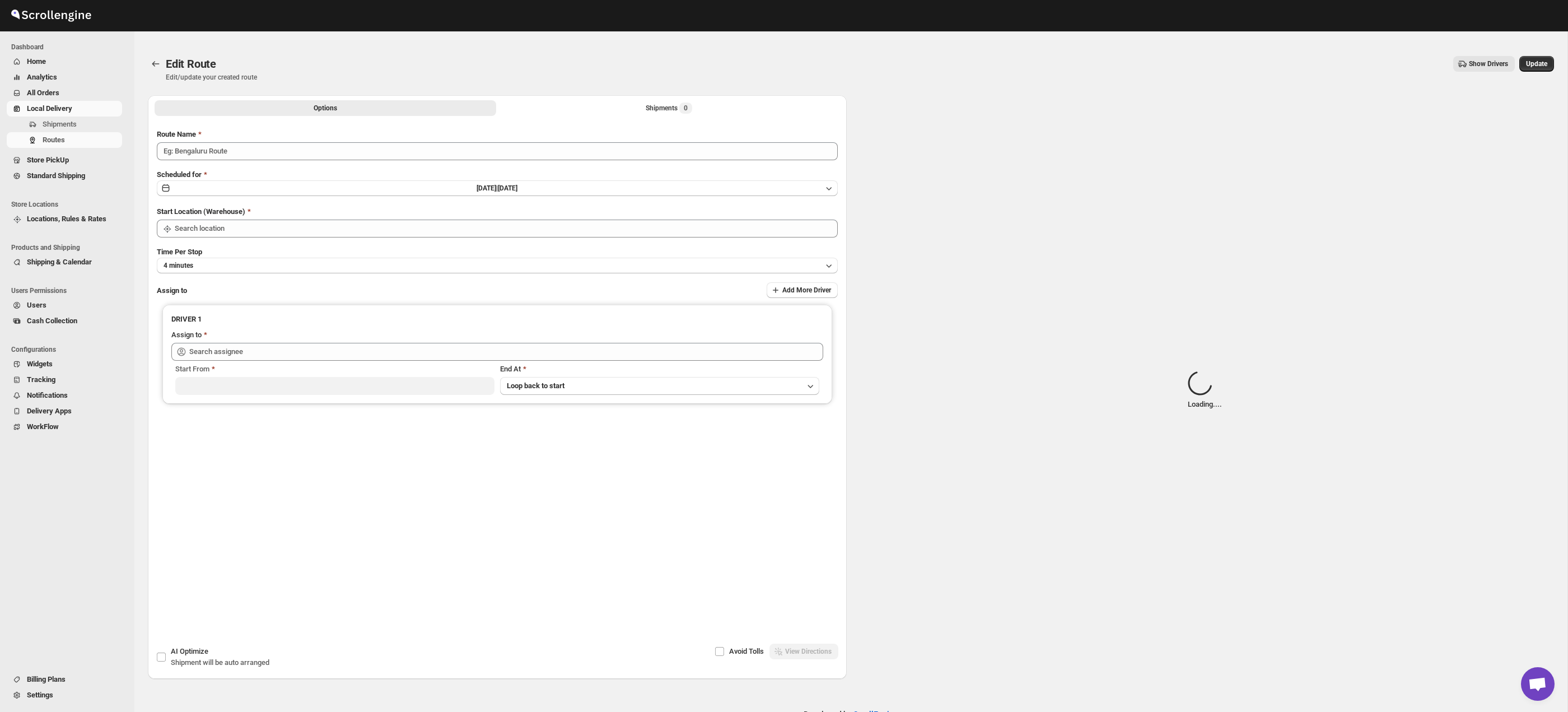
type input "Route - 15/08-1034"
type input "Taller [PERSON_NAME][GEOGRAPHIC_DATA]"
type input "[PERSON_NAME] ([EMAIL_ADDRESS][DOMAIN_NAME])"
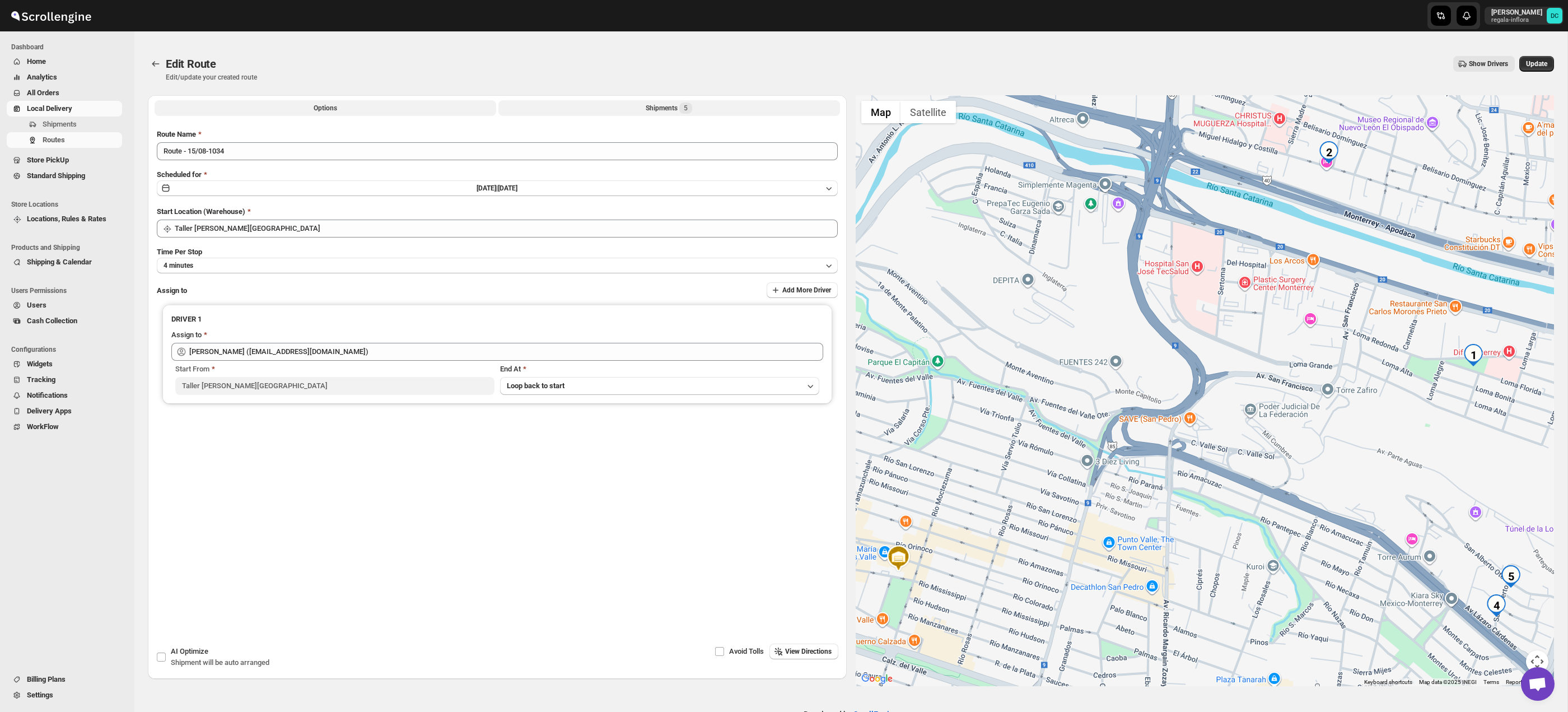
click at [685, 105] on span "5" at bounding box center [685, 108] width 4 height 9
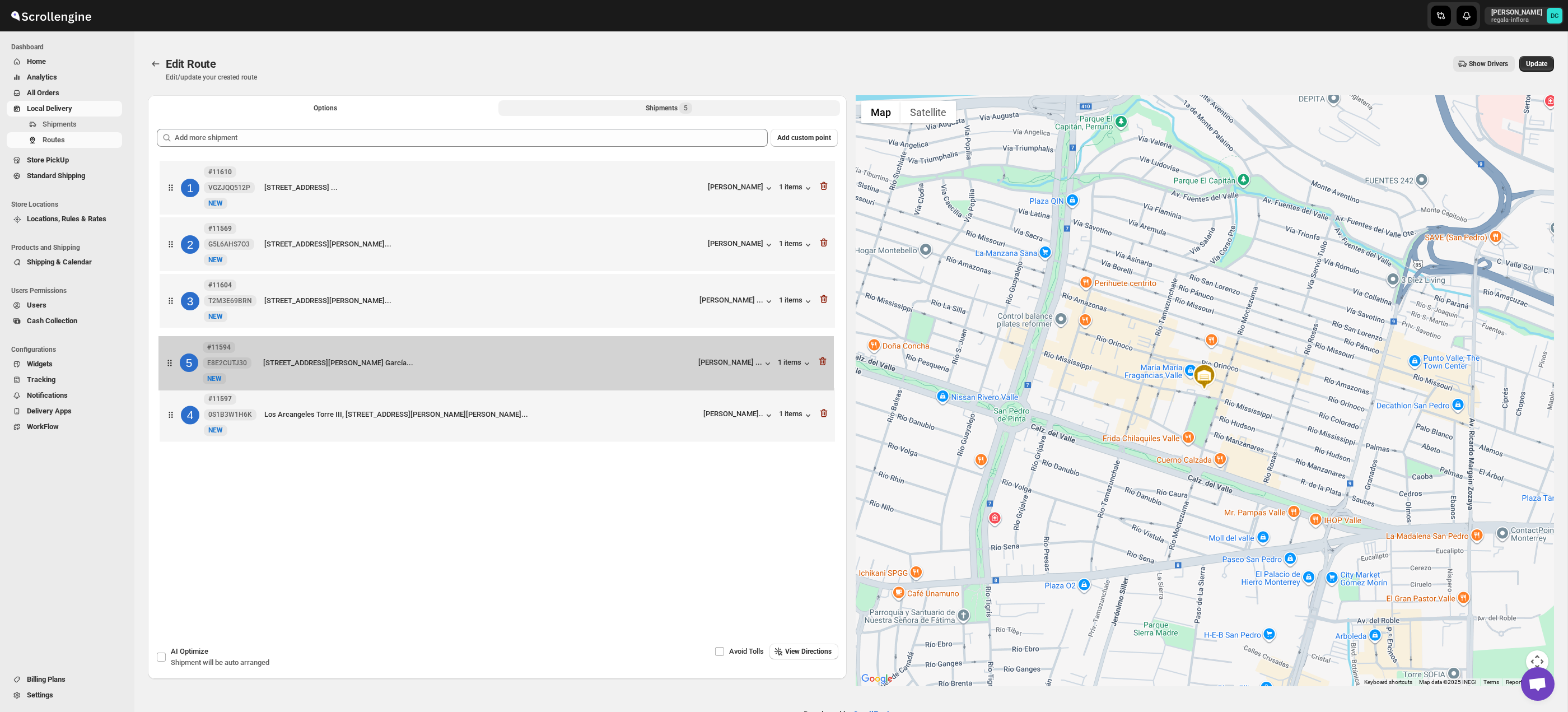
drag, startPoint x: 170, startPoint y: 420, endPoint x: 169, endPoint y: 360, distance: 60.0
click at [169, 360] on div "1 #11610 VGZJQQ512P [STREET_ADDRESS] ... [PERSON_NAME] 1 items 2 #11569 G5L6AHS…" at bounding box center [497, 302] width 681 height 289
